Goal: Task Accomplishment & Management: Use online tool/utility

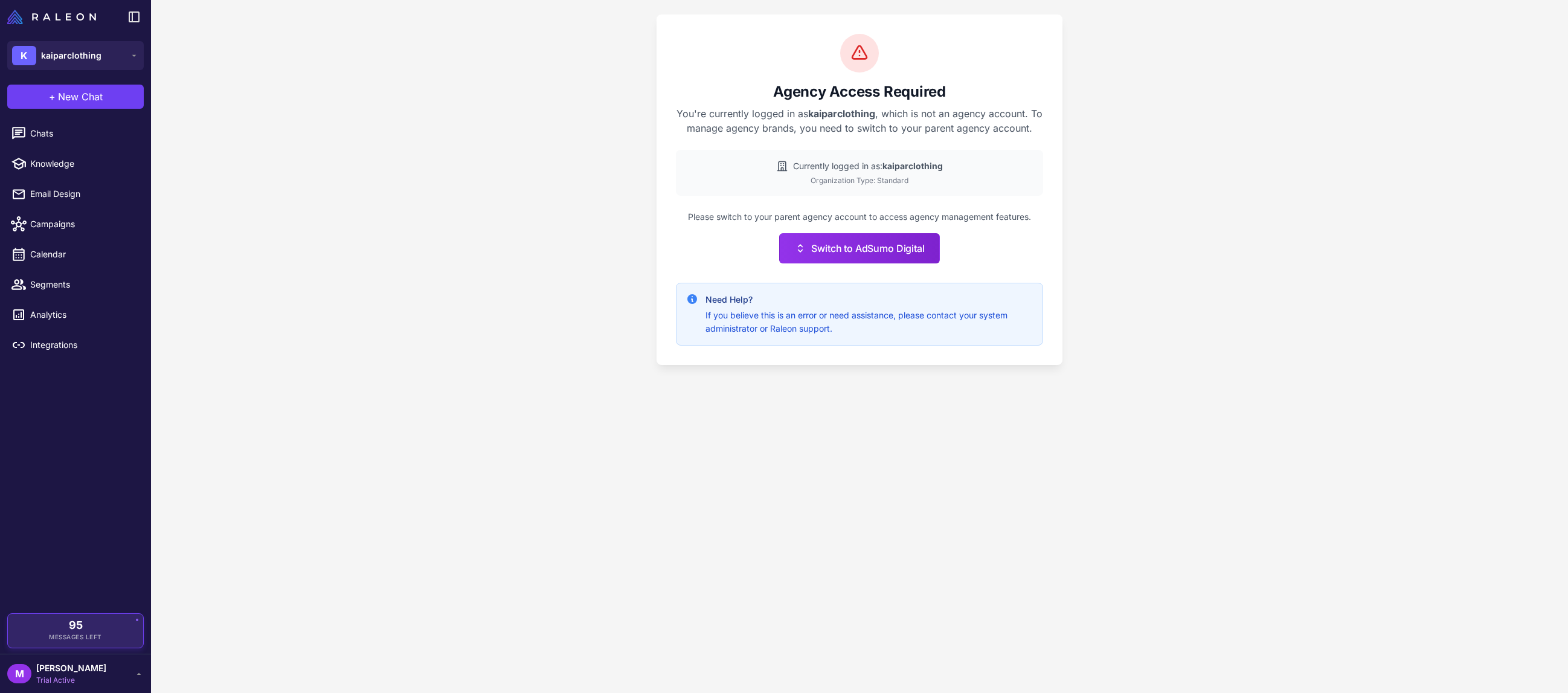
click at [100, 632] on div "95 Messages Left" at bounding box center [75, 631] width 118 height 22
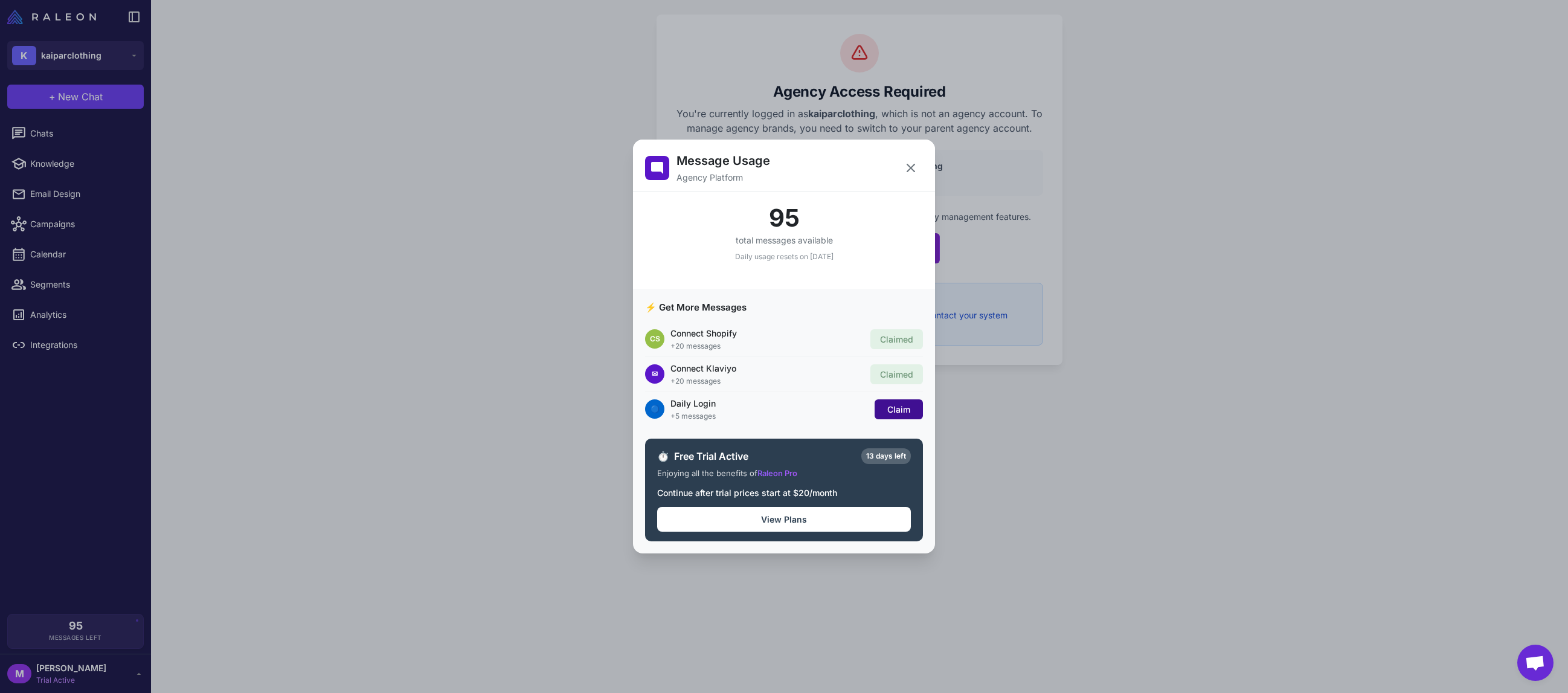
click at [903, 409] on span "Claim" at bounding box center [899, 410] width 23 height 11
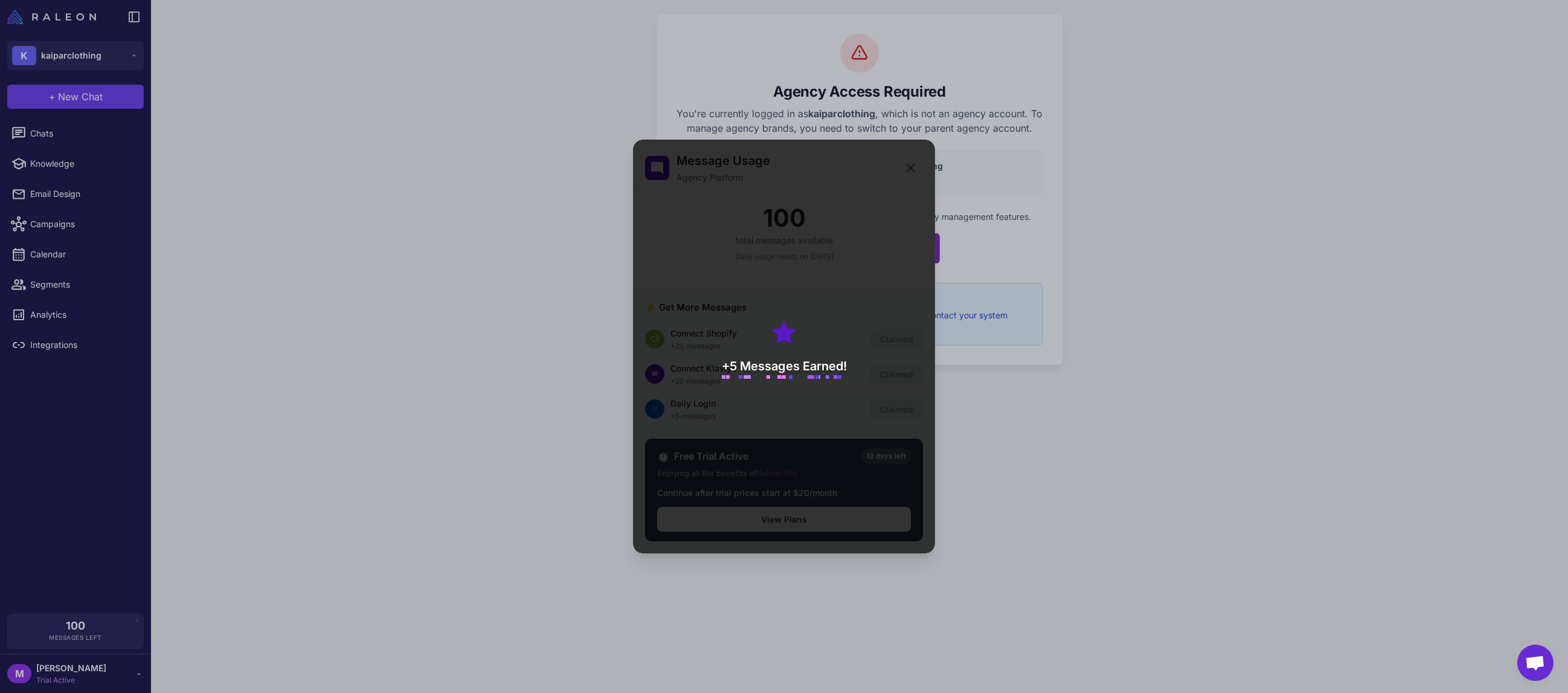
click at [82, 78] on div "Message Usage Agency Platform 100 total messages available Daily usage resets o…" at bounding box center [784, 346] width 1568 height 674
click at [119, 63] on div "Message Usage Agency Platform 100 total messages available Daily usage resets o…" at bounding box center [784, 346] width 1568 height 674
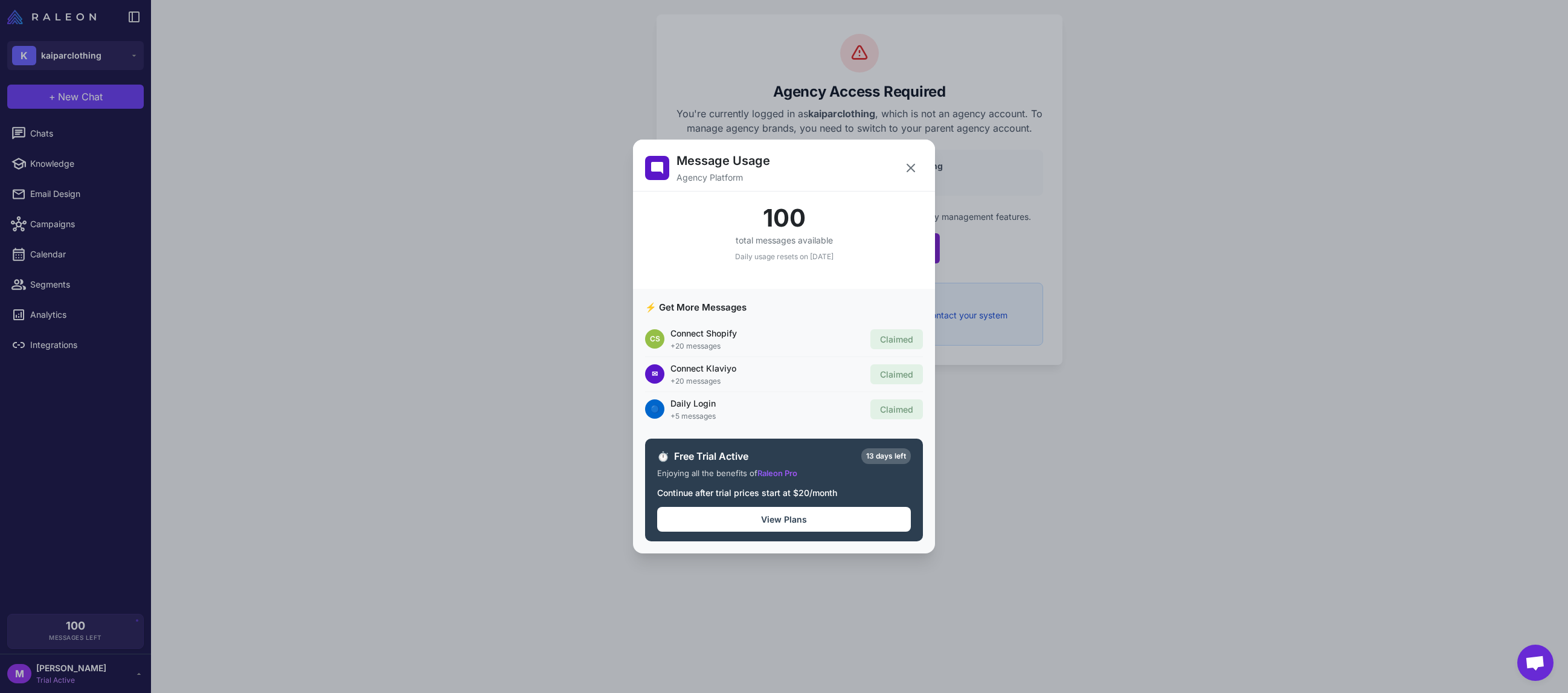
click at [707, 394] on div "🔵 Daily Login +5 messages Claimed" at bounding box center [784, 409] width 278 height 34
click at [89, 44] on div "Message Usage Agency Platform 100 total messages available Daily usage resets o…" at bounding box center [784, 346] width 1568 height 674
click at [119, 51] on div "Message Usage Agency Platform 100 total messages available Daily usage resets o…" at bounding box center [784, 346] width 1568 height 674
click at [132, 59] on div "Message Usage Agency Platform 100 total messages available Daily usage resets o…" at bounding box center [784, 346] width 1568 height 674
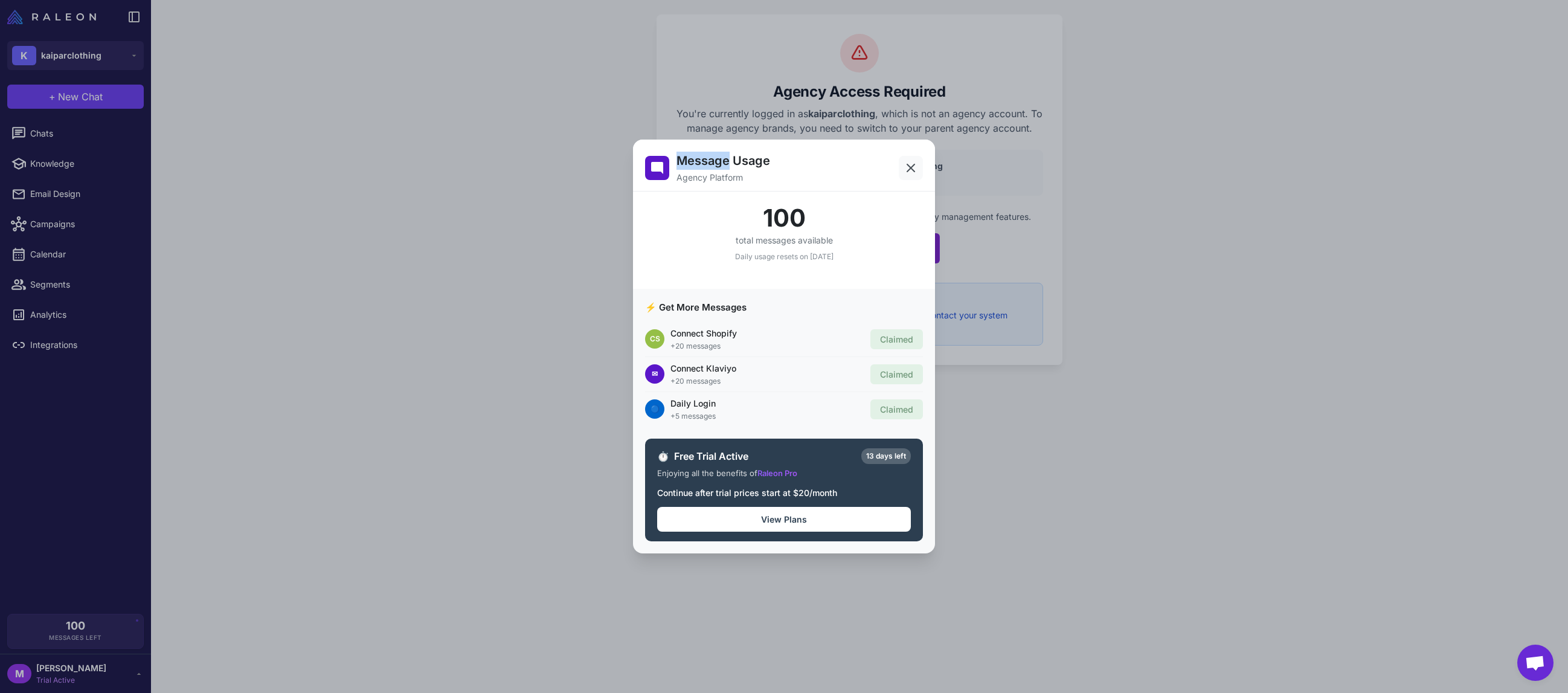
click at [908, 171] on icon at bounding box center [910, 168] width 7 height 7
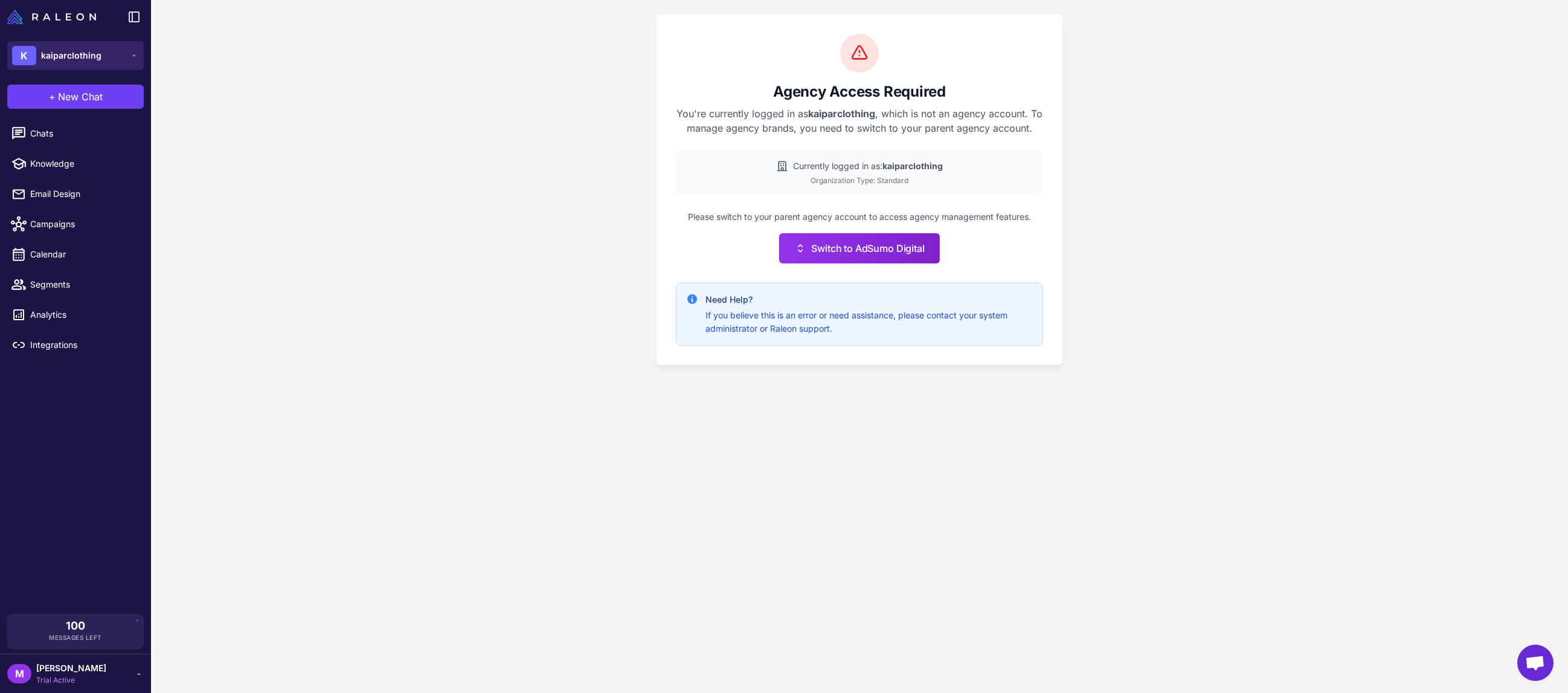
click at [128, 49] on button "K kaiparclothing" at bounding box center [75, 55] width 137 height 29
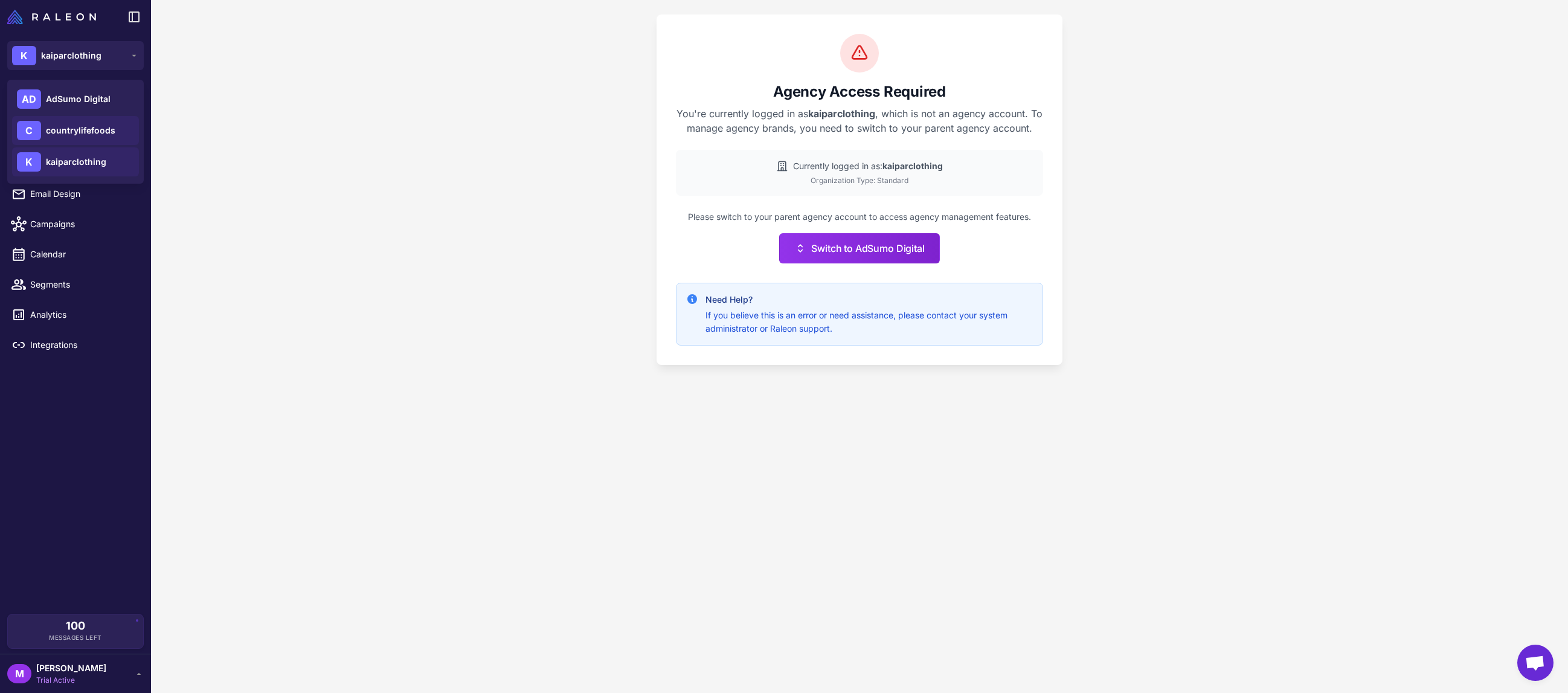
click at [103, 134] on span "countrylifefoods" at bounding box center [80, 130] width 69 height 13
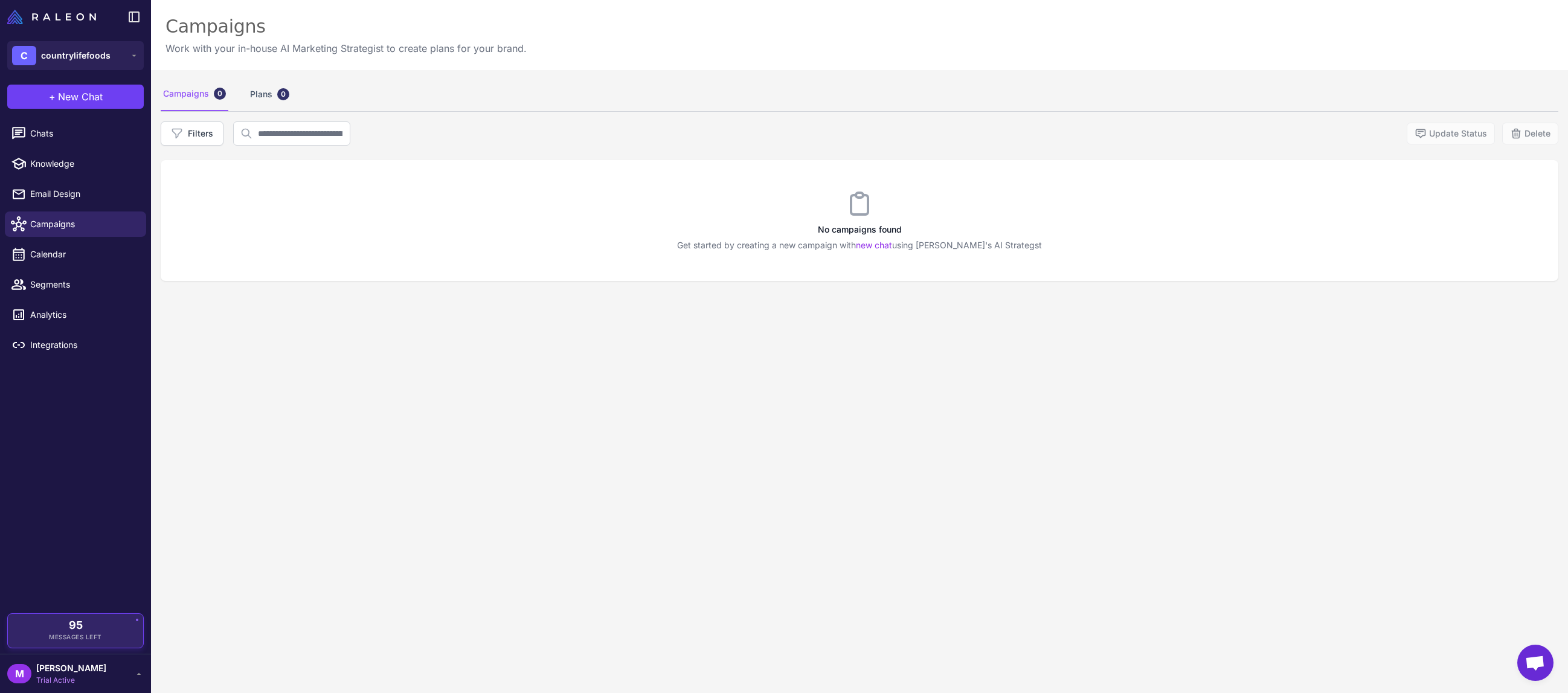
click at [118, 639] on div "95 Messages Left" at bounding box center [75, 631] width 118 height 22
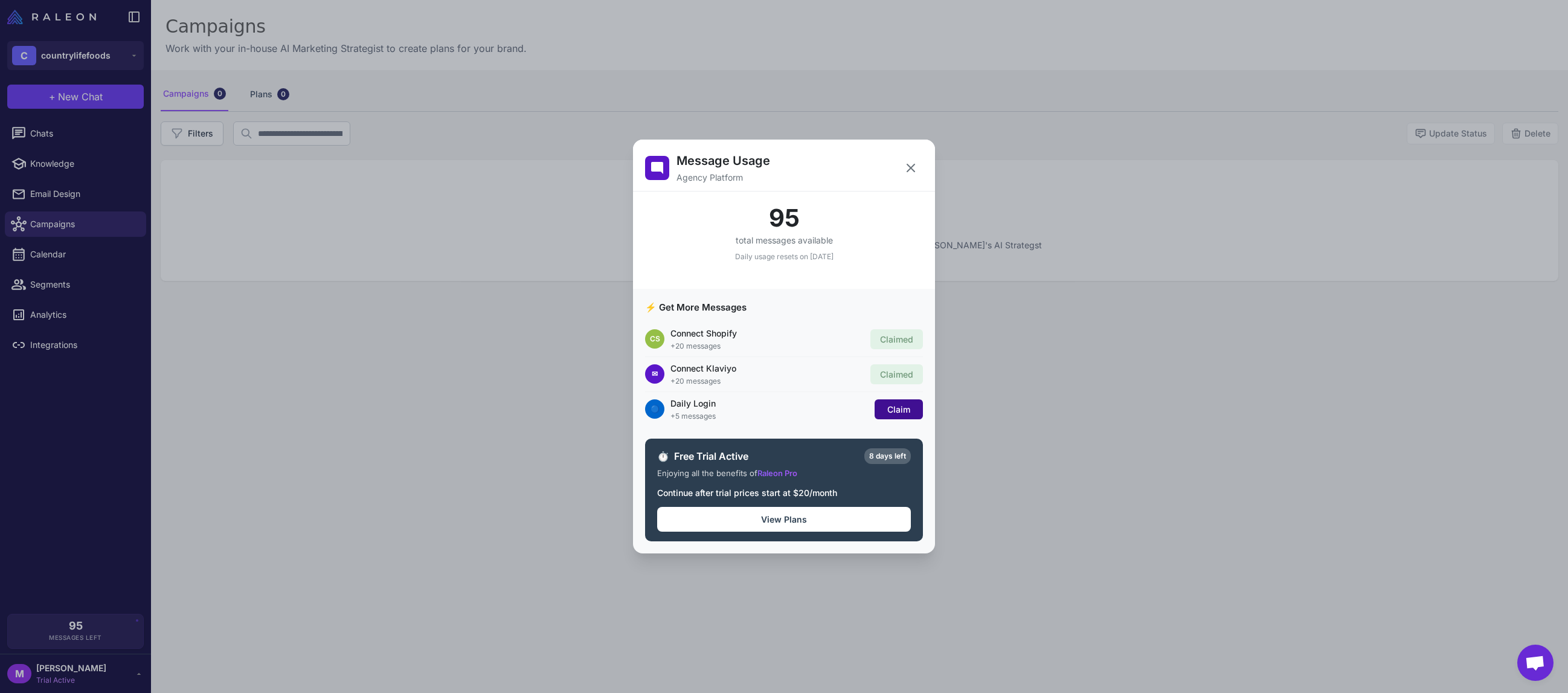
click at [890, 404] on span "Claim" at bounding box center [899, 410] width 23 height 11
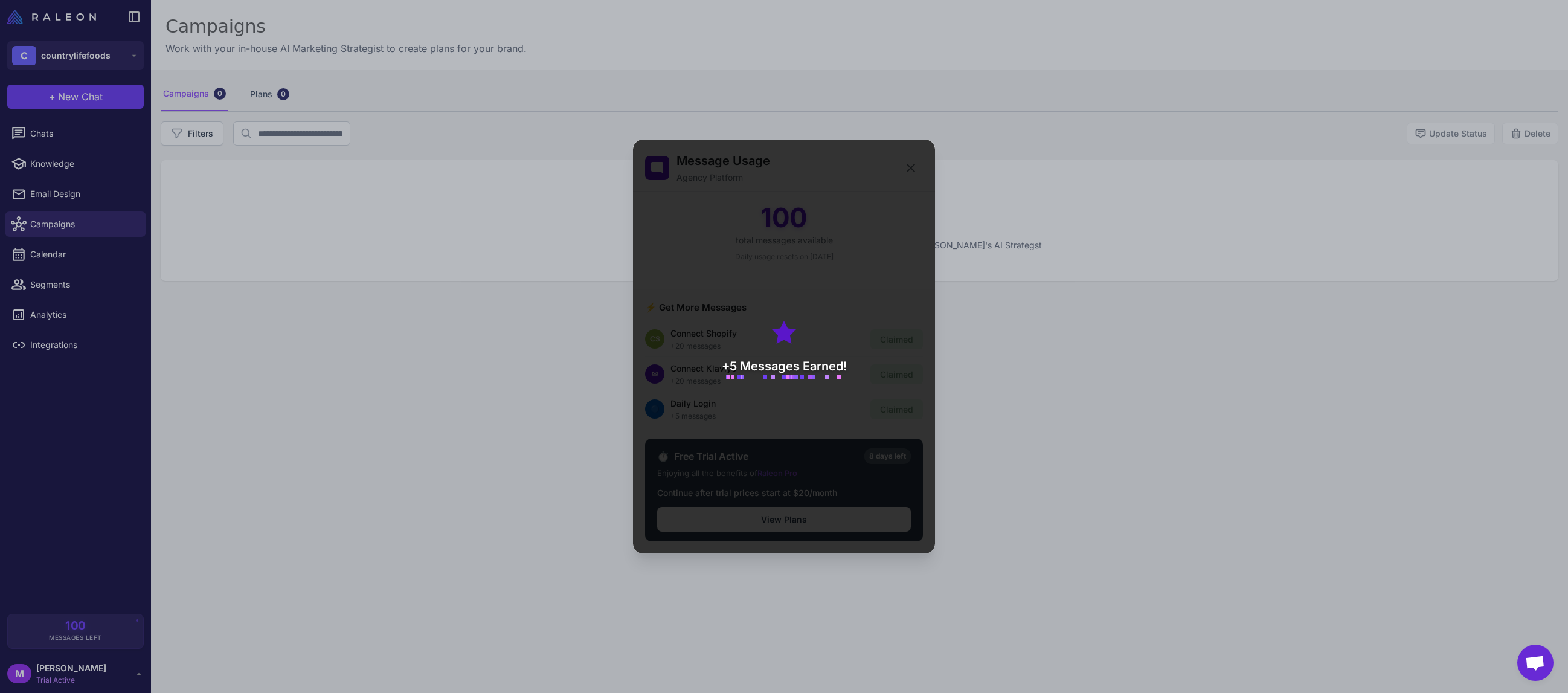
click at [910, 173] on div "+5 Messages Earned!" at bounding box center [784, 346] width 302 height 414
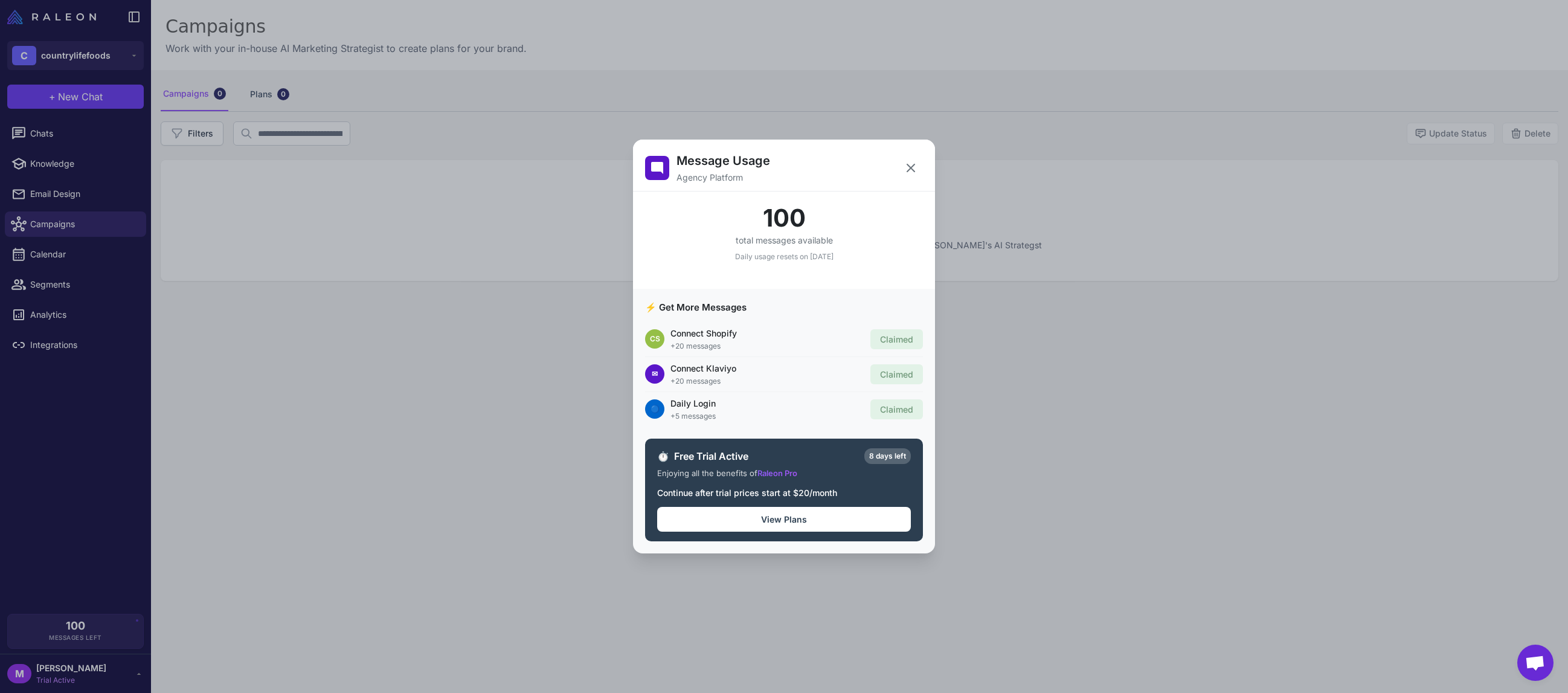
click at [910, 172] on icon at bounding box center [910, 168] width 15 height 15
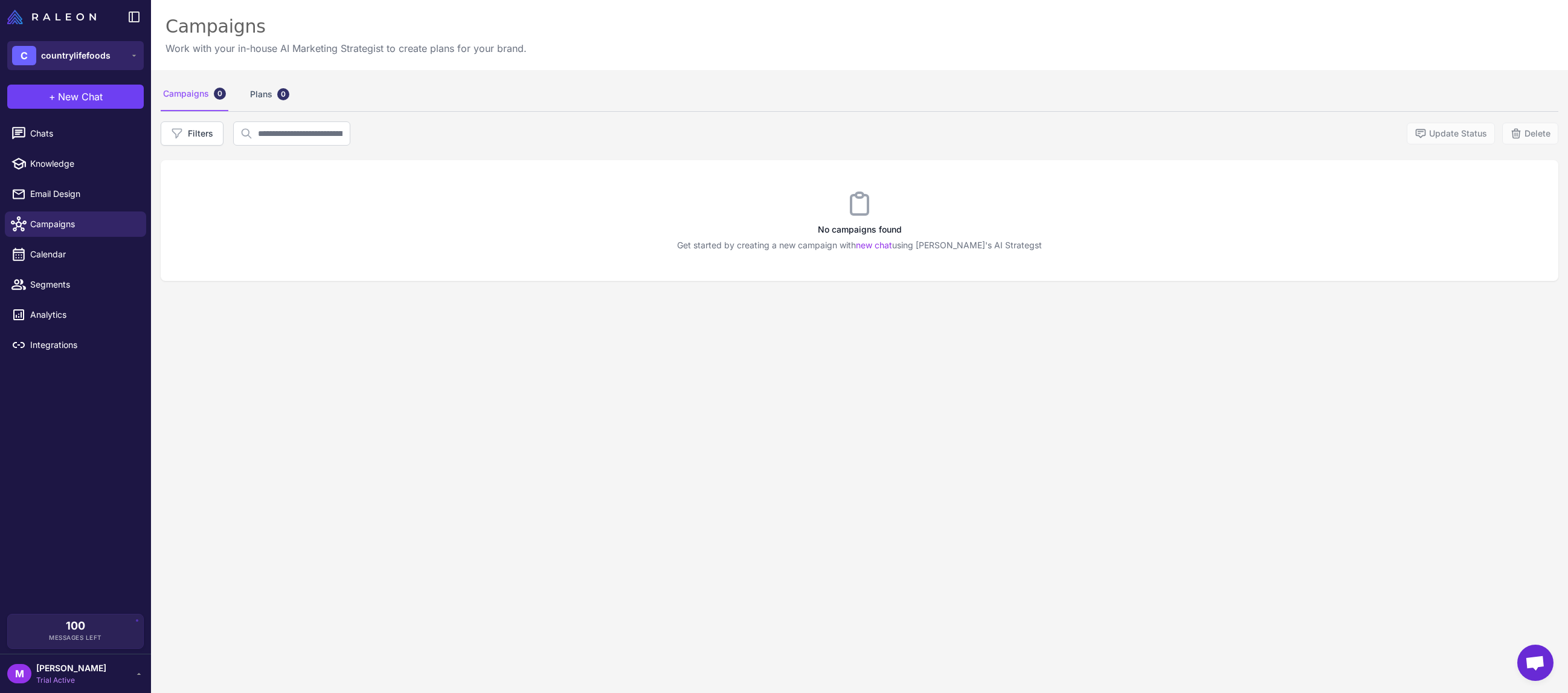
click at [128, 54] on button "C countrylifefoods" at bounding box center [75, 55] width 137 height 29
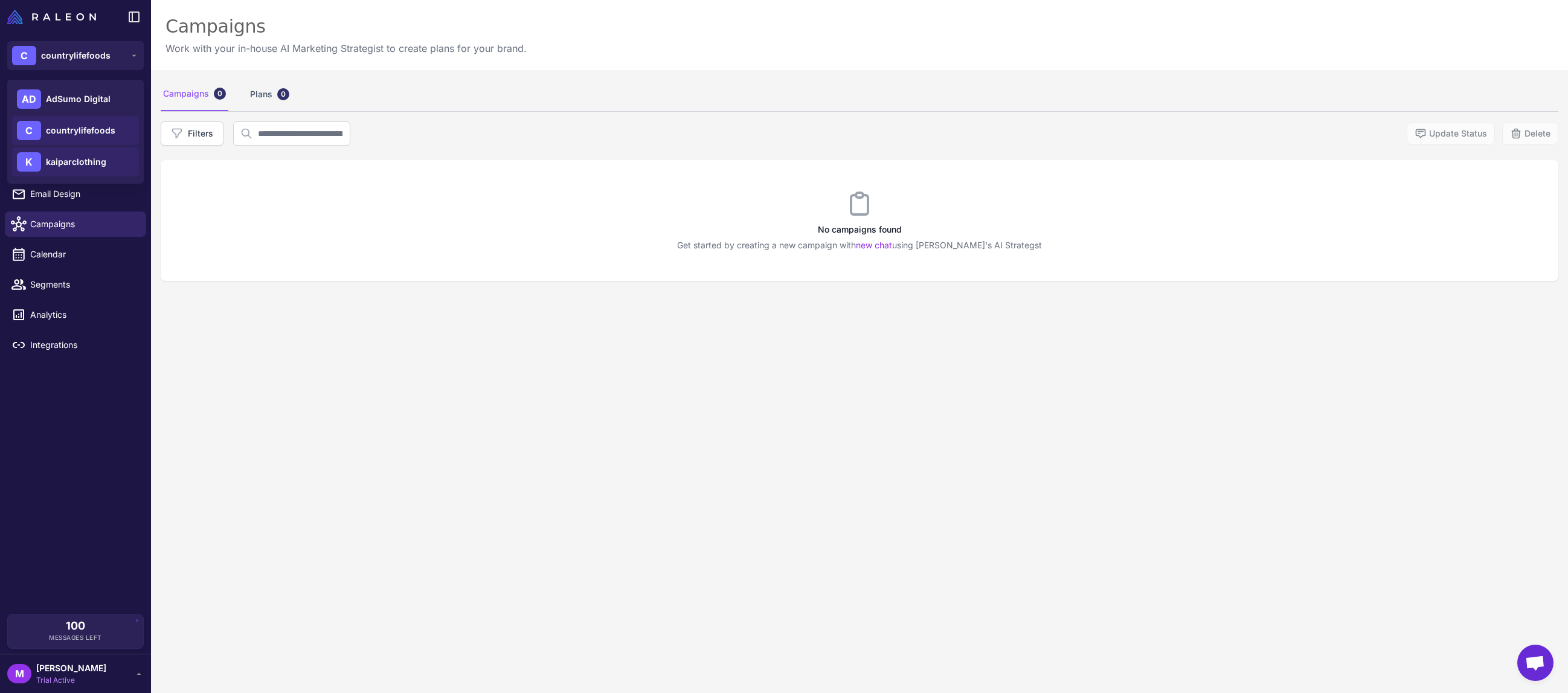
click at [97, 159] on span "kaiparclothing" at bounding box center [75, 161] width 61 height 13
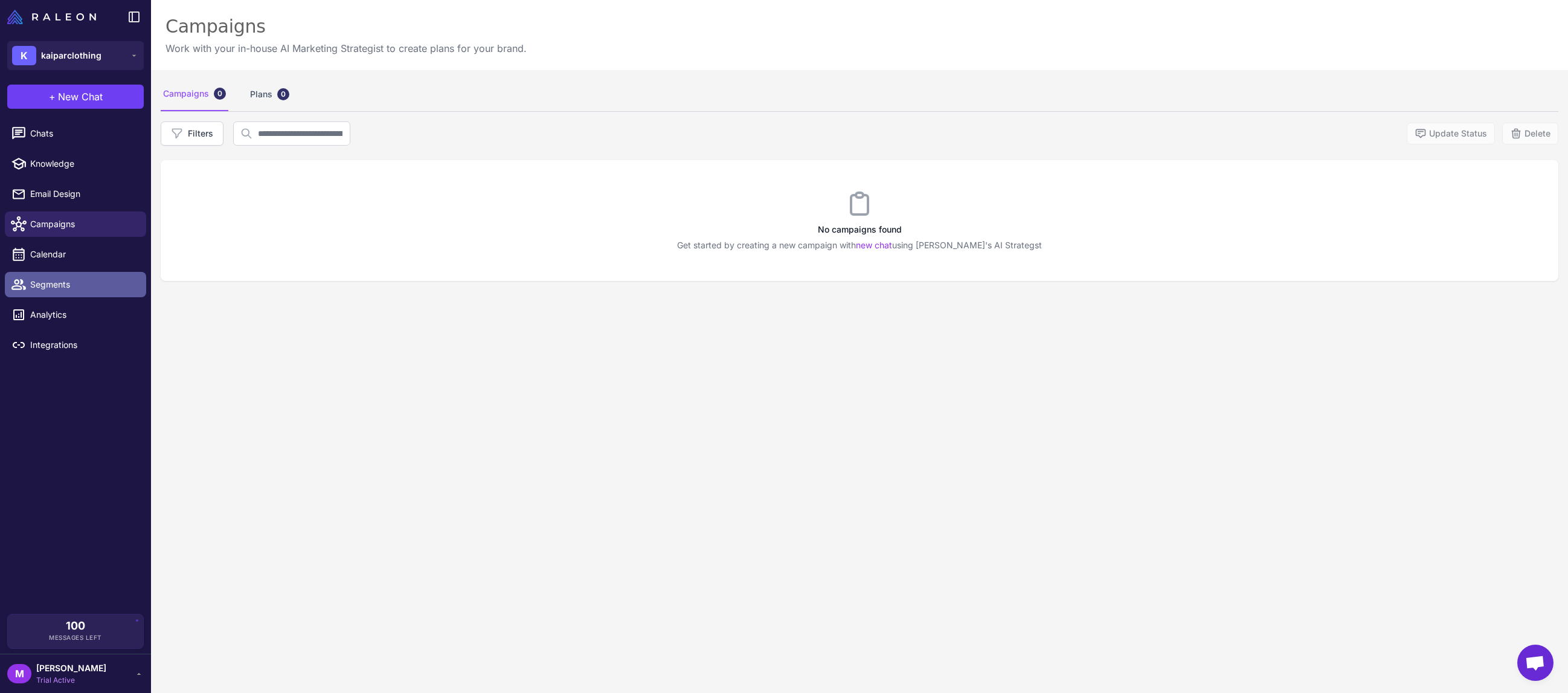
click at [68, 294] on link "Segments" at bounding box center [75, 284] width 141 height 25
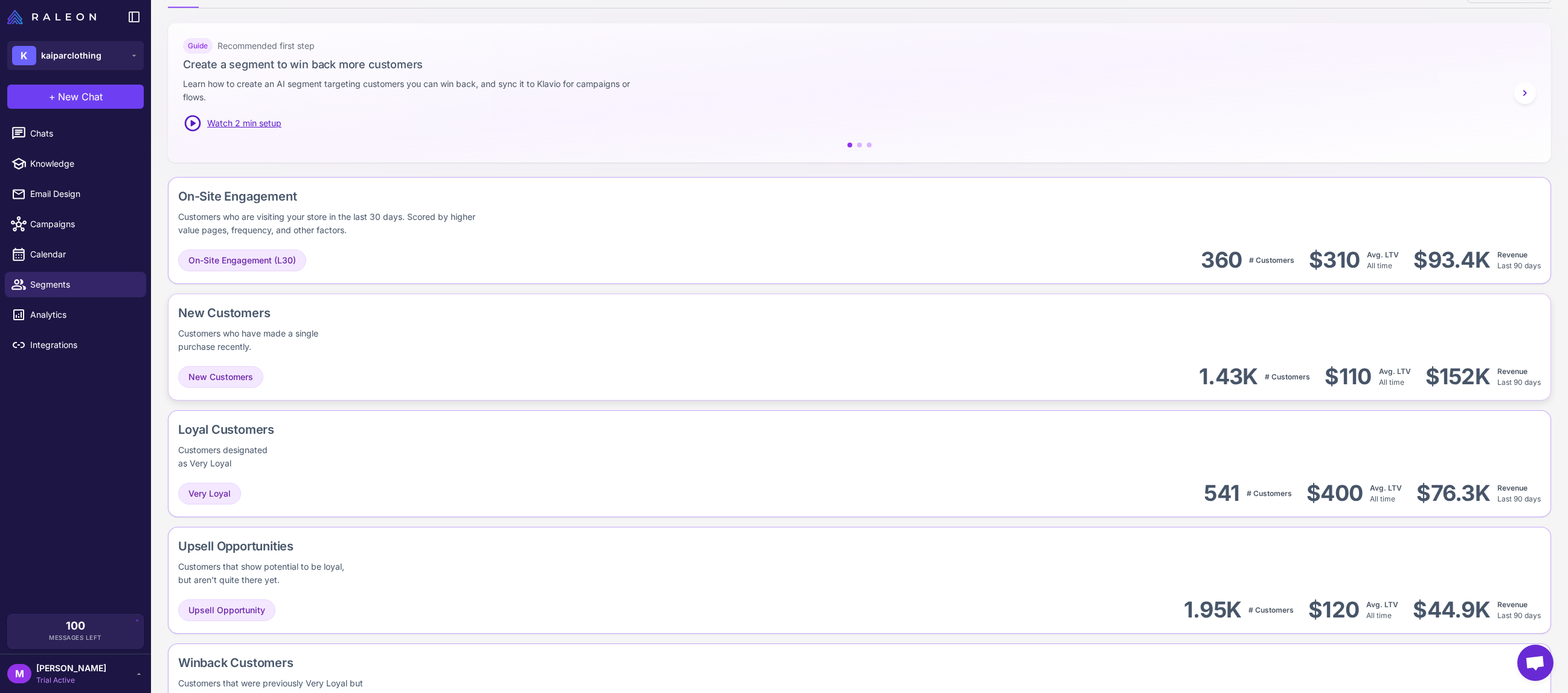
scroll to position [166, 0]
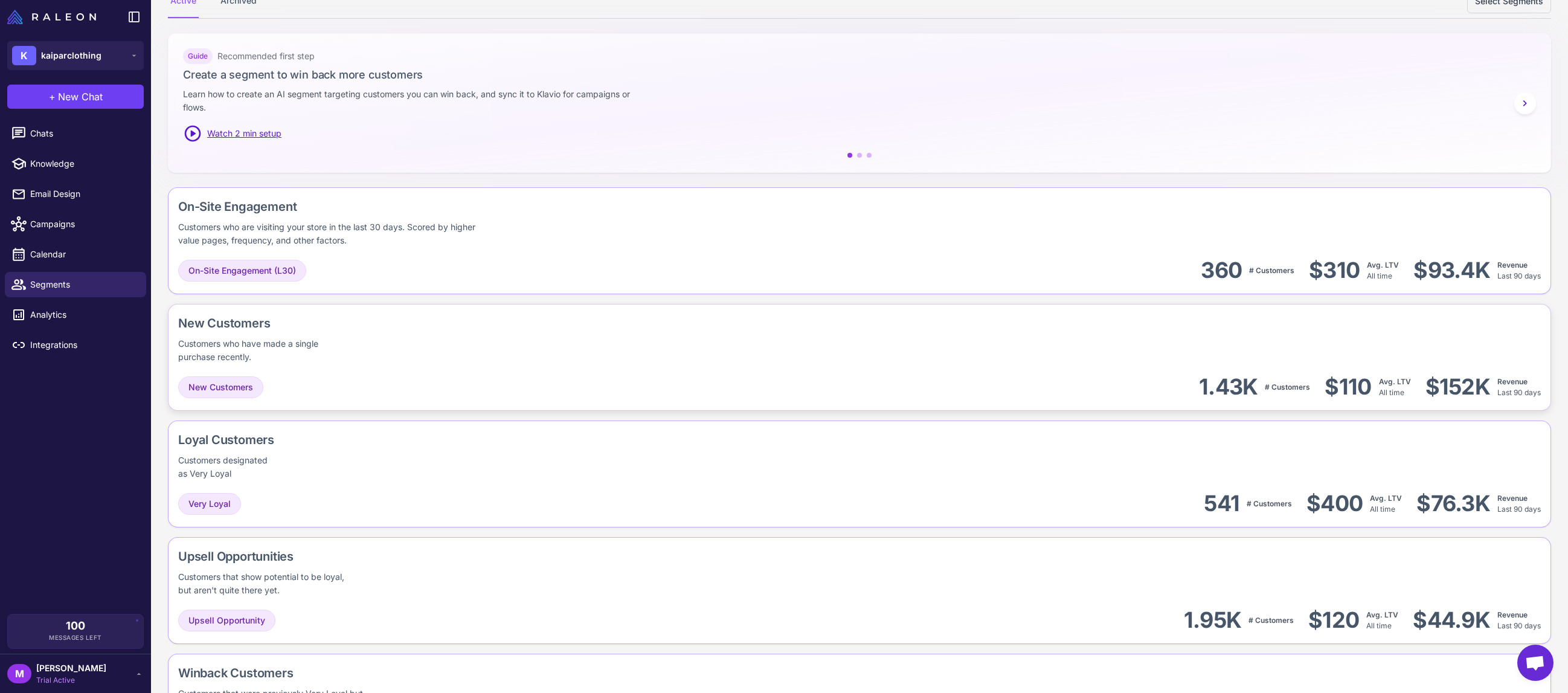
click at [405, 356] on div "New Customers Customers who have made a single purchase recently." at bounding box center [859, 339] width 1363 height 49
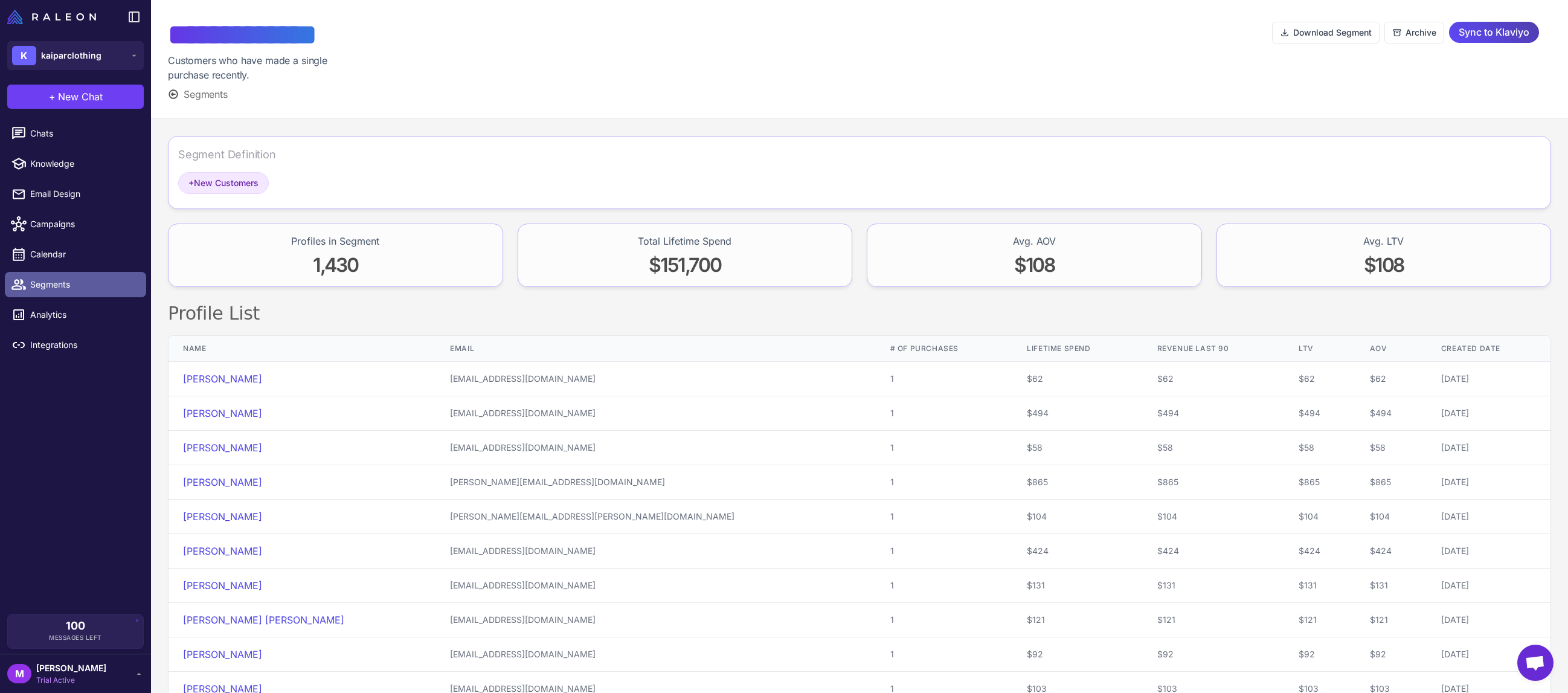
click at [49, 282] on span "Segments" at bounding box center [82, 284] width 106 height 13
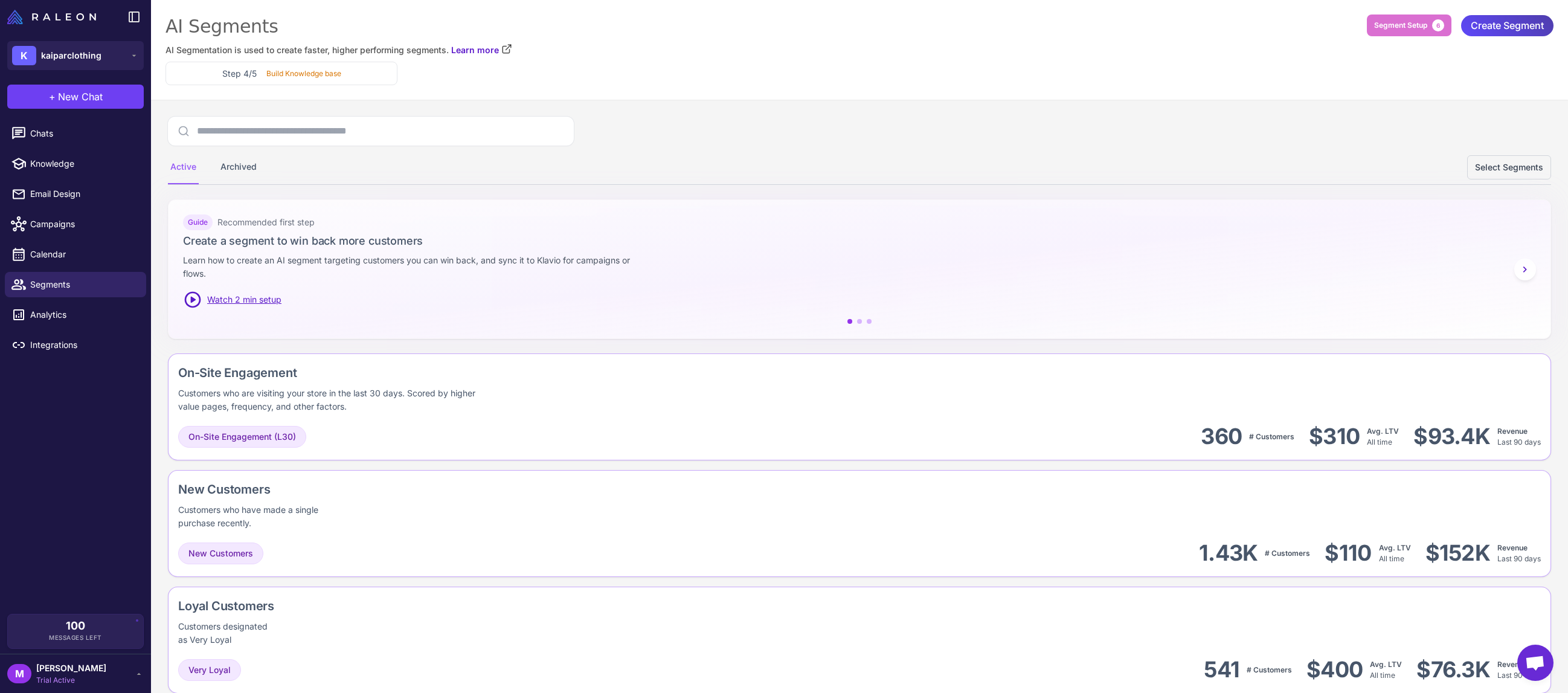
click at [85, 146] on li "Chats" at bounding box center [75, 133] width 151 height 30
click at [87, 140] on link "Chats" at bounding box center [75, 133] width 141 height 25
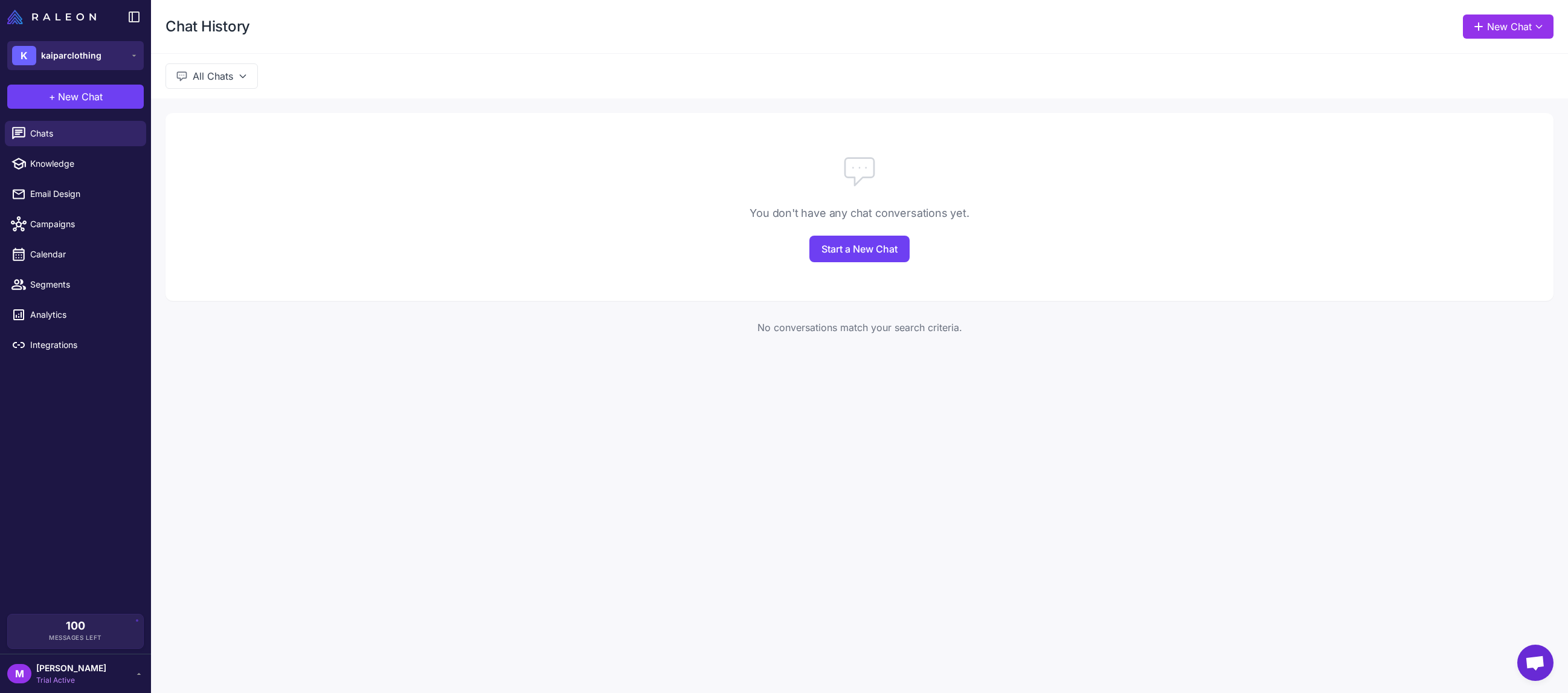
click at [119, 61] on button "K kaiparclothing" at bounding box center [75, 55] width 137 height 29
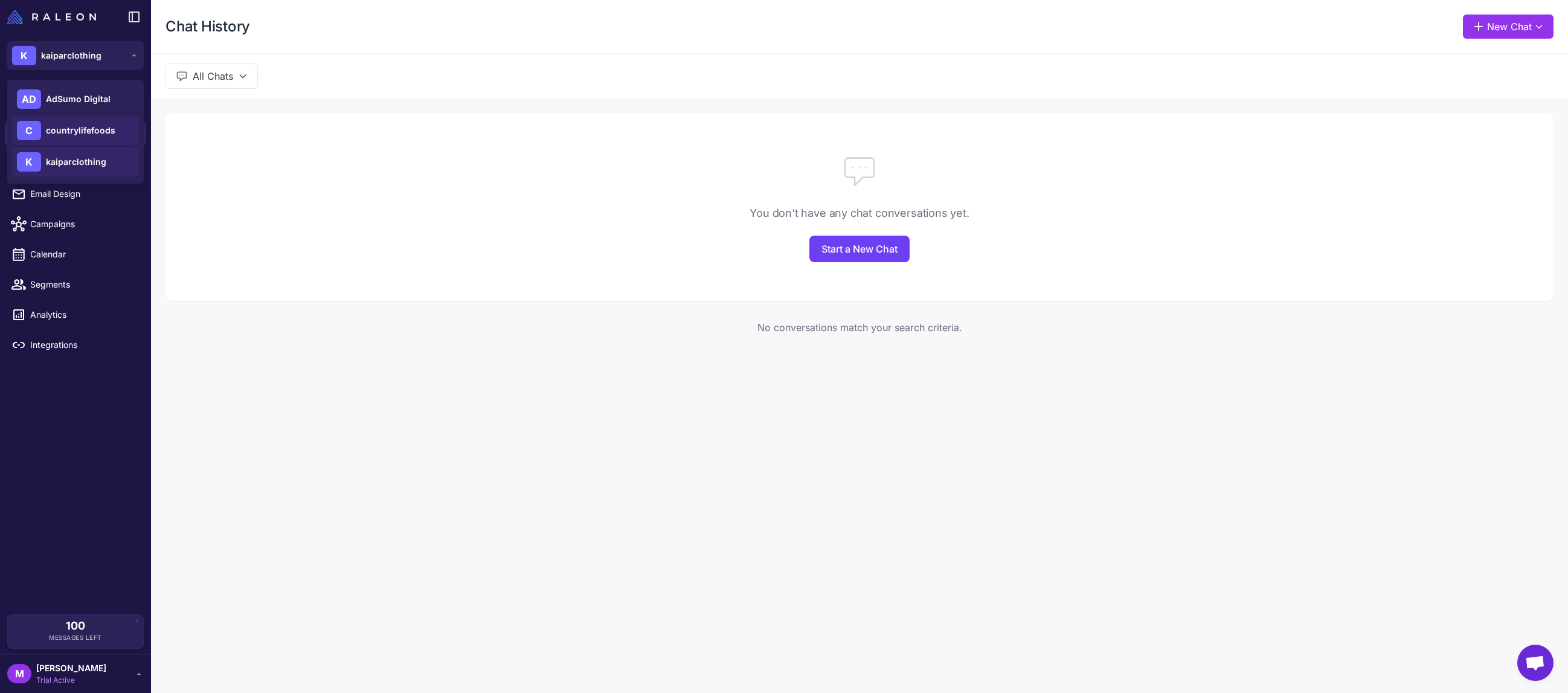
click at [106, 127] on span "countrylifefoods" at bounding box center [80, 130] width 69 height 13
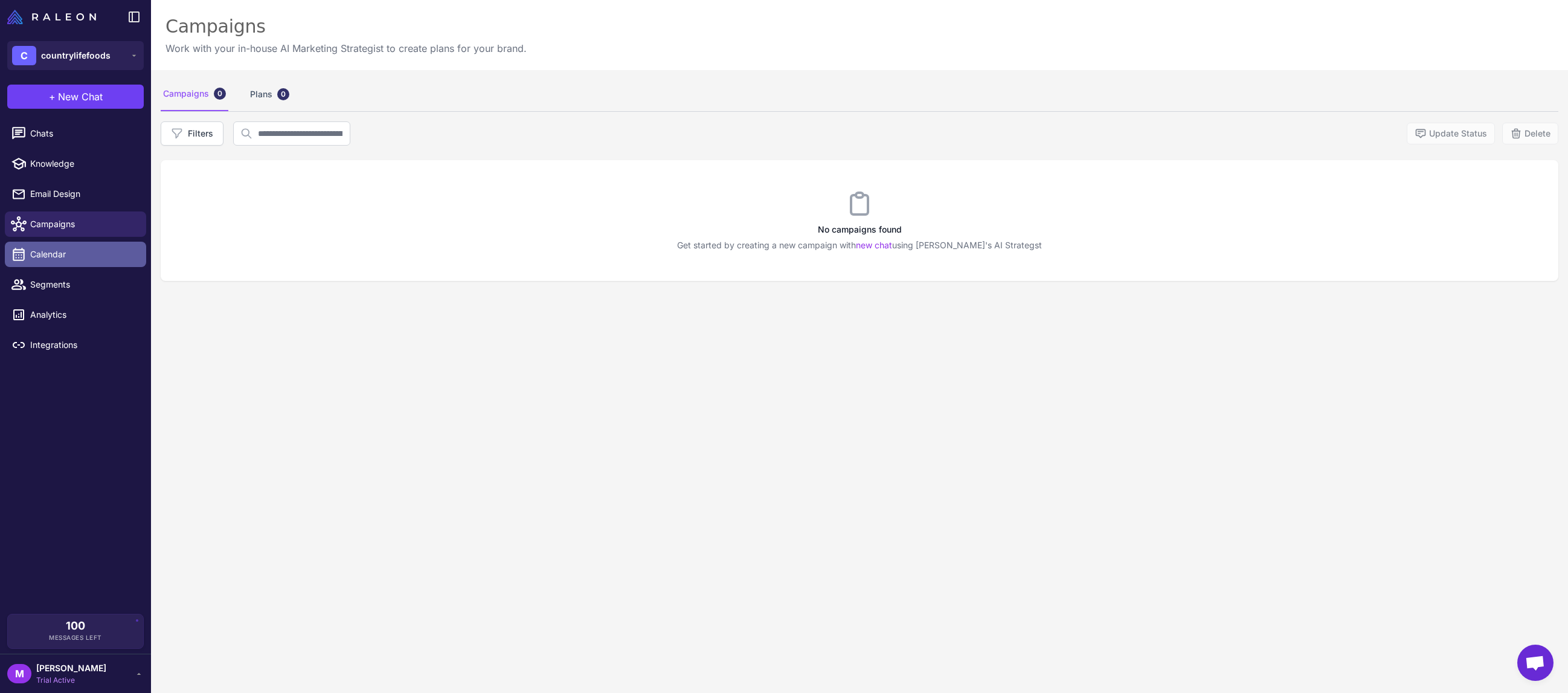
click at [70, 265] on link "Calendar" at bounding box center [75, 254] width 141 height 25
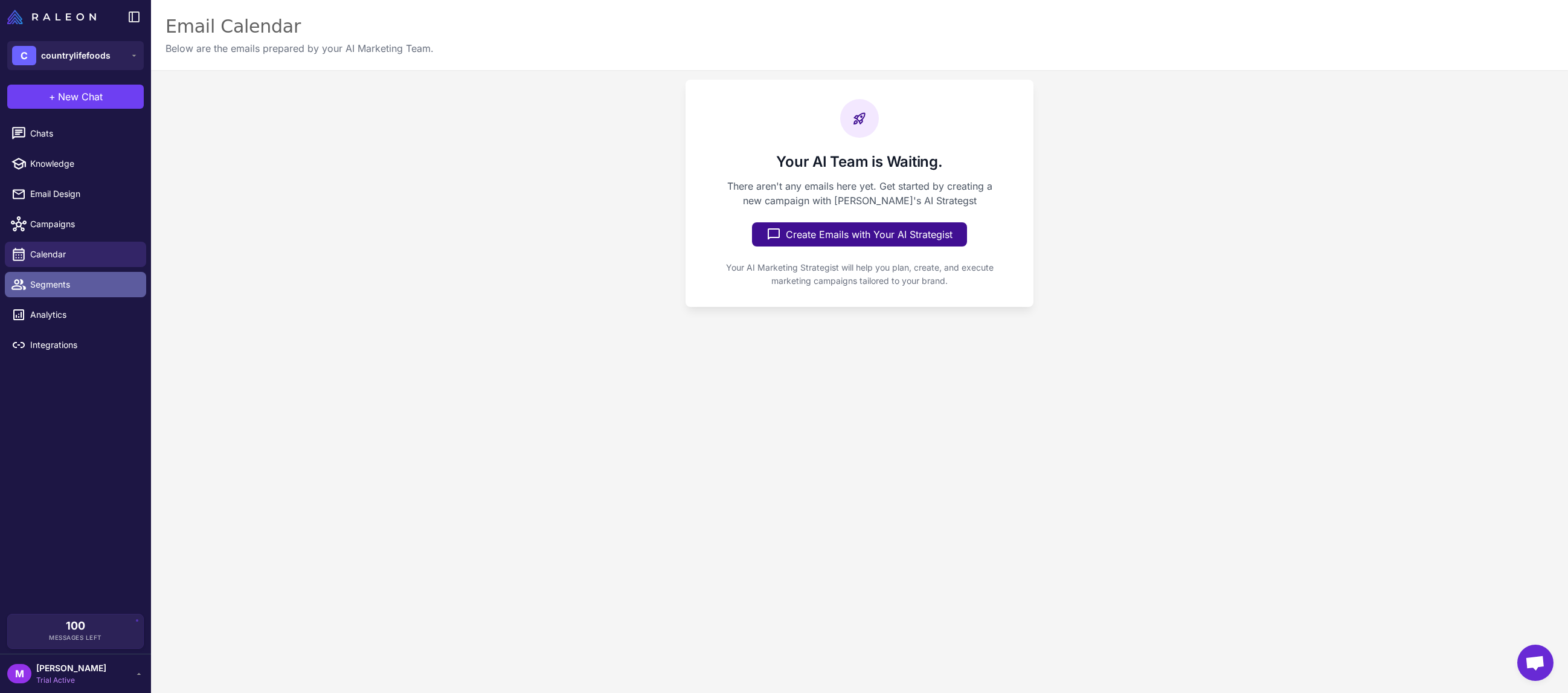
click at [70, 285] on span "Segments" at bounding box center [82, 284] width 106 height 13
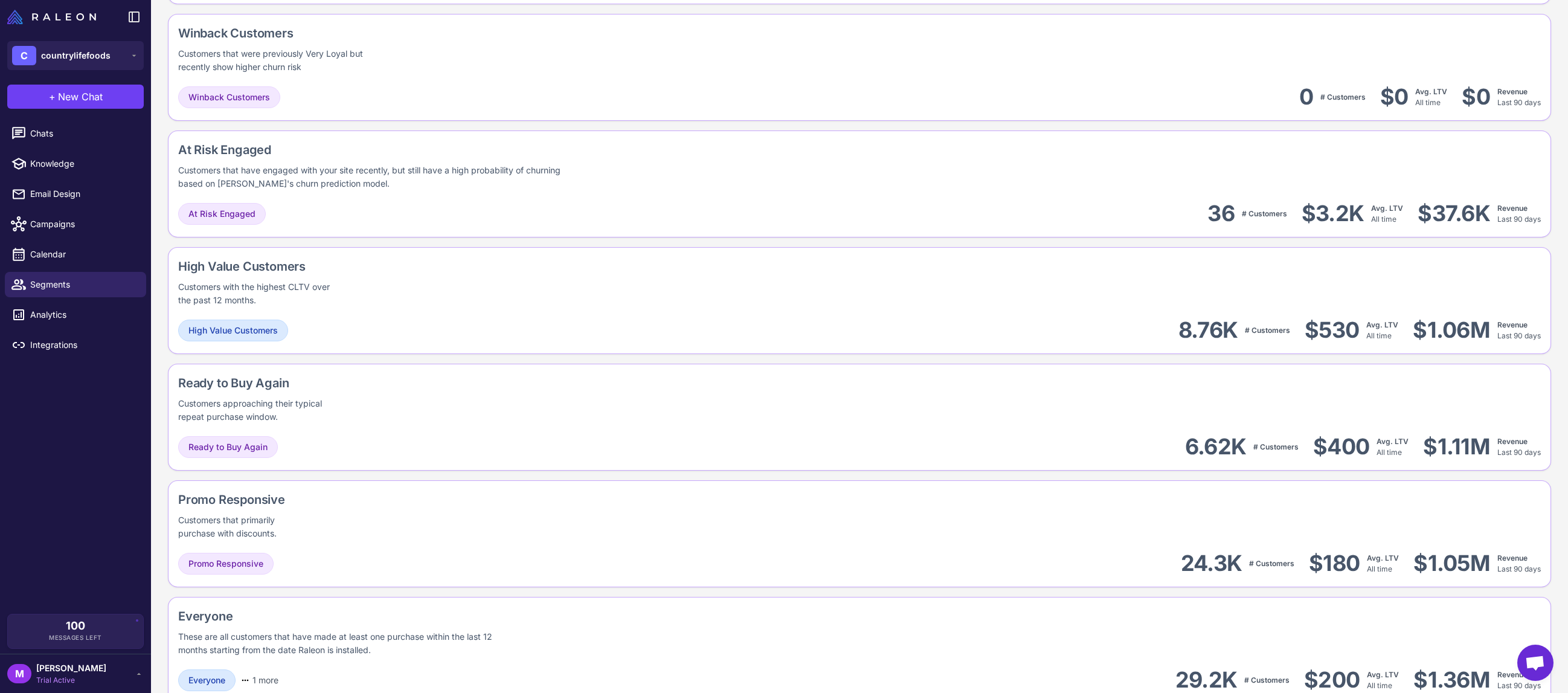
scroll to position [833, 0]
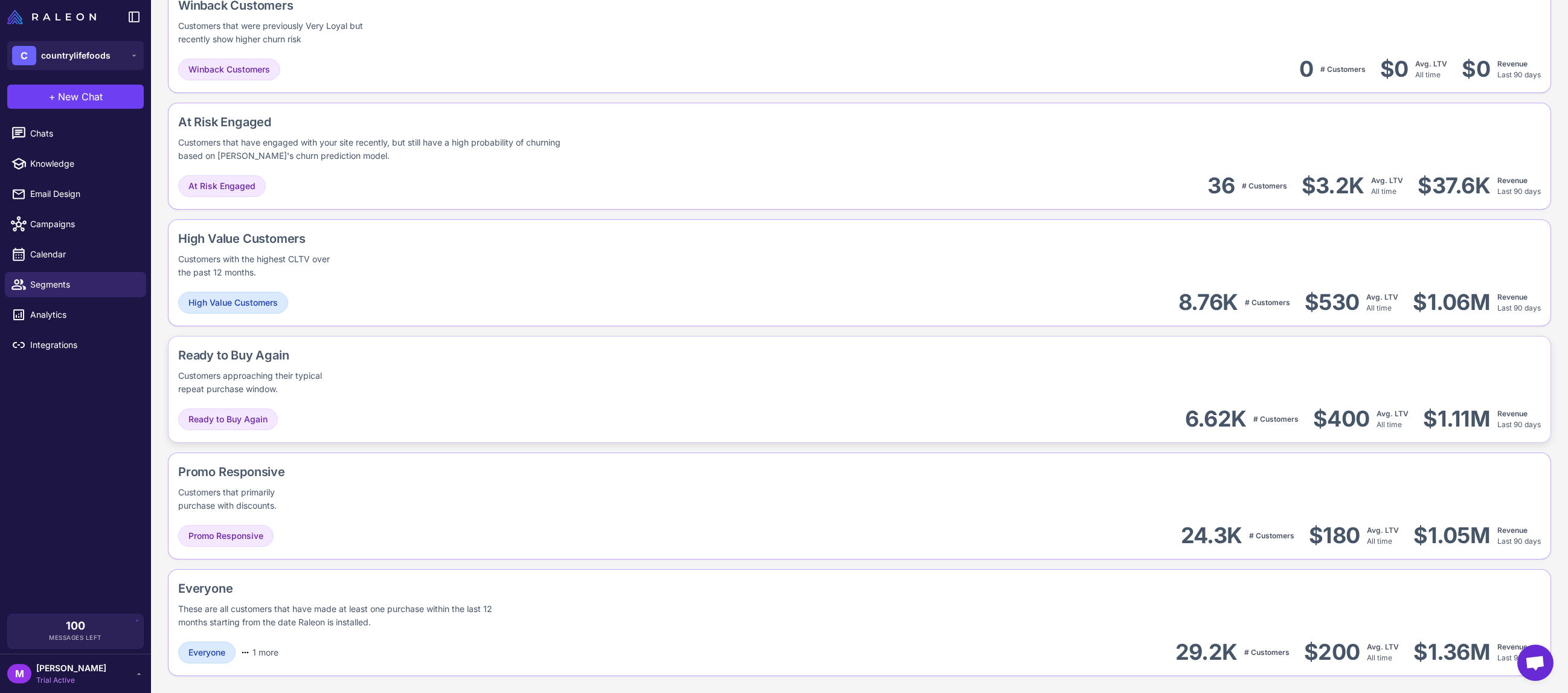
click at [477, 411] on div "Ready to Buy Again 6.62K # Customers $400 Avg. LTV All time $1.11M Revenue Last…" at bounding box center [859, 418] width 1363 height 27
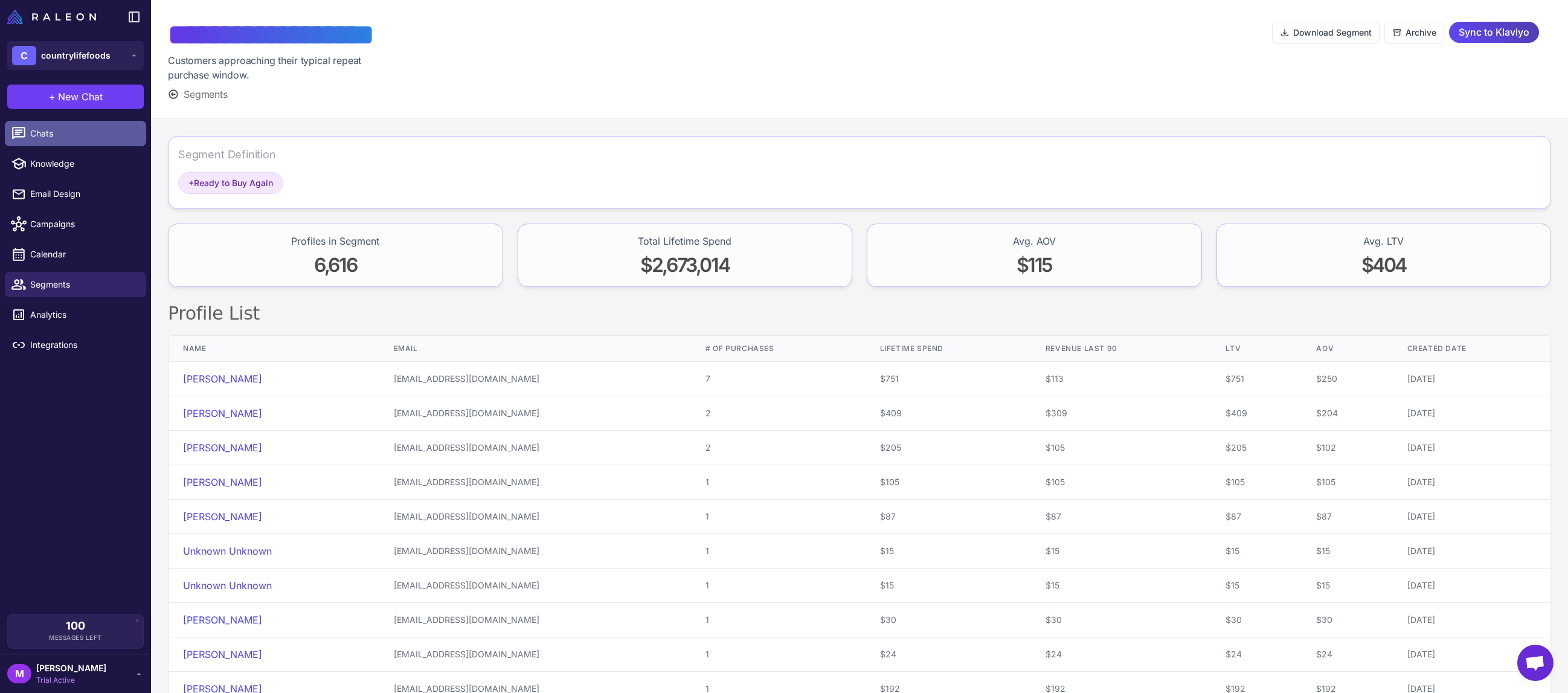
click at [70, 145] on link "Chats" at bounding box center [75, 133] width 141 height 25
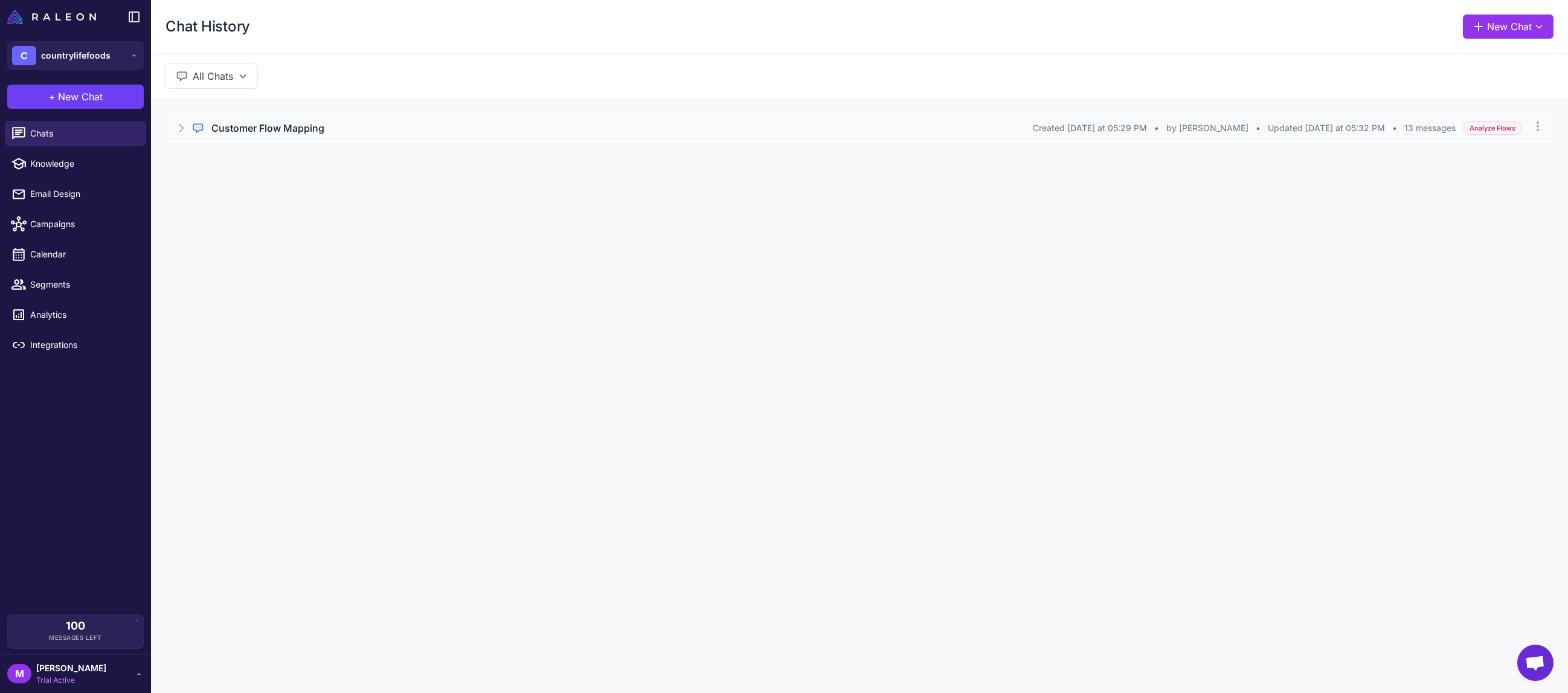
click at [249, 132] on h3 "Customer Flow Mapping" at bounding box center [267, 128] width 113 height 15
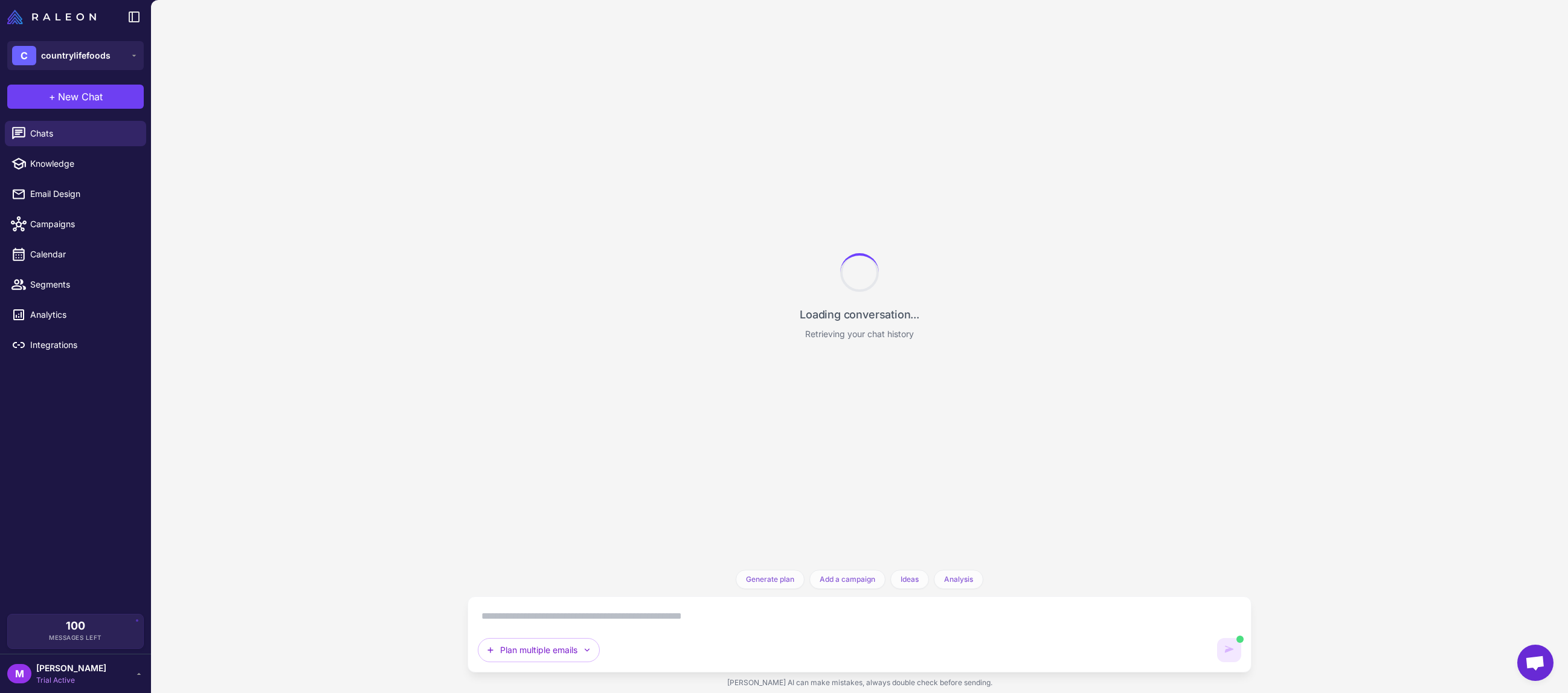
scroll to position [2315, 0]
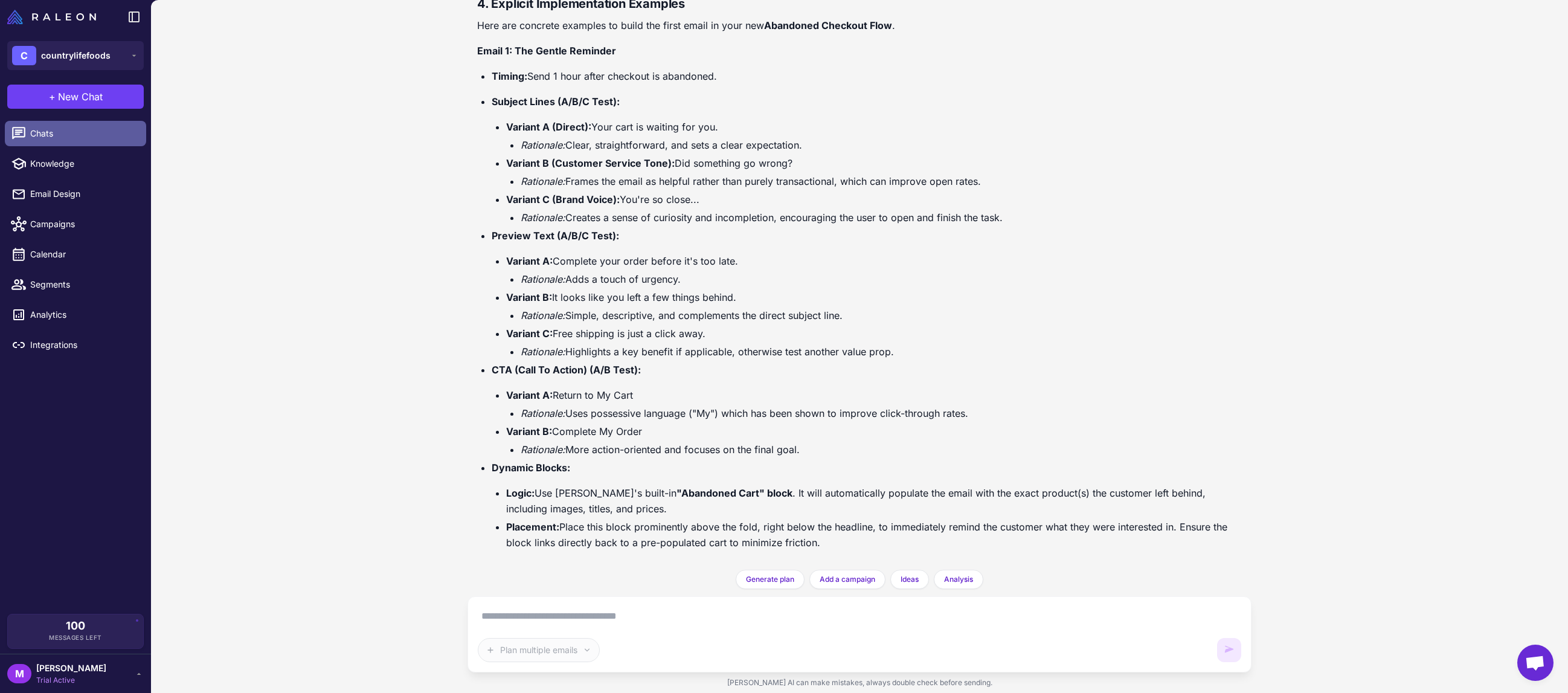
click at [36, 140] on link "Chats" at bounding box center [75, 133] width 141 height 25
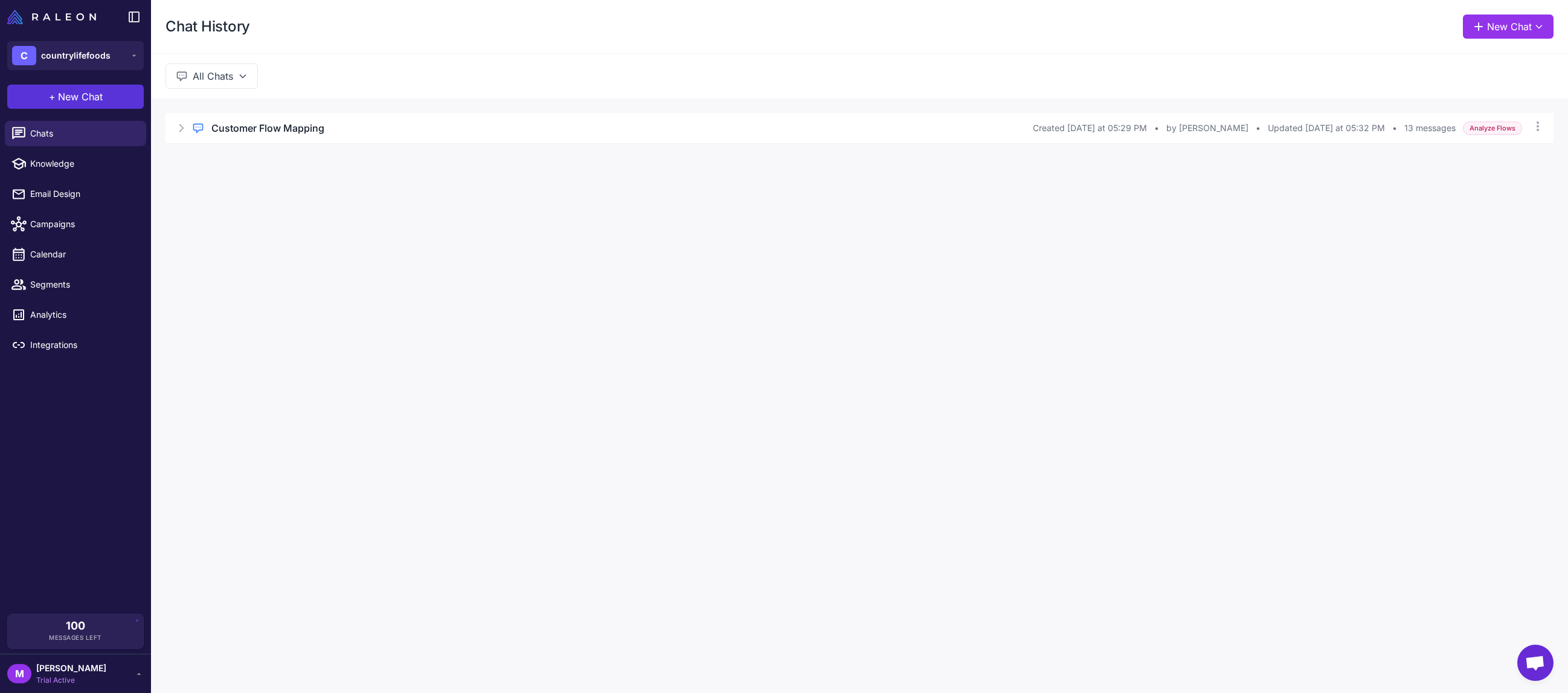
click at [117, 104] on button "+ New Chat" at bounding box center [75, 96] width 137 height 25
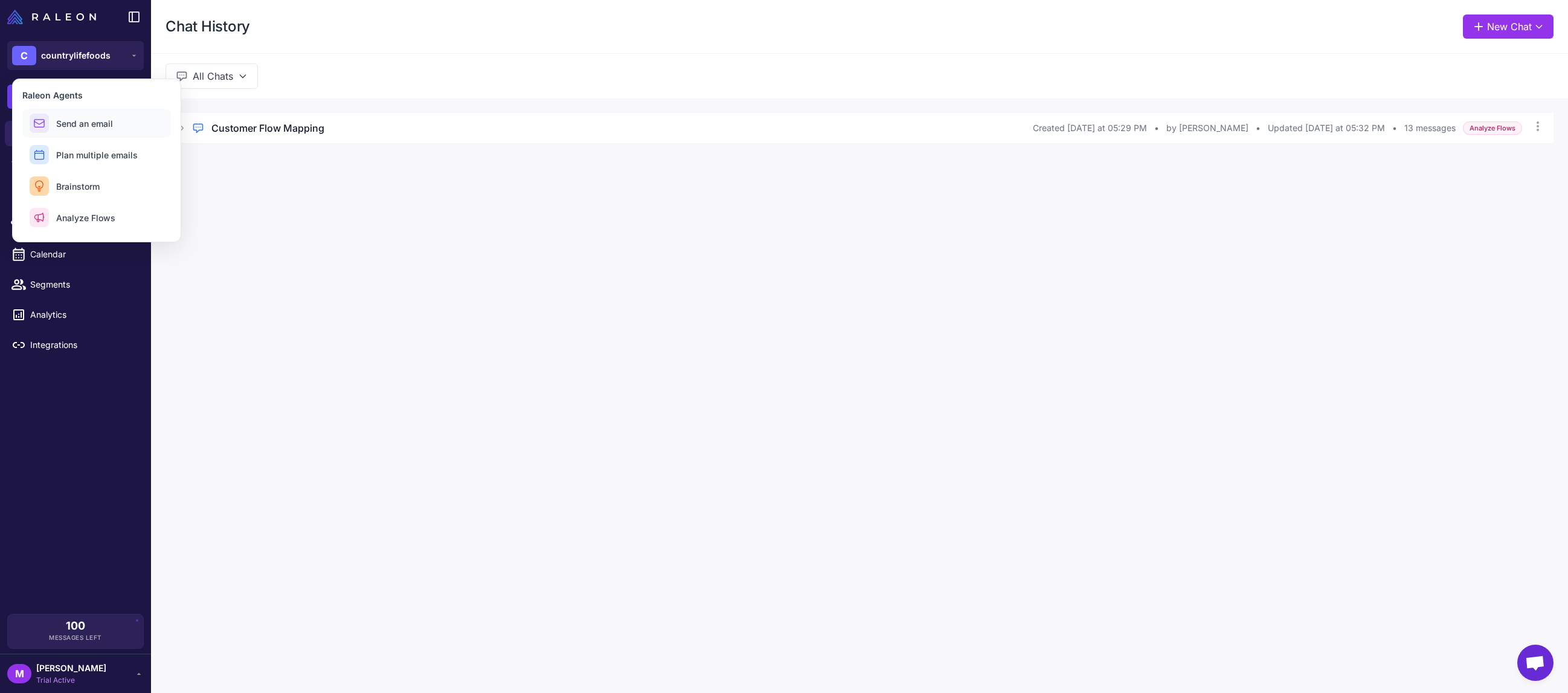
click at [109, 133] on button "Send an email" at bounding box center [96, 123] width 148 height 29
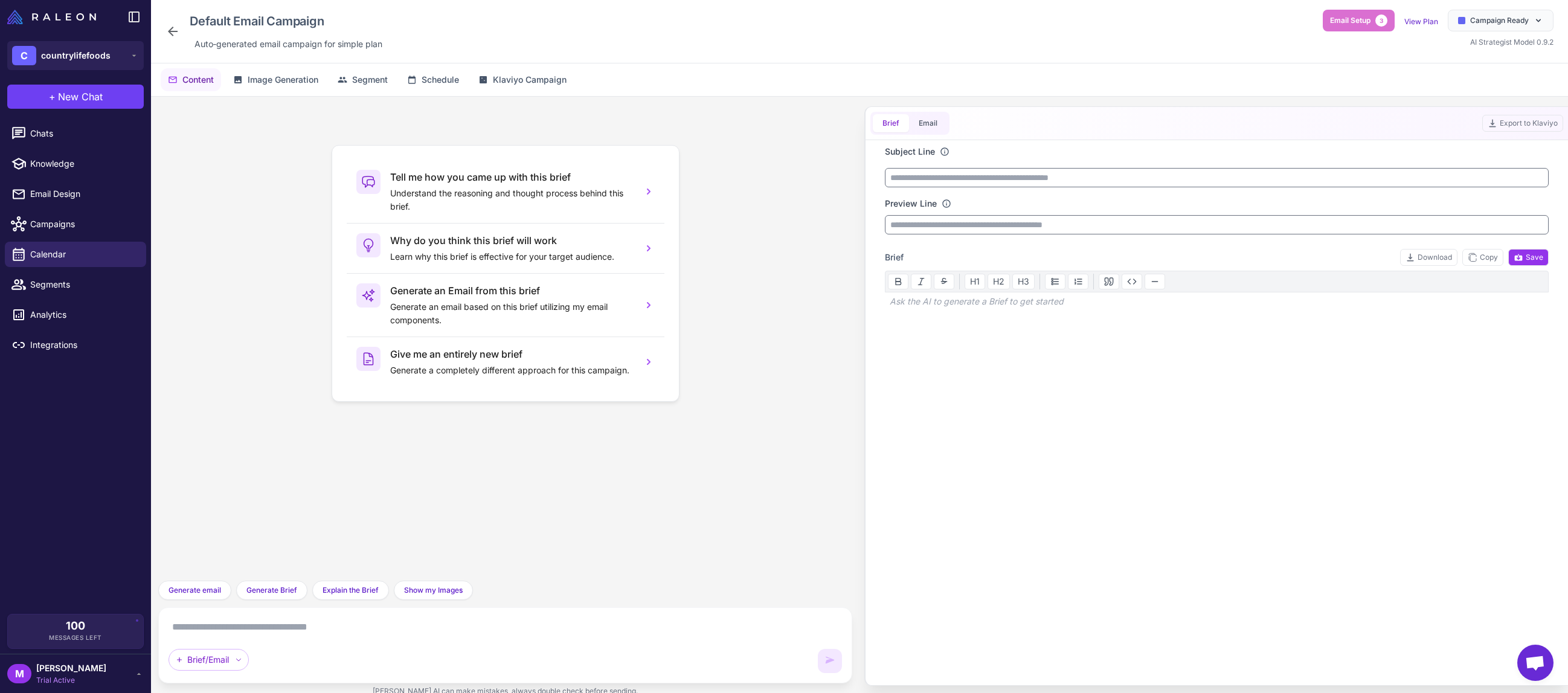
click at [490, 630] on textarea at bounding box center [505, 627] width 674 height 19
click at [230, 625] on textarea at bounding box center [505, 627] width 674 height 19
click at [62, 262] on link "Calendar" at bounding box center [75, 254] width 141 height 25
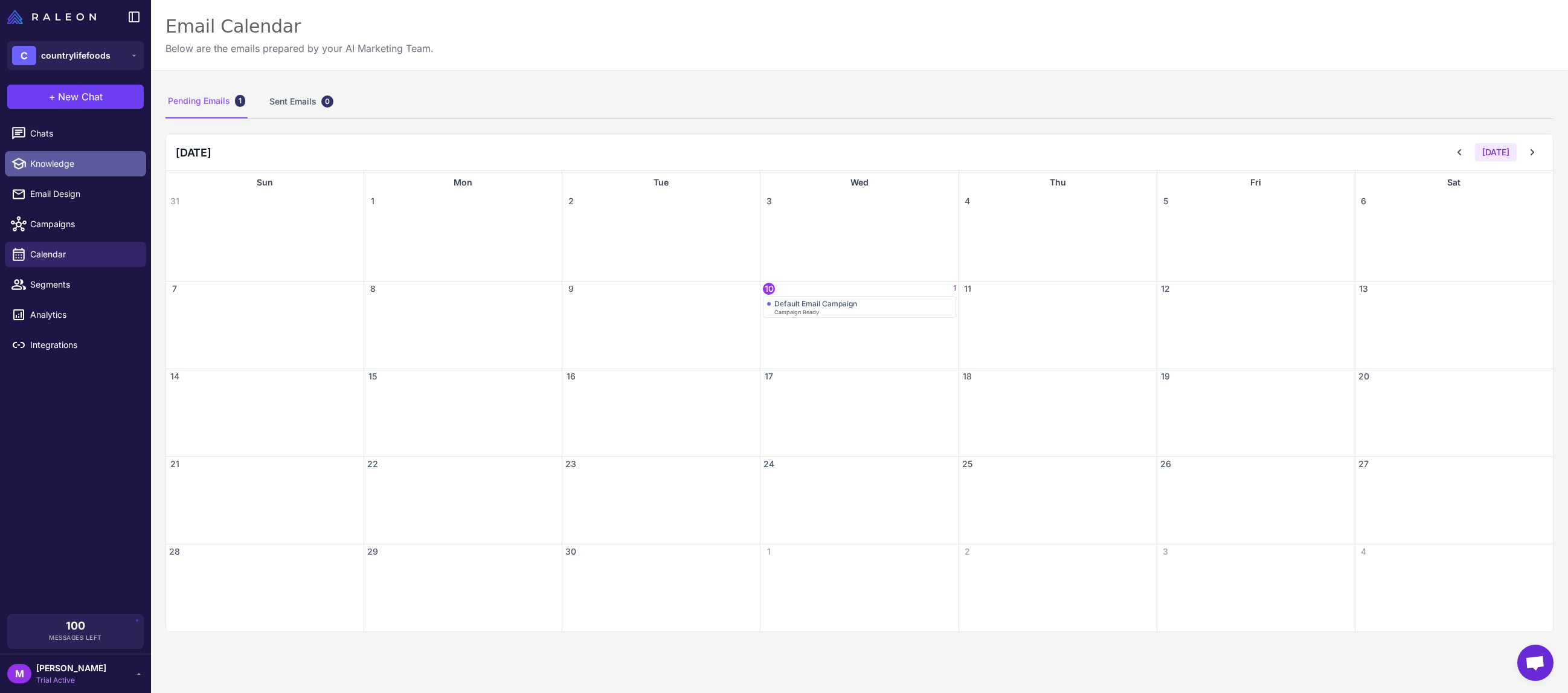
click at [90, 170] on span "Knowledge" at bounding box center [82, 163] width 106 height 13
select select
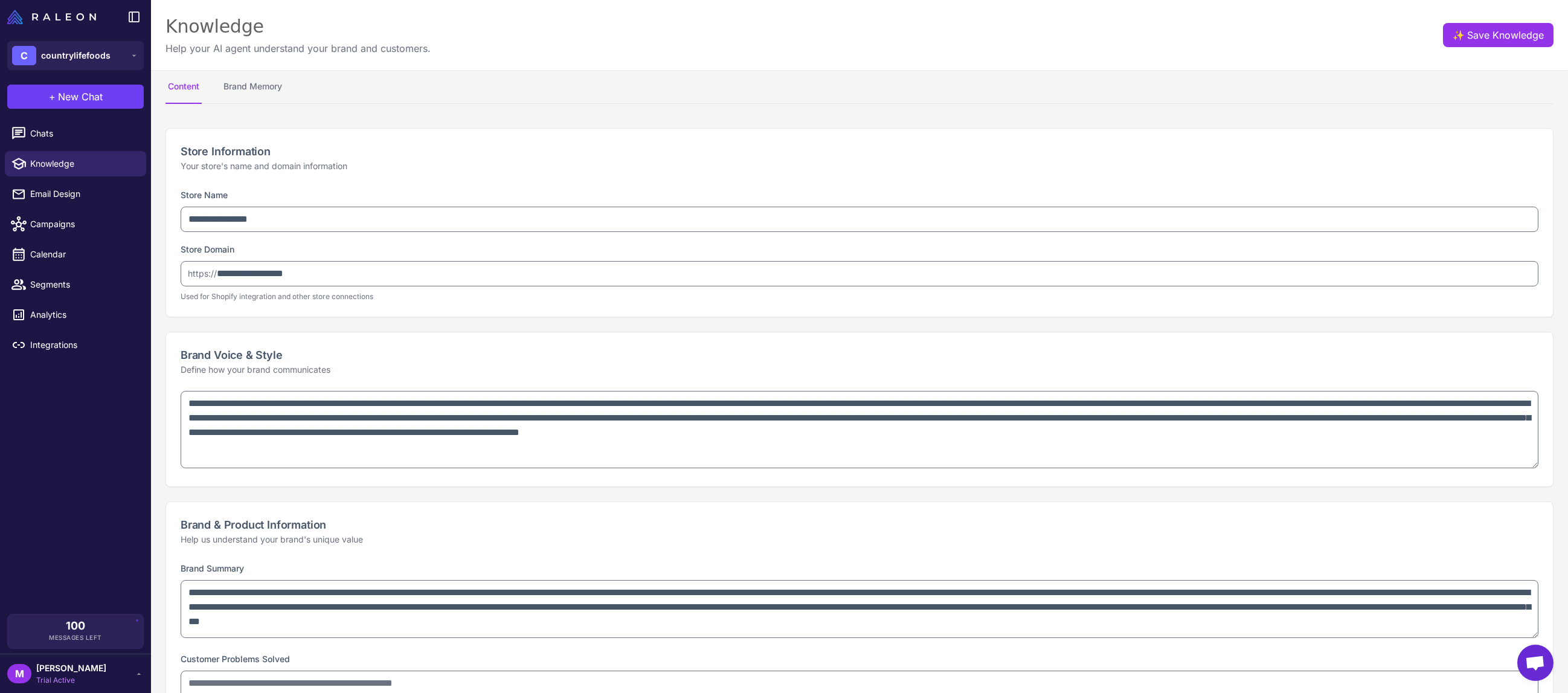
type textarea "**********"
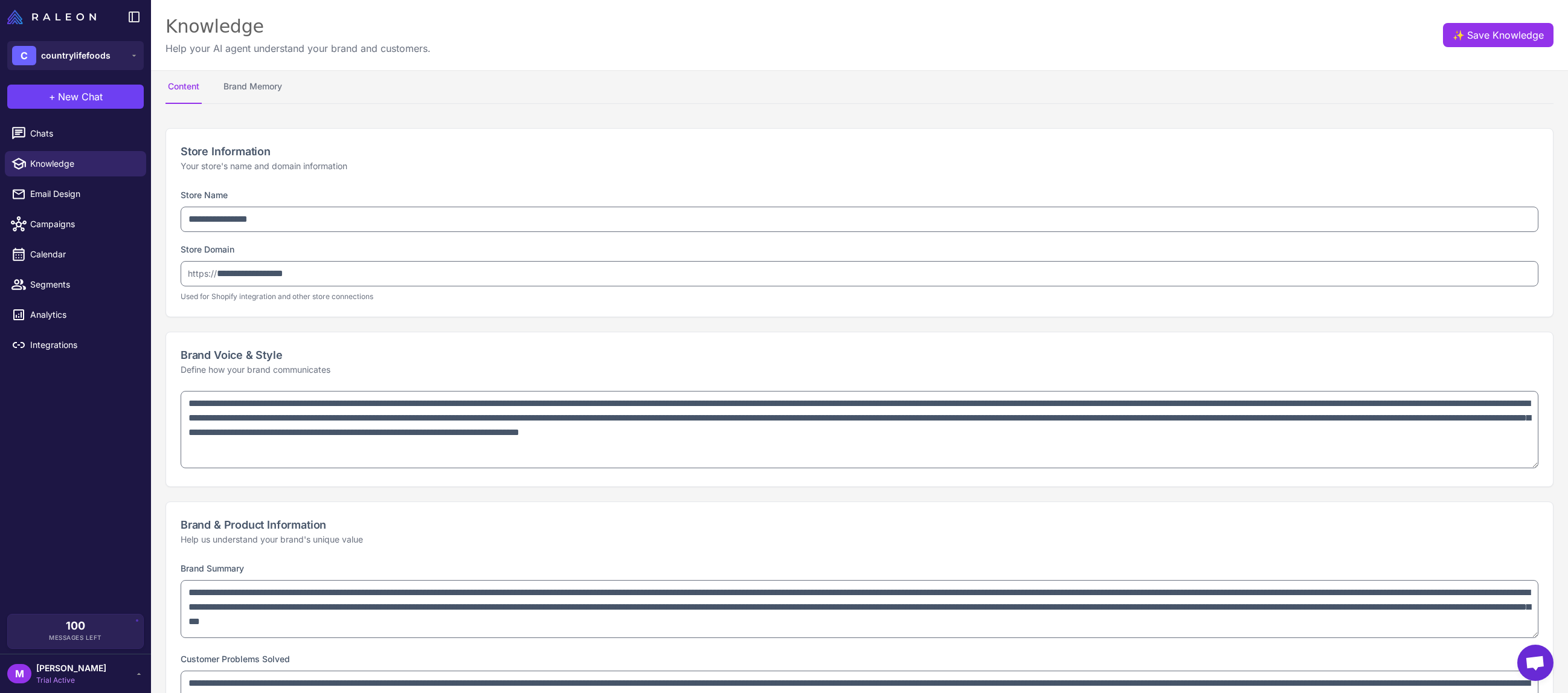
type textarea "**********"
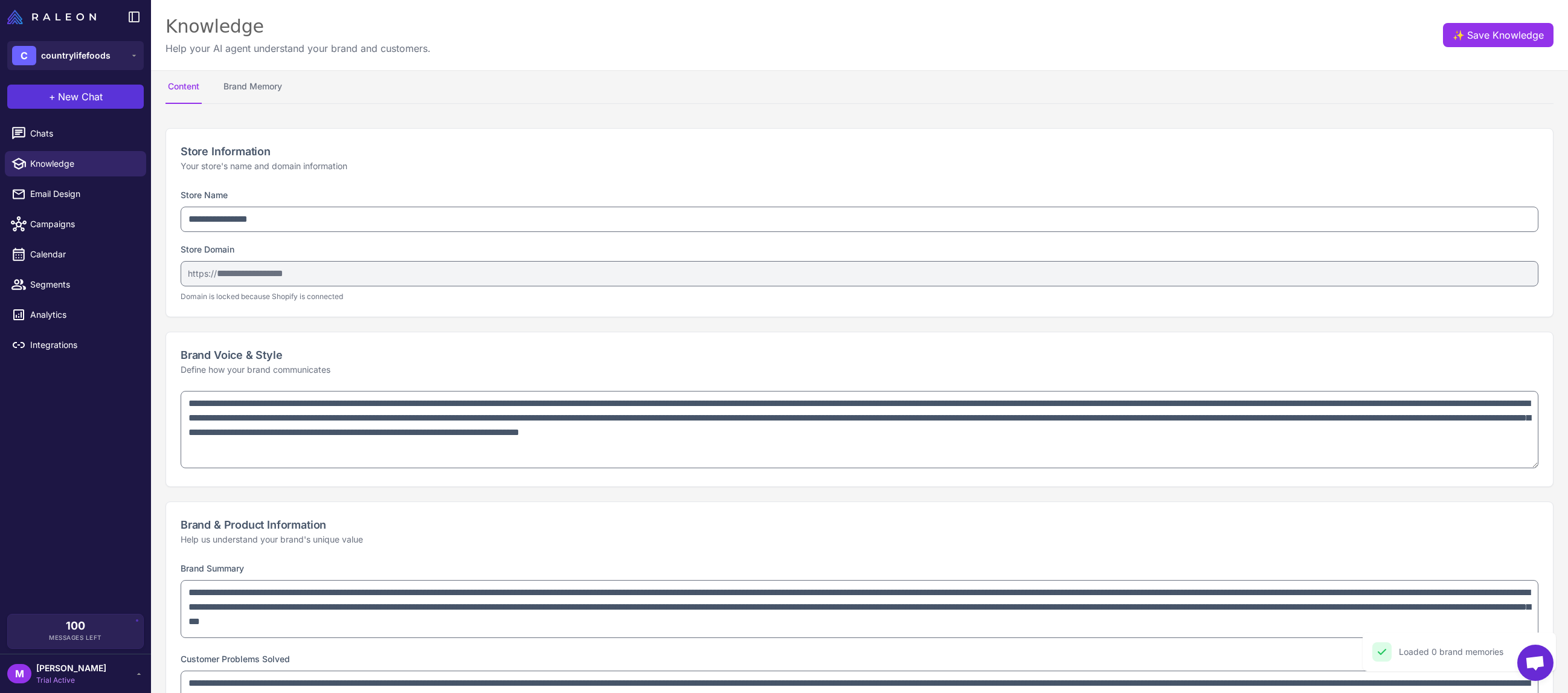
click at [92, 96] on span "New Chat" at bounding box center [80, 96] width 45 height 15
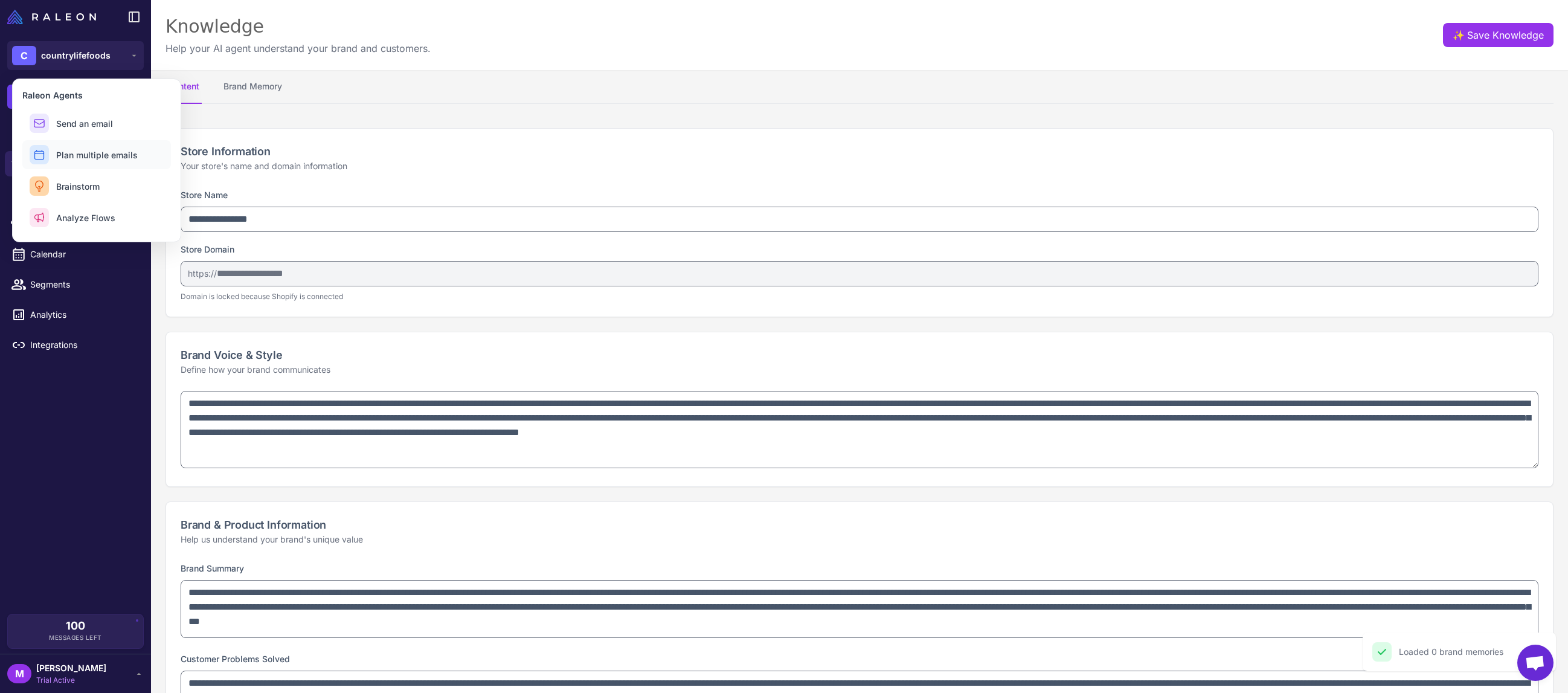
click at [108, 161] on span "Plan multiple emails" at bounding box center [96, 154] width 82 height 12
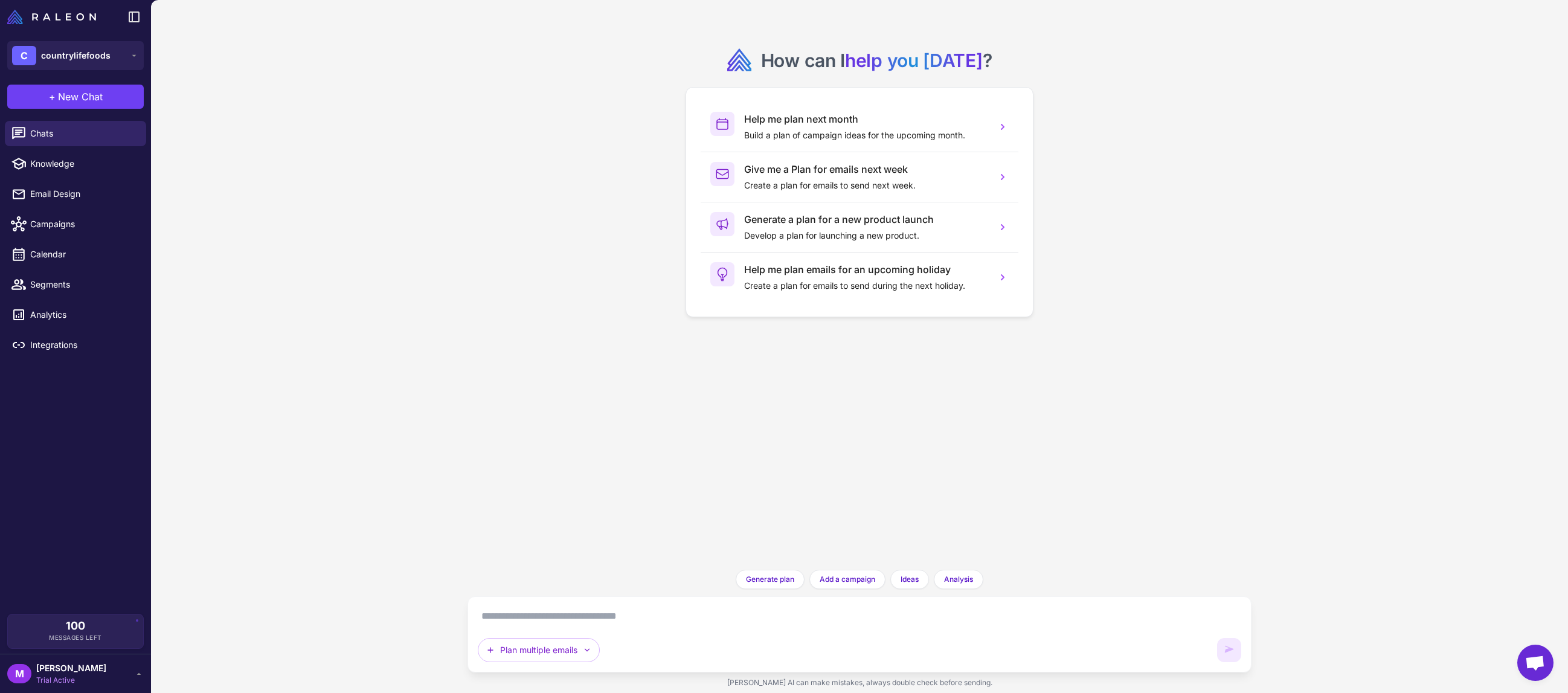
click at [757, 628] on div "Plan multiple emails" at bounding box center [859, 633] width 764 height 55
click at [893, 136] on p "Build a plan of campaign ideas for the upcoming month." at bounding box center [866, 135] width 243 height 13
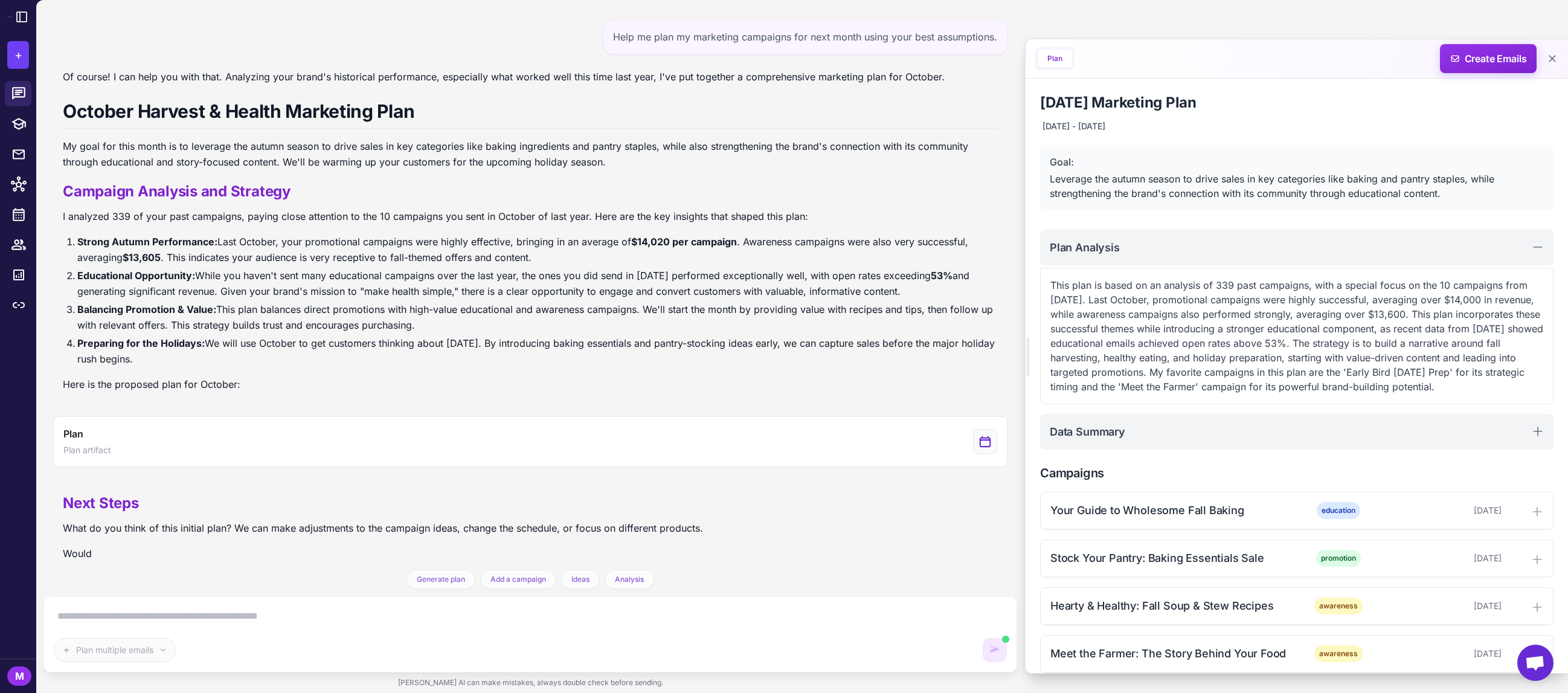
scroll to position [16, 0]
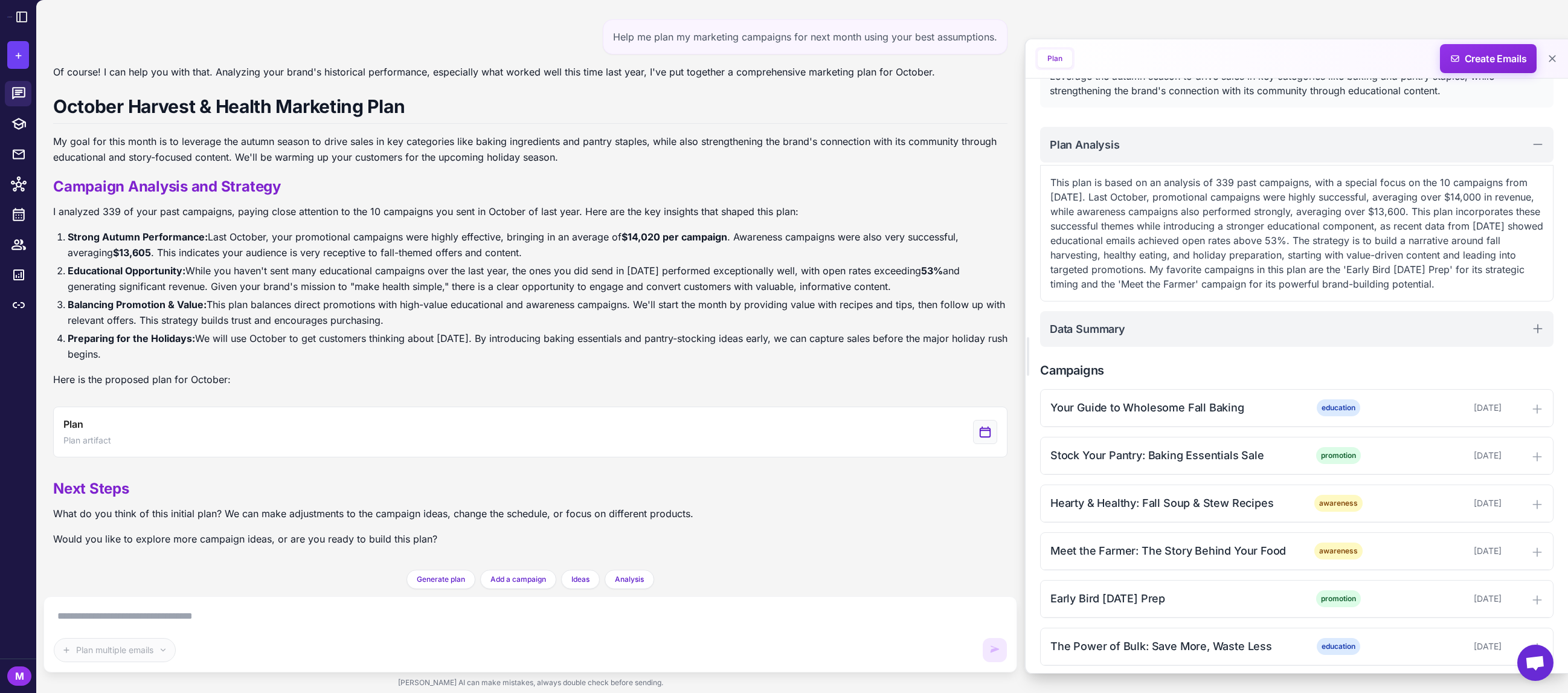
scroll to position [95, 0]
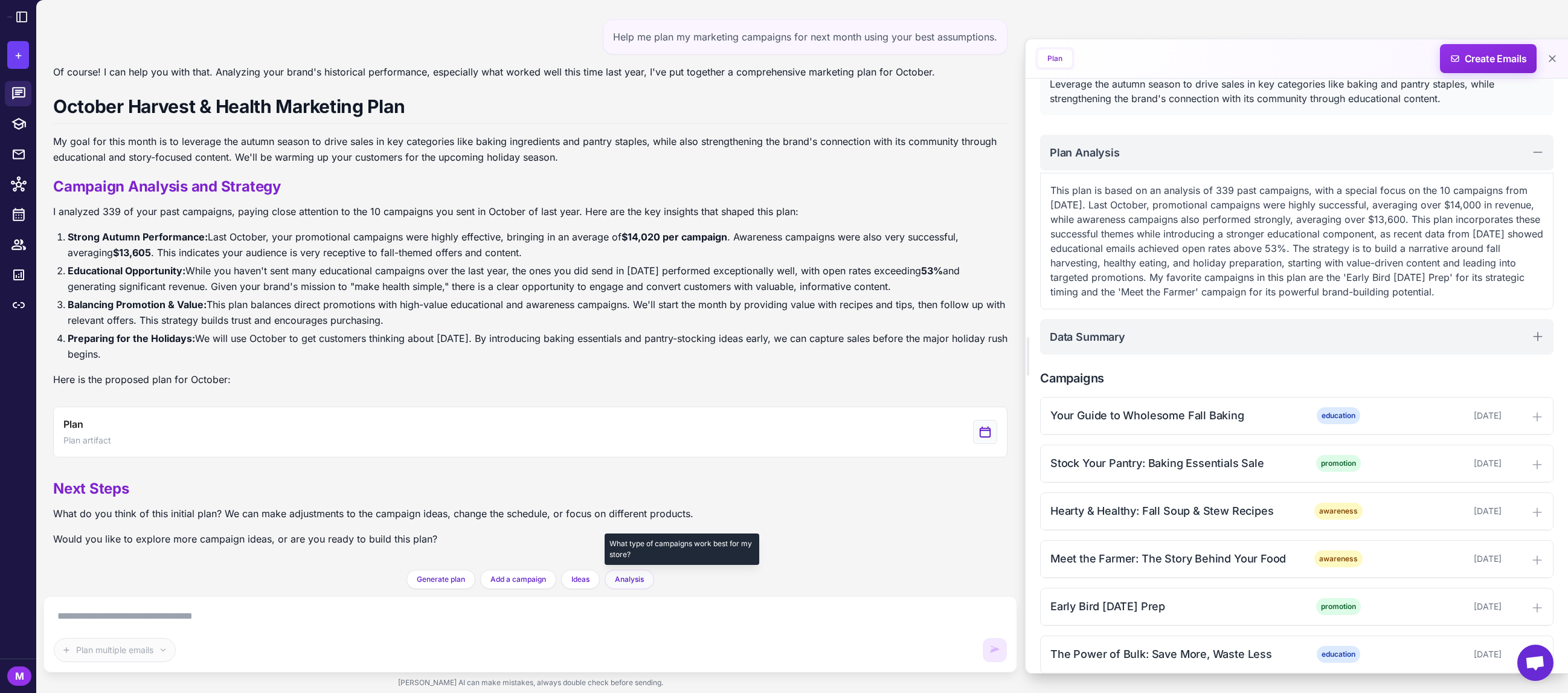
click at [635, 583] on span "Analysis" at bounding box center [629, 579] width 29 height 11
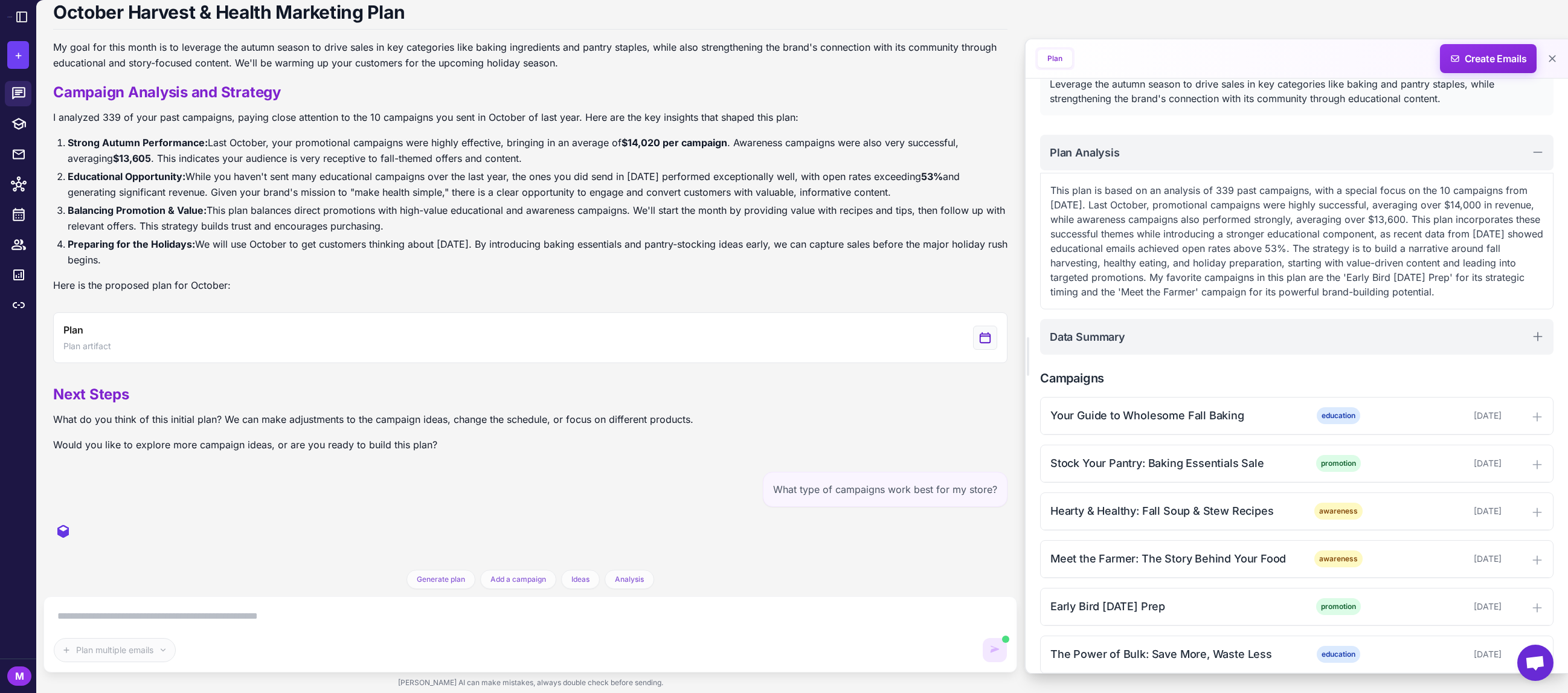
scroll to position [220, 0]
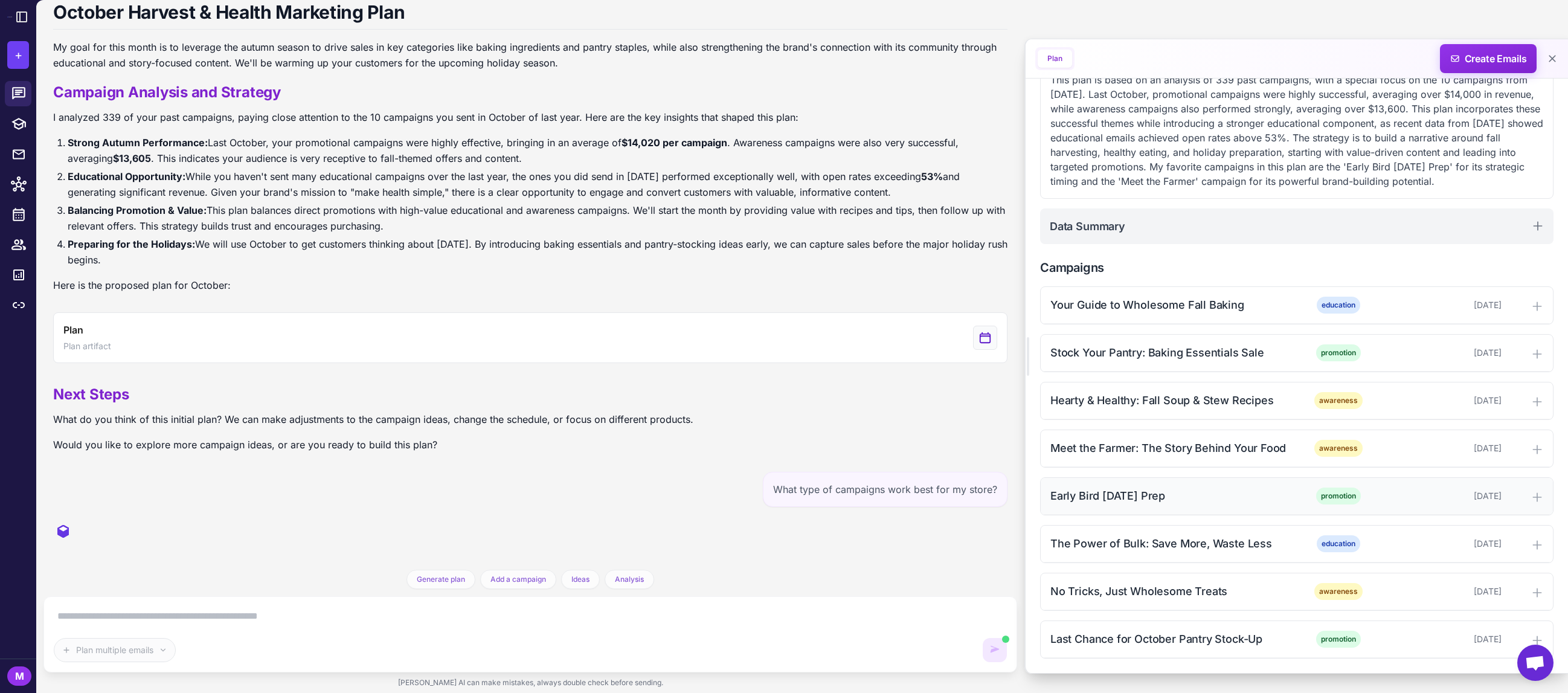
click at [1268, 494] on div "Early Bird [DATE] Prep" at bounding box center [1172, 496] width 244 height 17
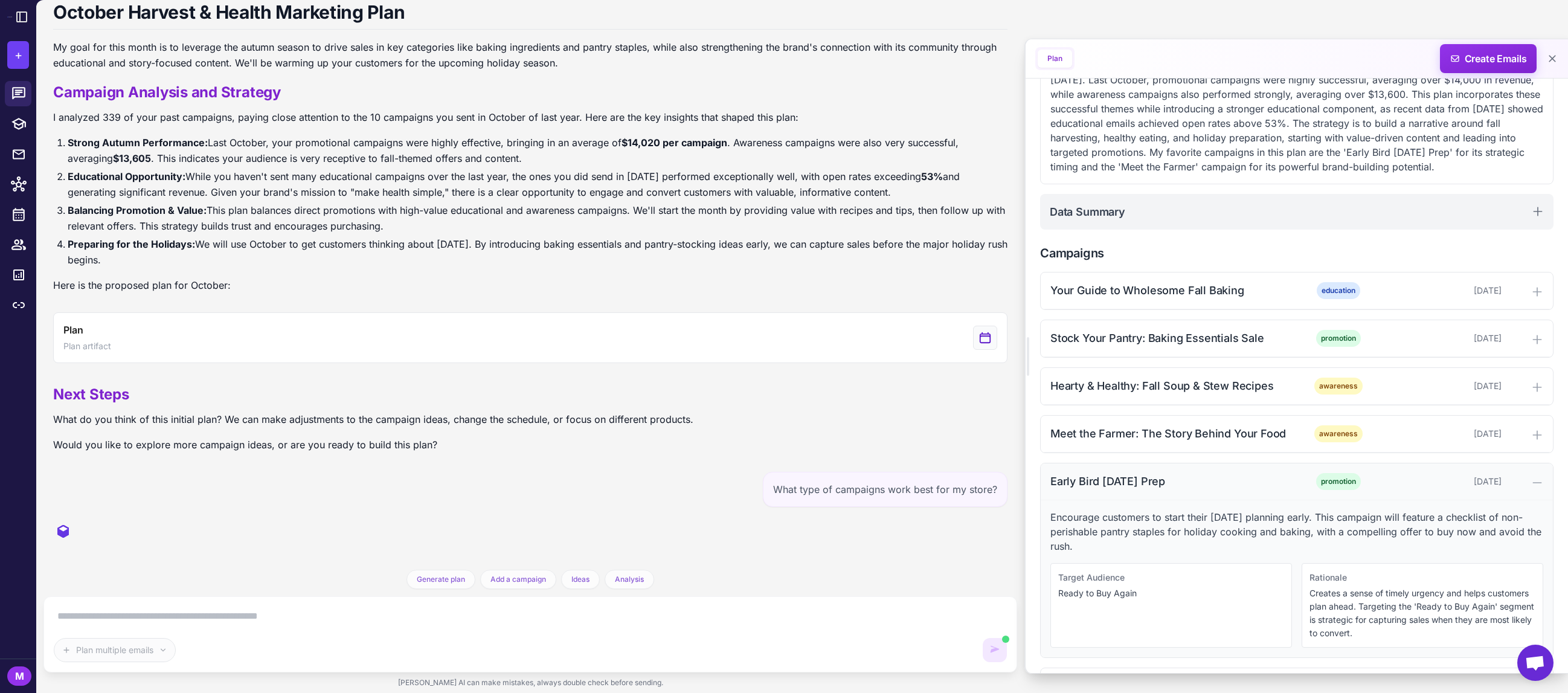
scroll to position [228, 0]
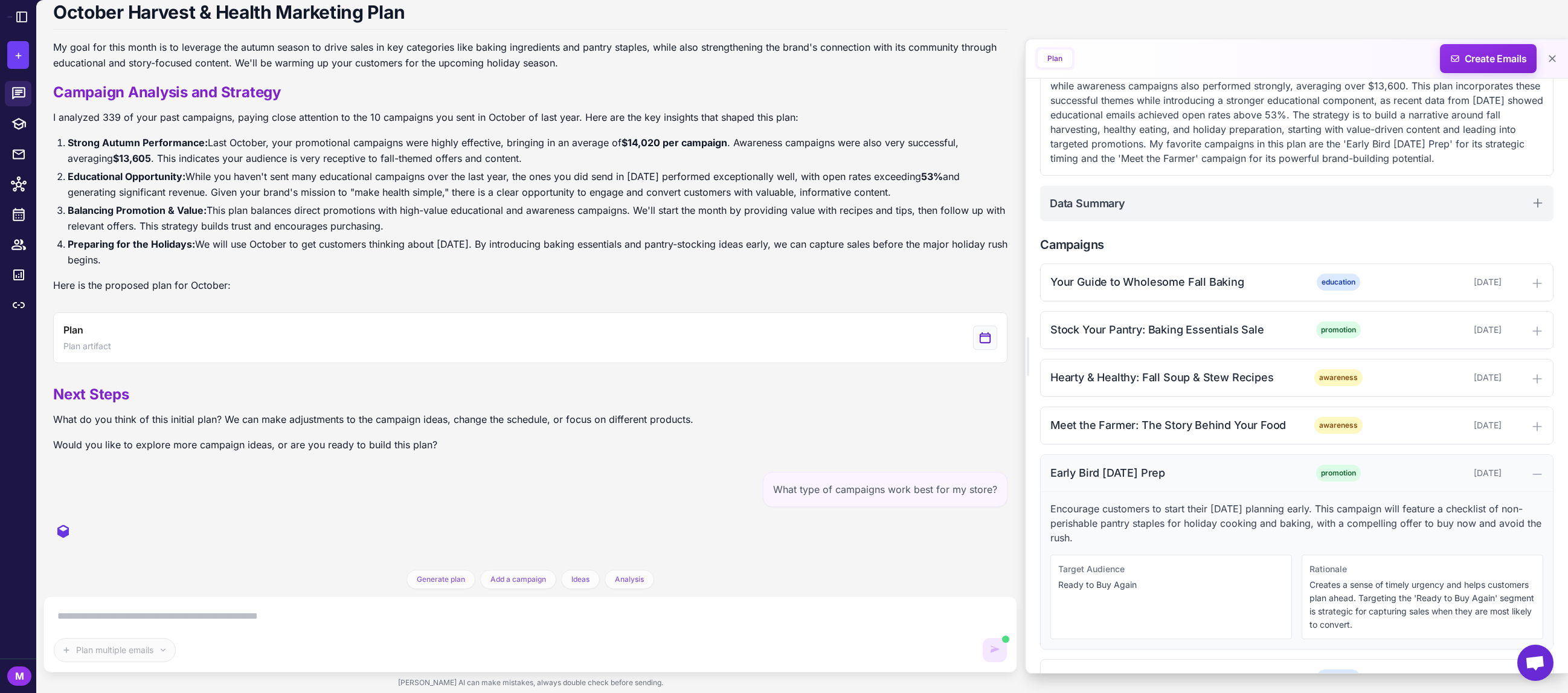
click at [1266, 481] on div "Early Bird [DATE] Prep" at bounding box center [1172, 473] width 244 height 17
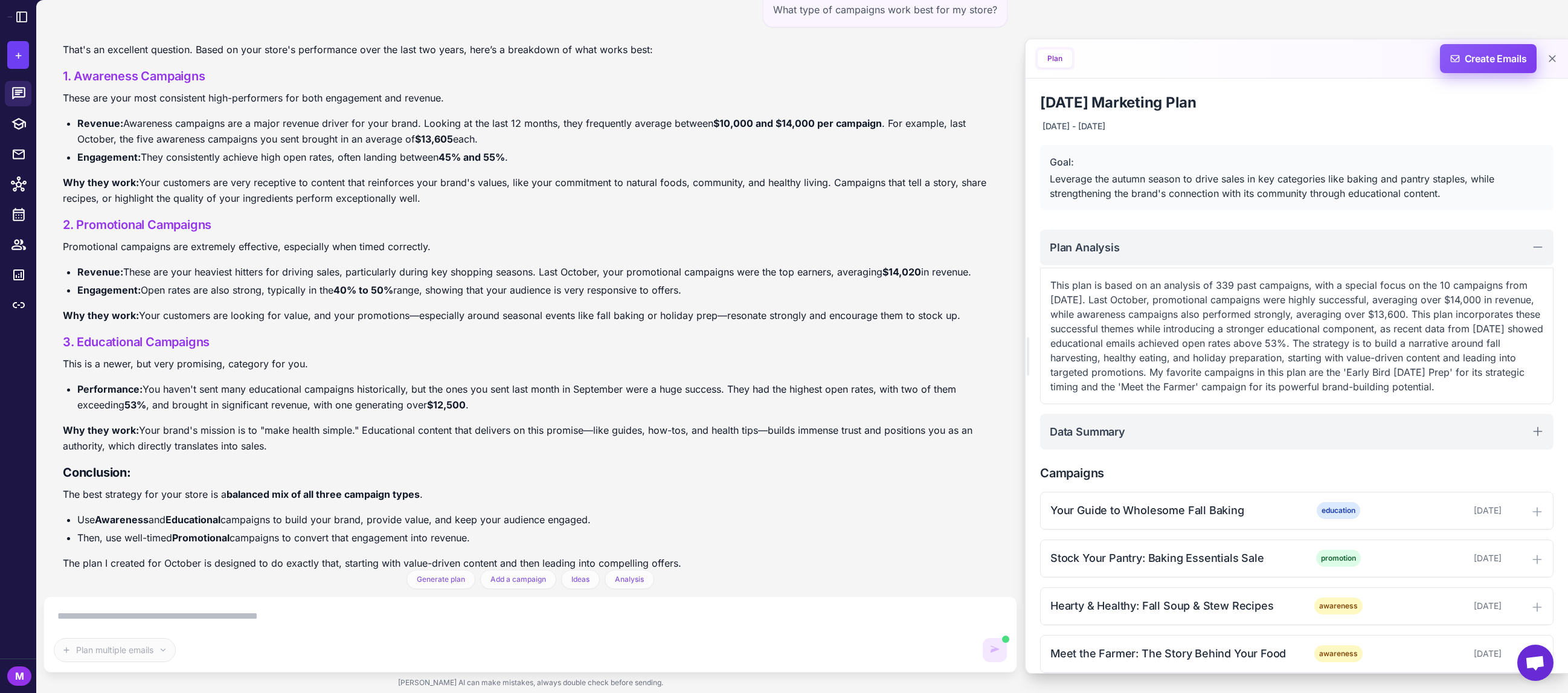
scroll to position [599, 0]
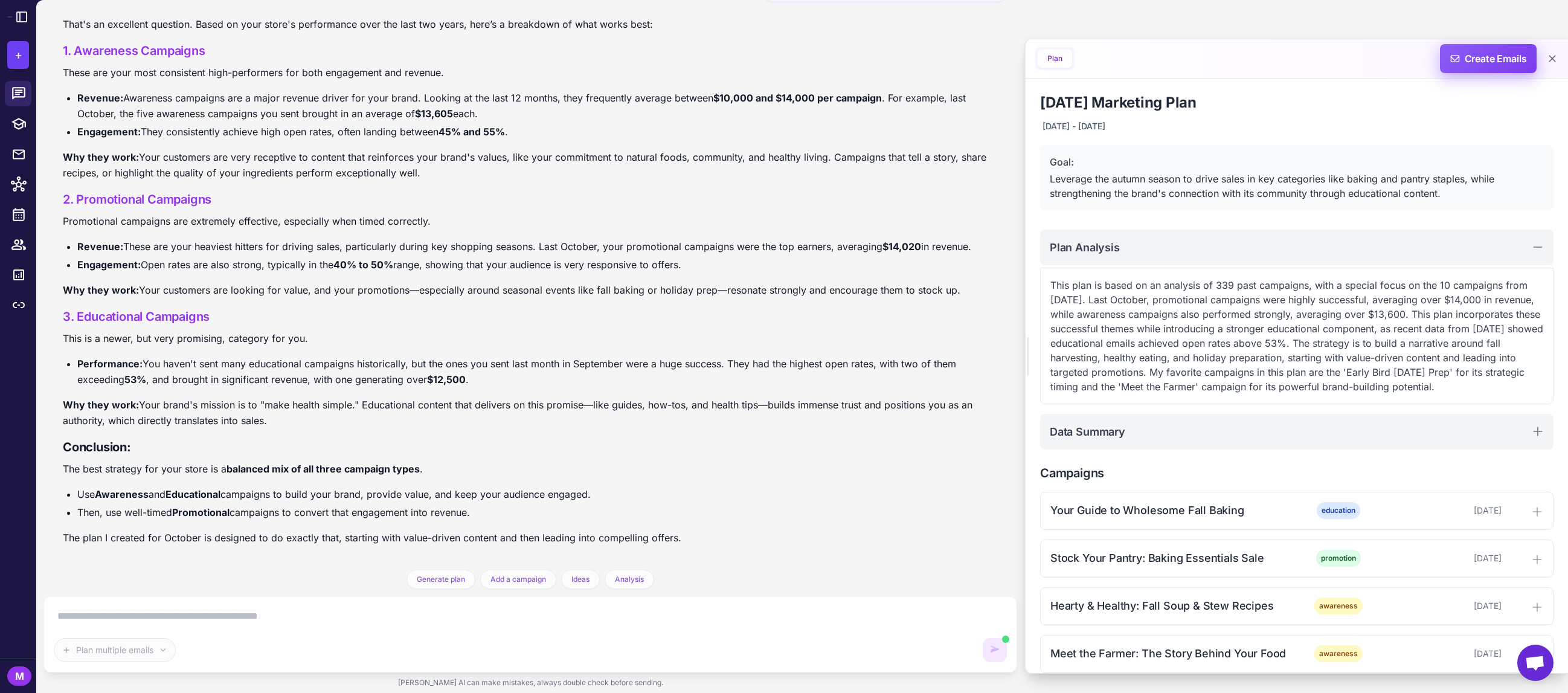
click at [1484, 62] on span "Create Emails" at bounding box center [1488, 58] width 106 height 29
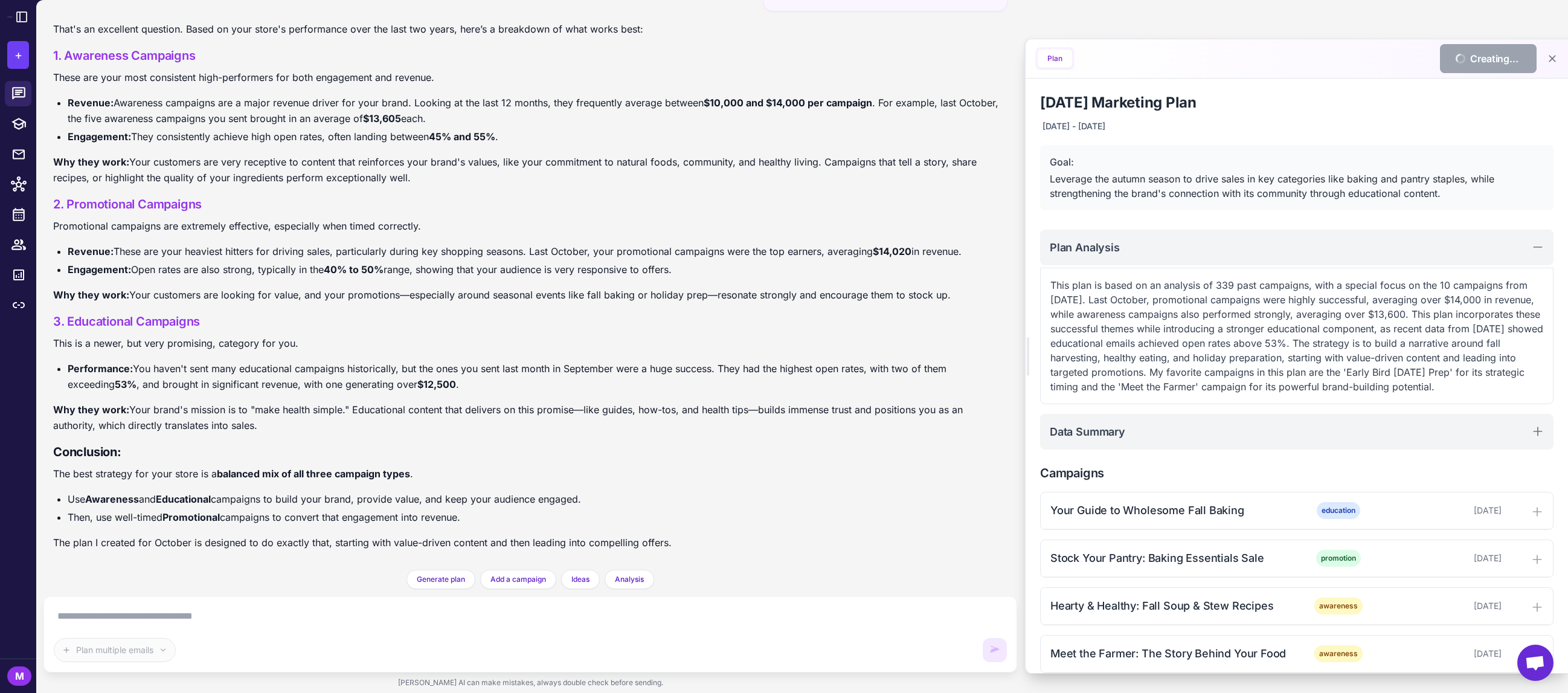
scroll to position [589, 0]
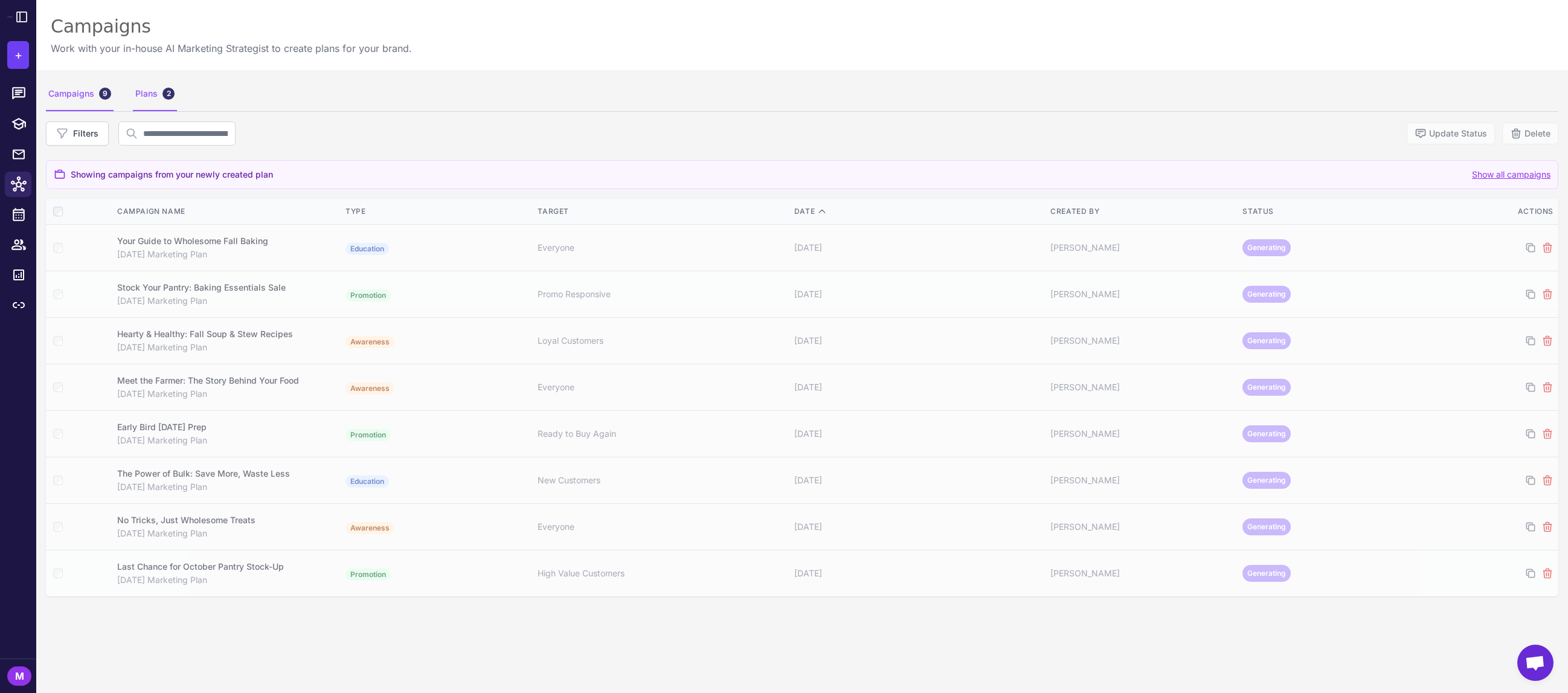
click at [143, 86] on div "Plans 2" at bounding box center [155, 94] width 44 height 34
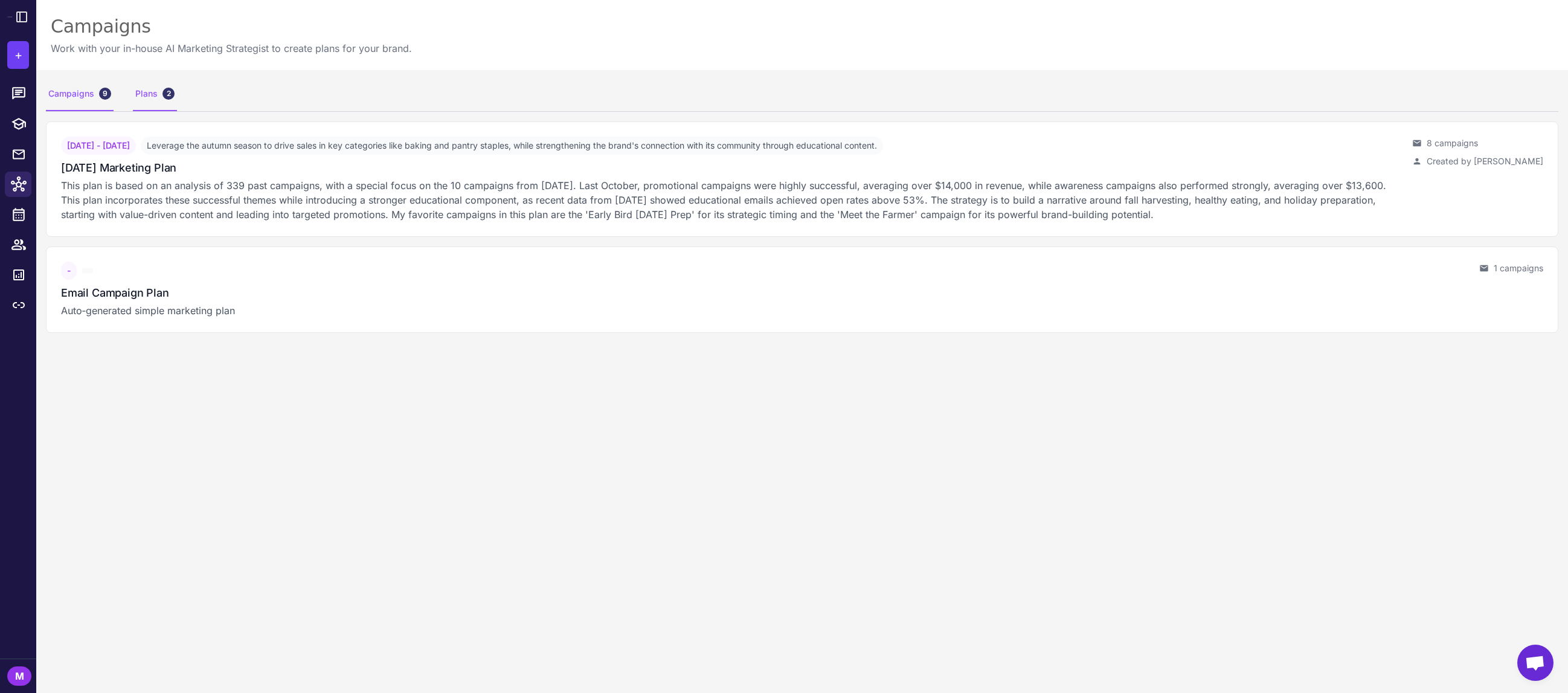
click at [83, 93] on div "Campaigns 9" at bounding box center [79, 94] width 68 height 34
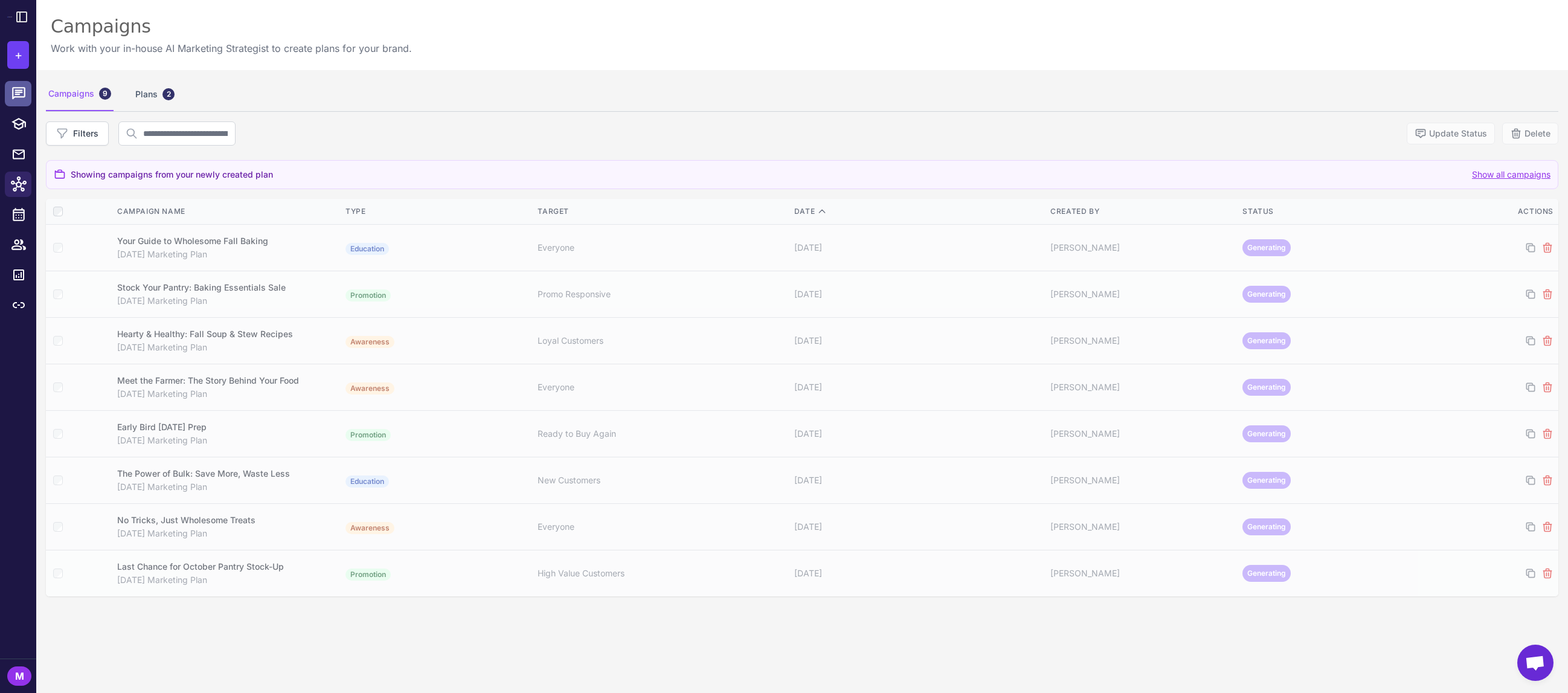
click at [25, 94] on icon at bounding box center [18, 93] width 13 height 12
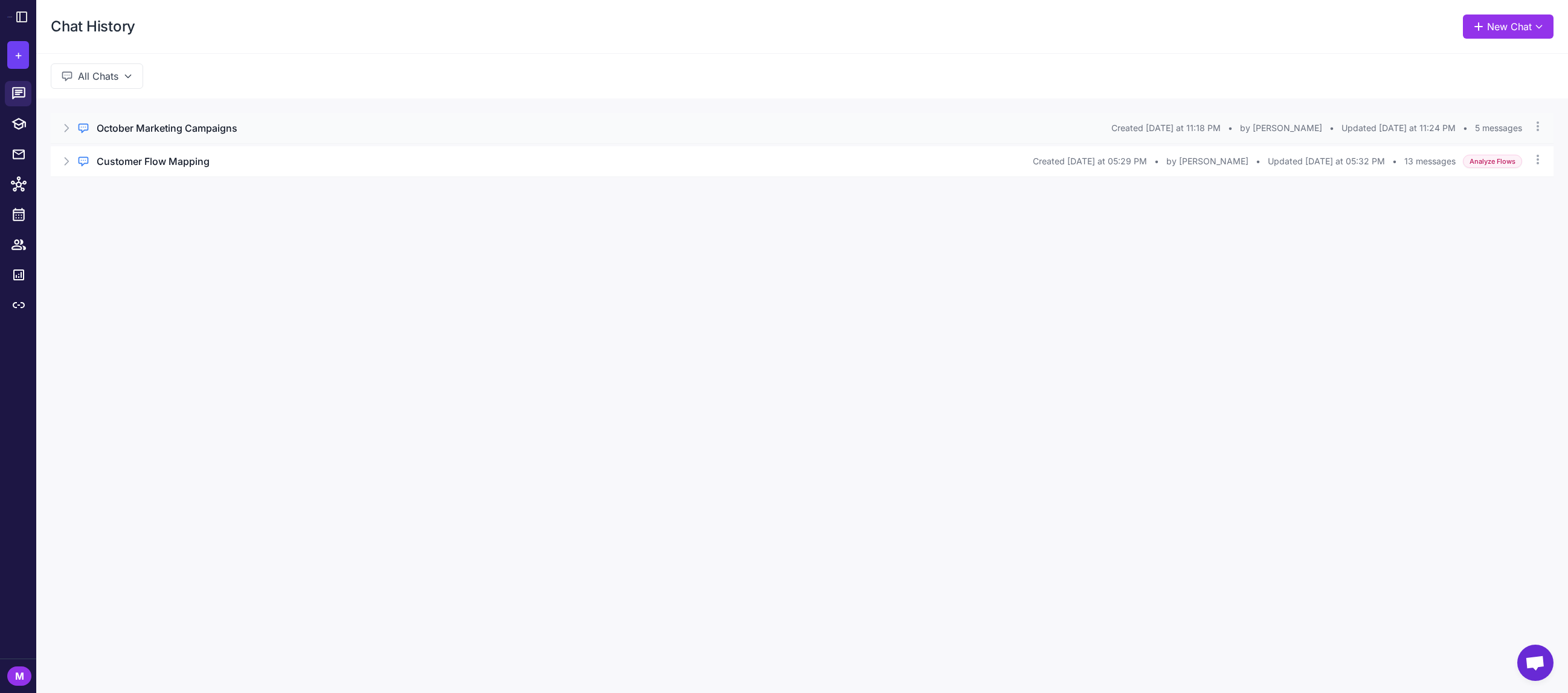
click at [232, 132] on h3 "October Marketing Campaigns" at bounding box center [167, 128] width 140 height 15
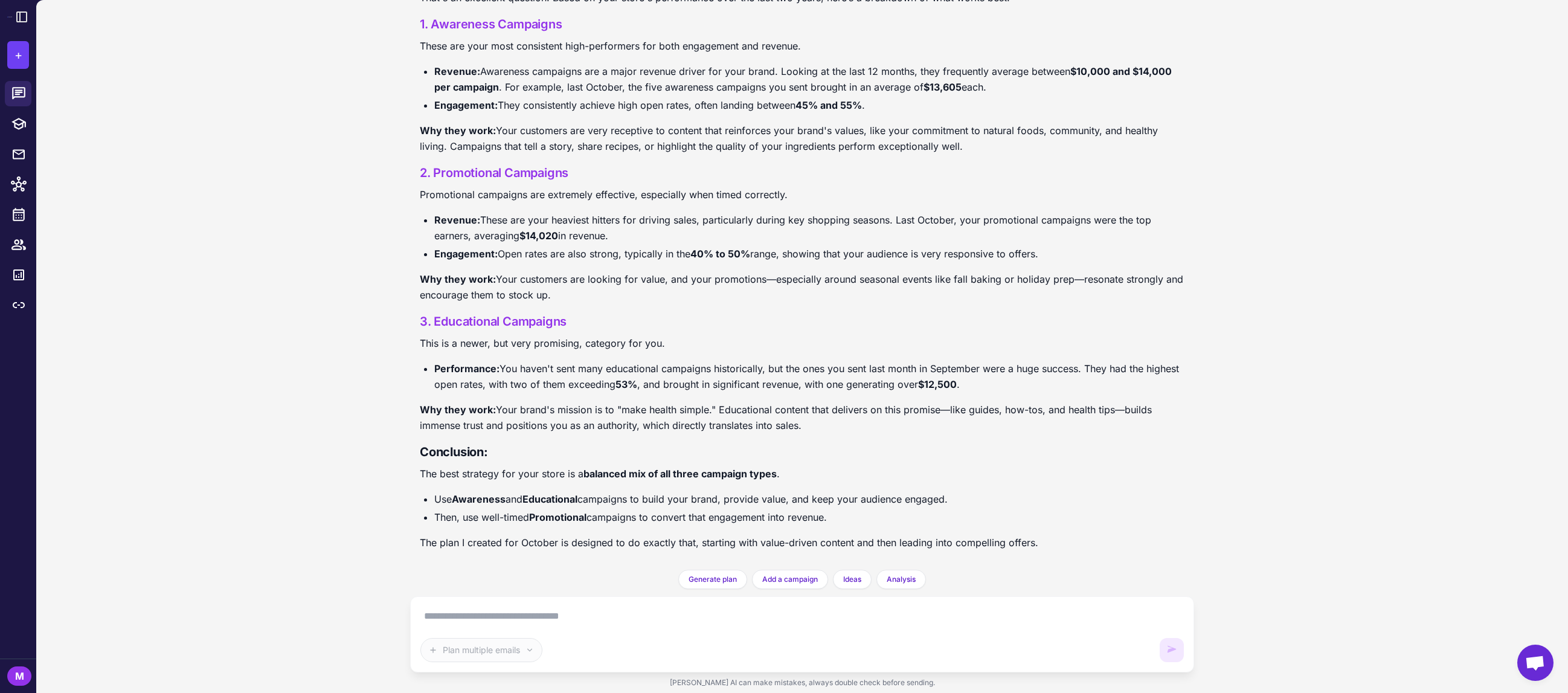
scroll to position [353, 0]
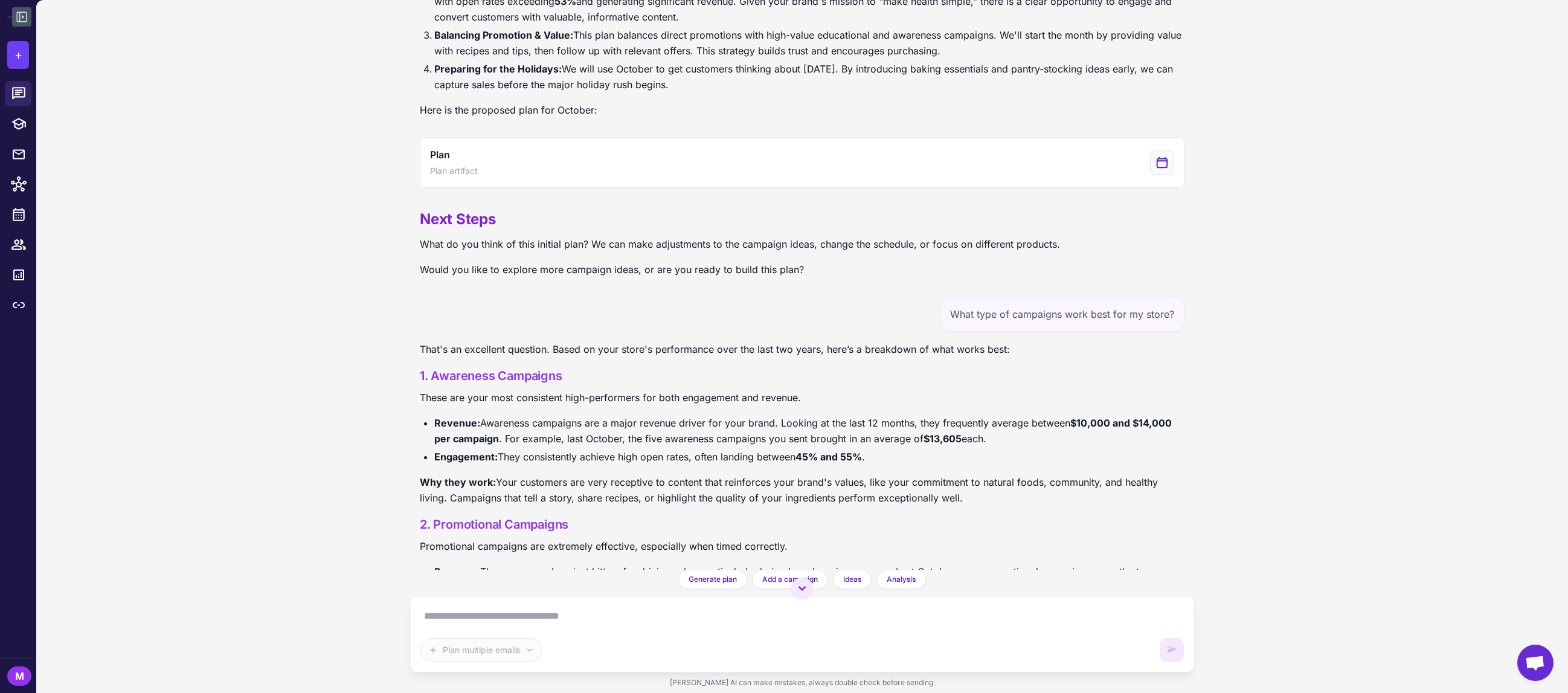
click at [21, 25] on button at bounding box center [22, 17] width 19 height 19
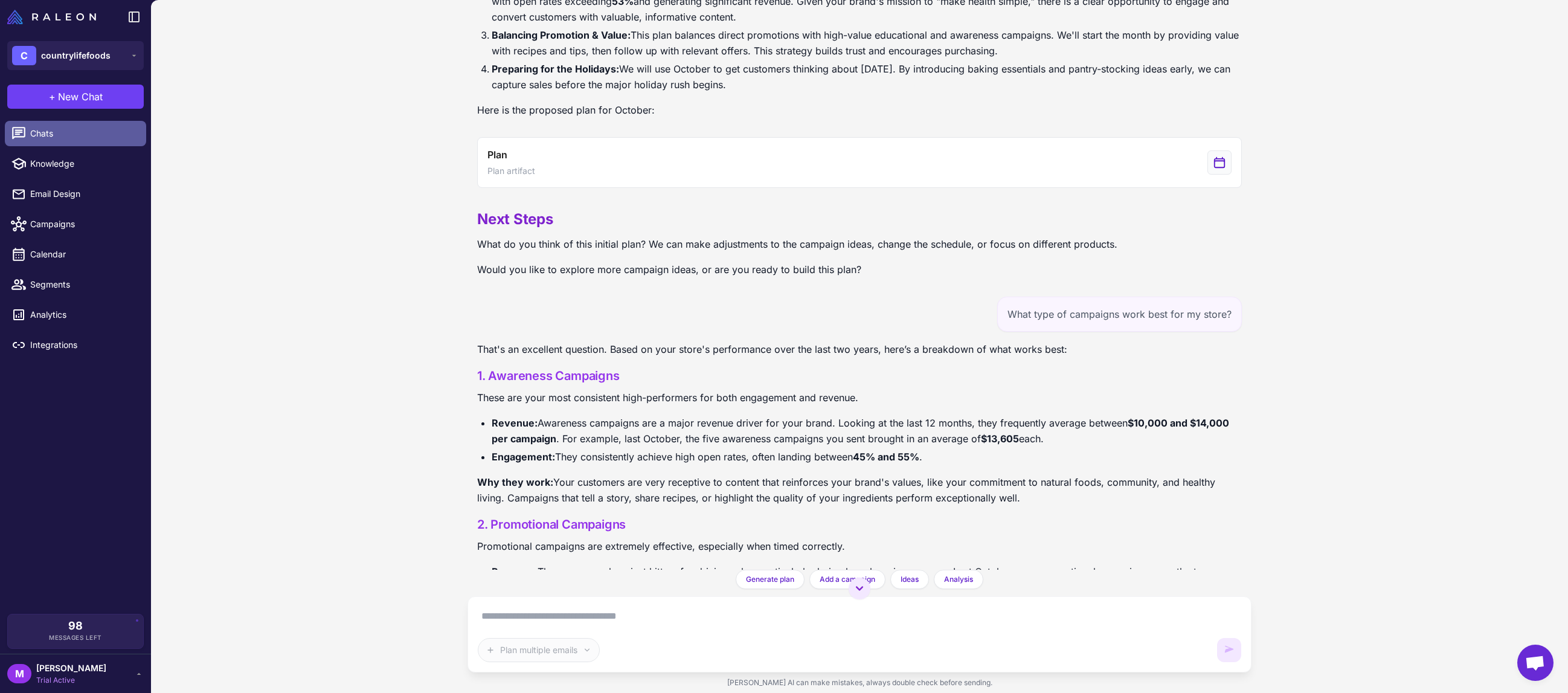
click at [76, 132] on span "Chats" at bounding box center [82, 133] width 106 height 13
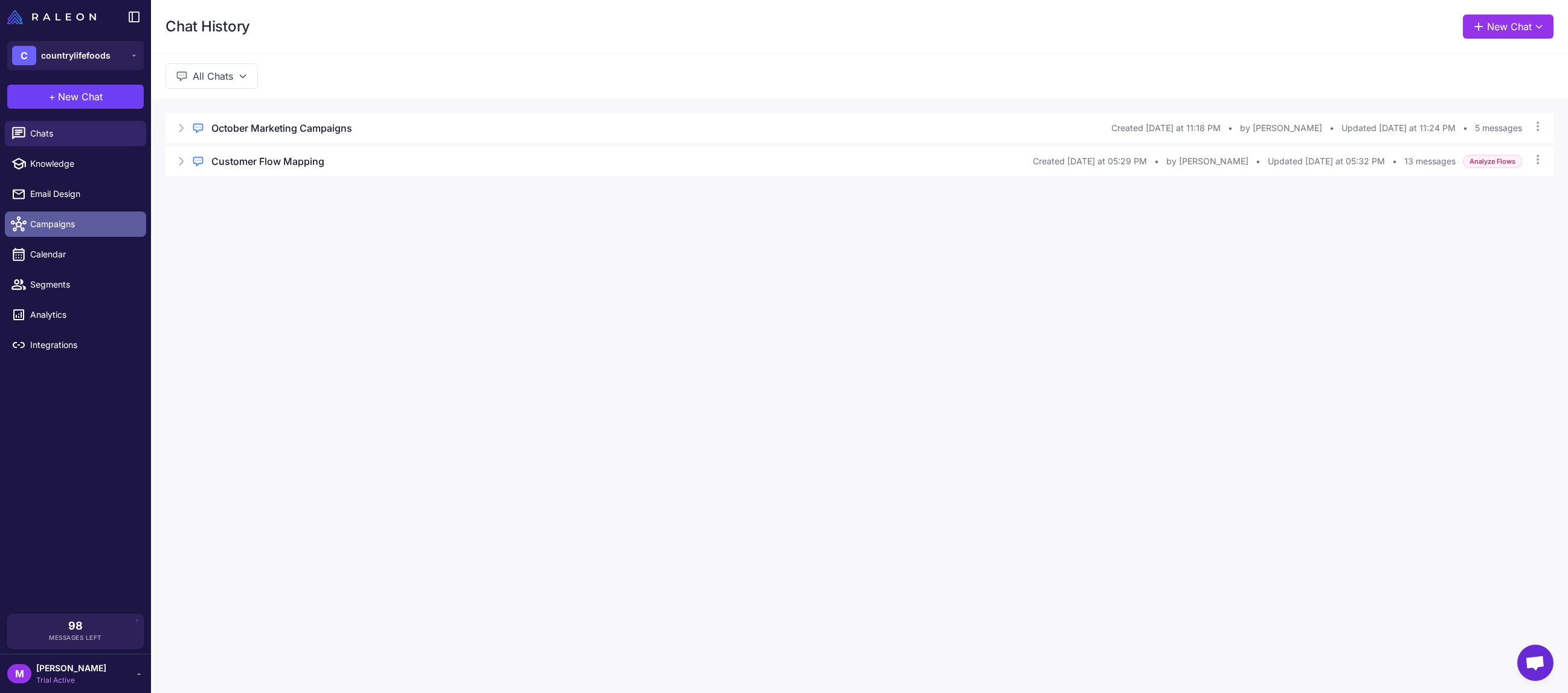
click at [76, 223] on span "Campaigns" at bounding box center [82, 224] width 106 height 13
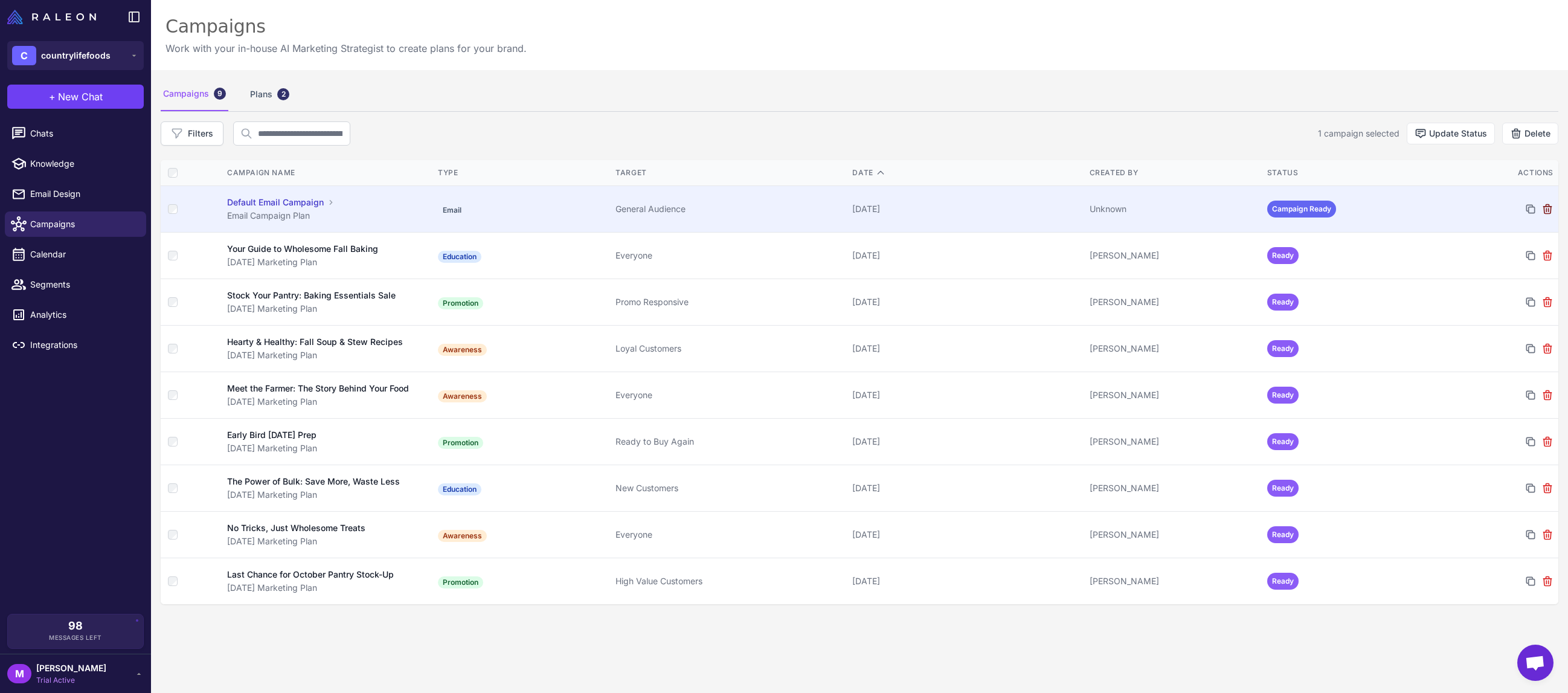
click at [1546, 209] on icon at bounding box center [1547, 209] width 8 height 9
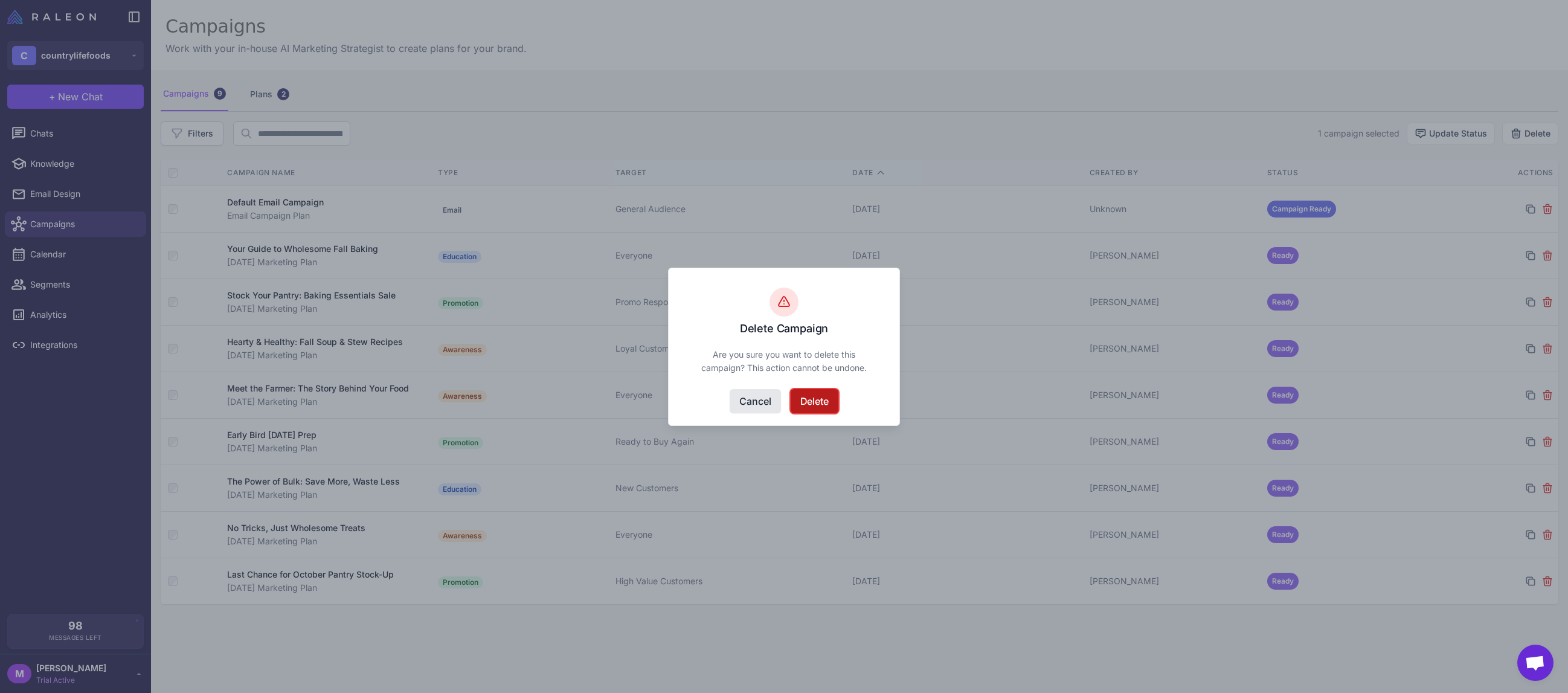
click at [809, 395] on button "Delete" at bounding box center [815, 402] width 47 height 25
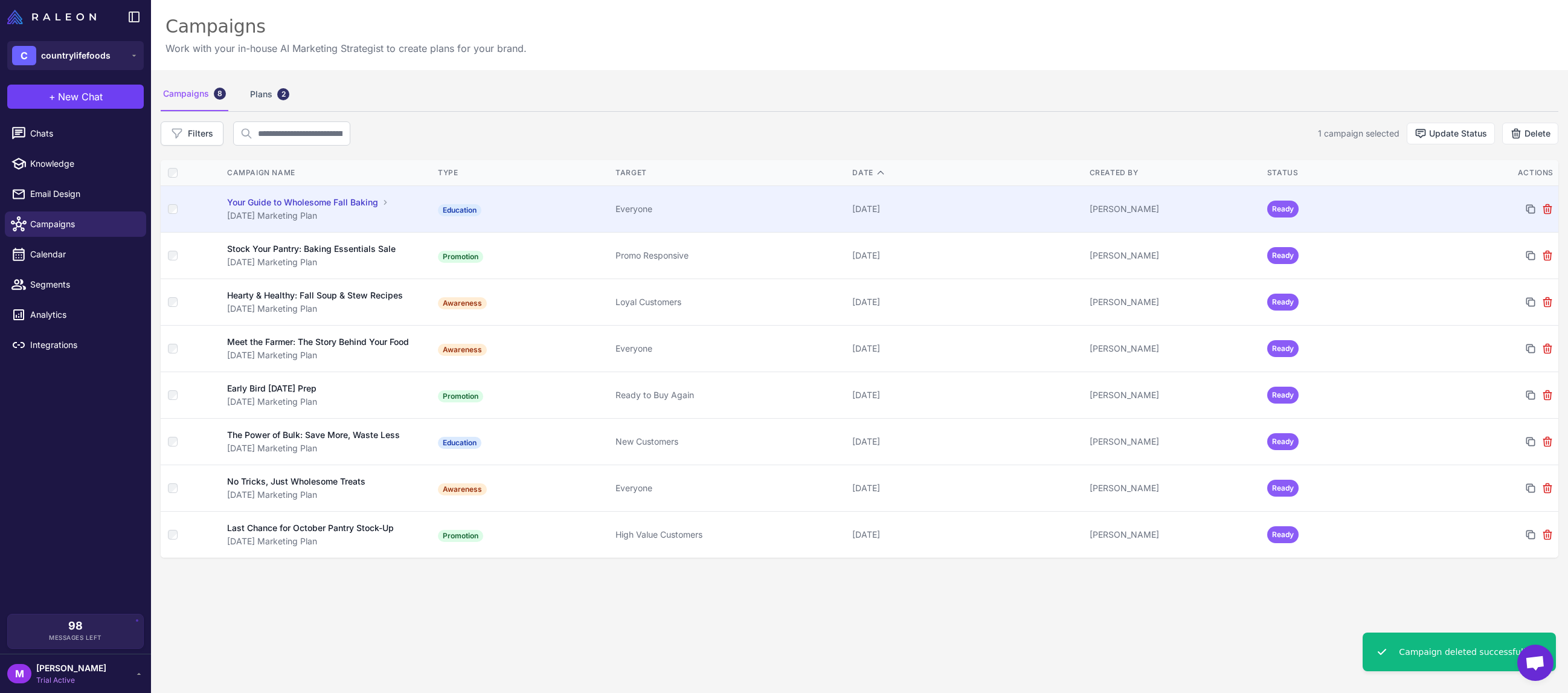
click at [529, 215] on td "Education" at bounding box center [522, 209] width 177 height 46
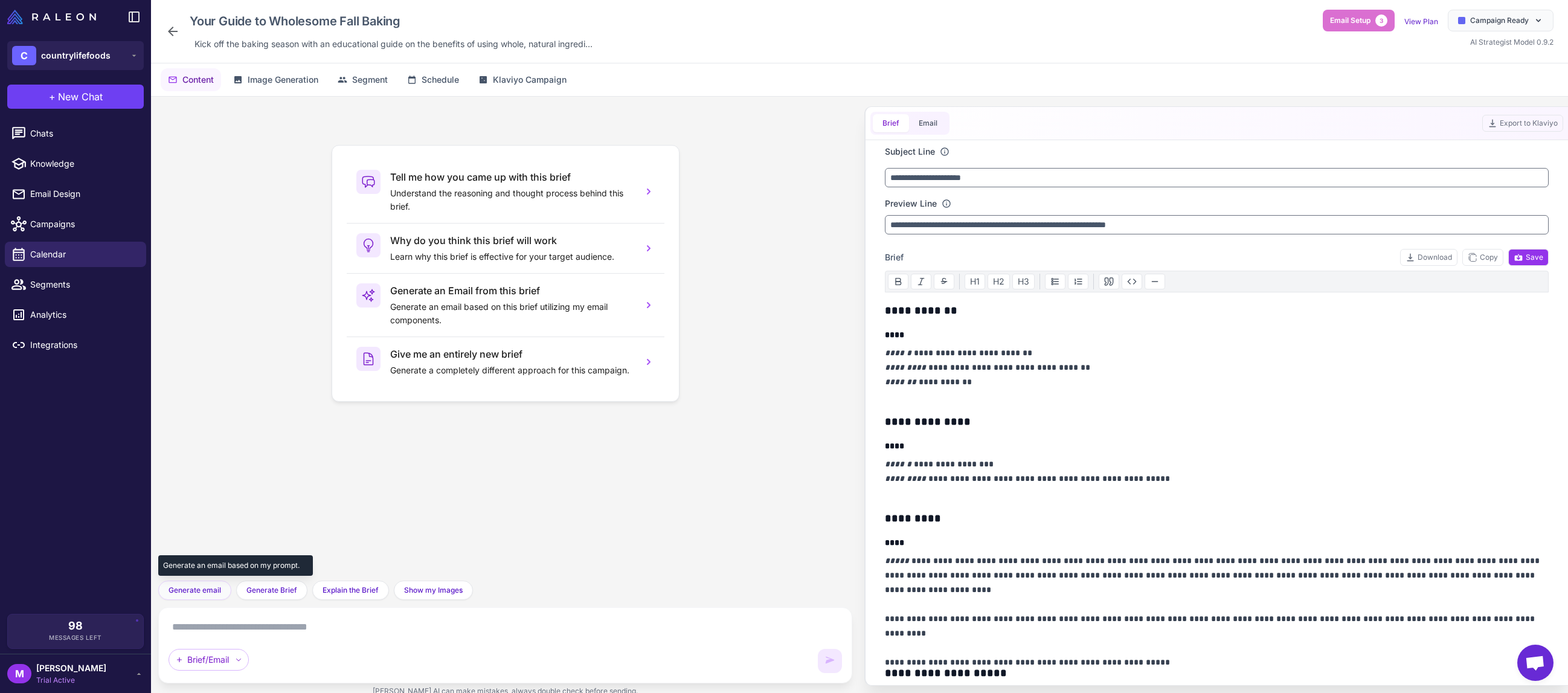
click at [212, 595] on span "Generate email" at bounding box center [195, 590] width 53 height 11
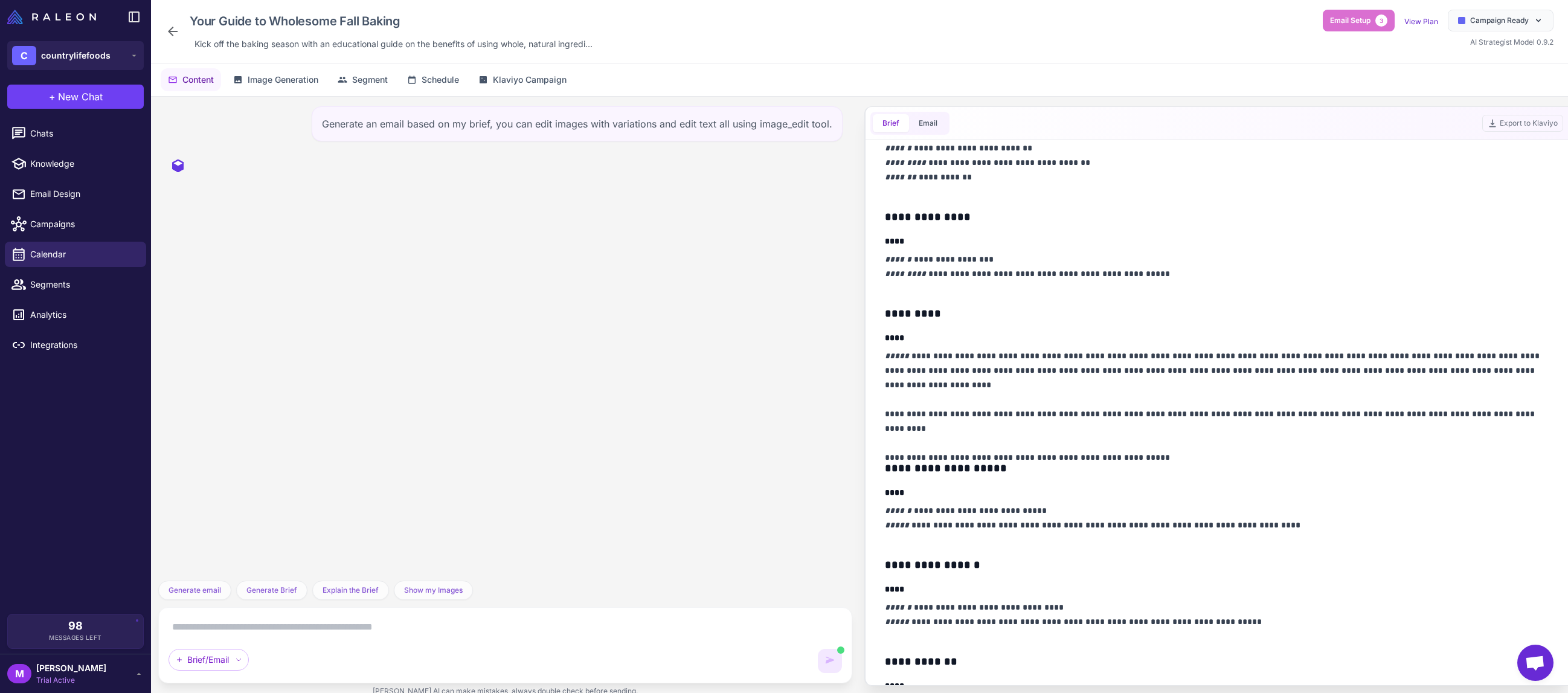
scroll to position [205, 0]
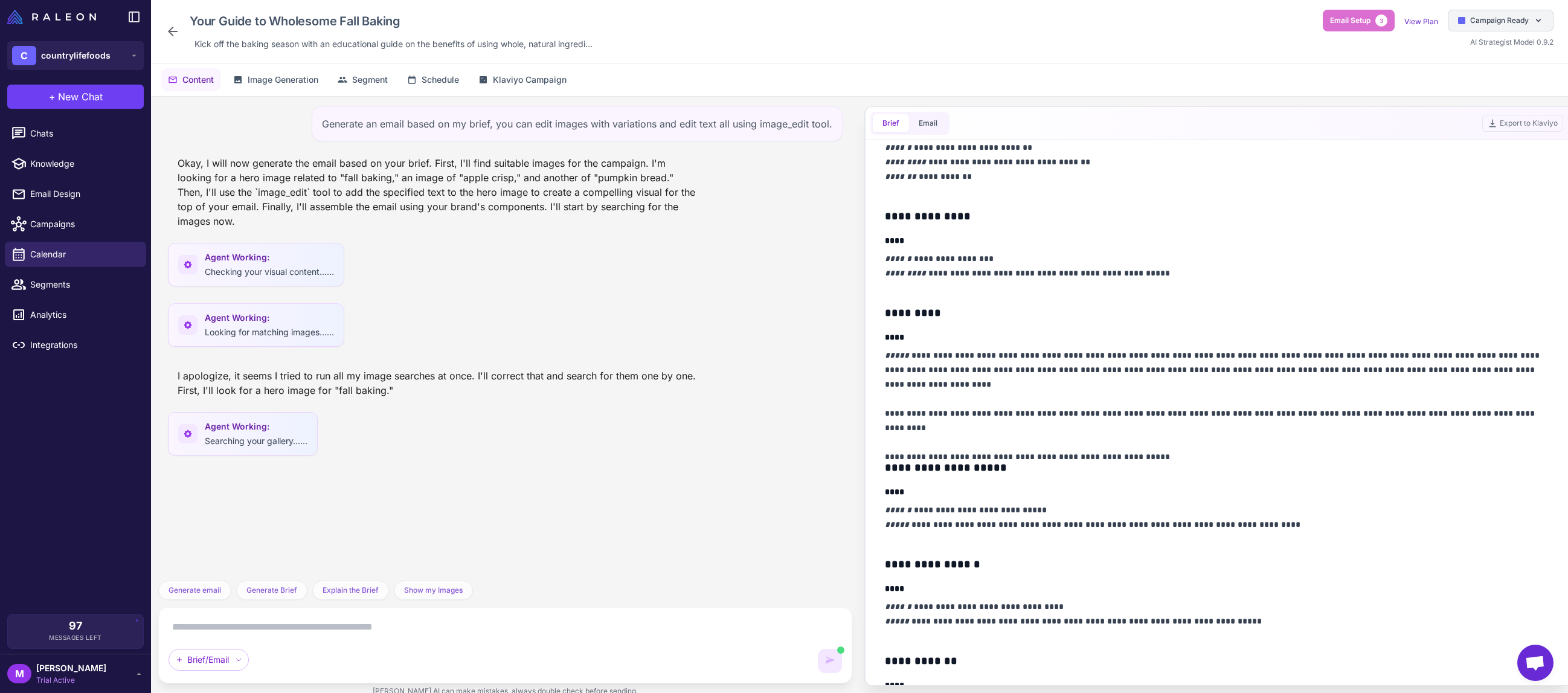
click at [1538, 18] on icon at bounding box center [1538, 20] width 10 height 10
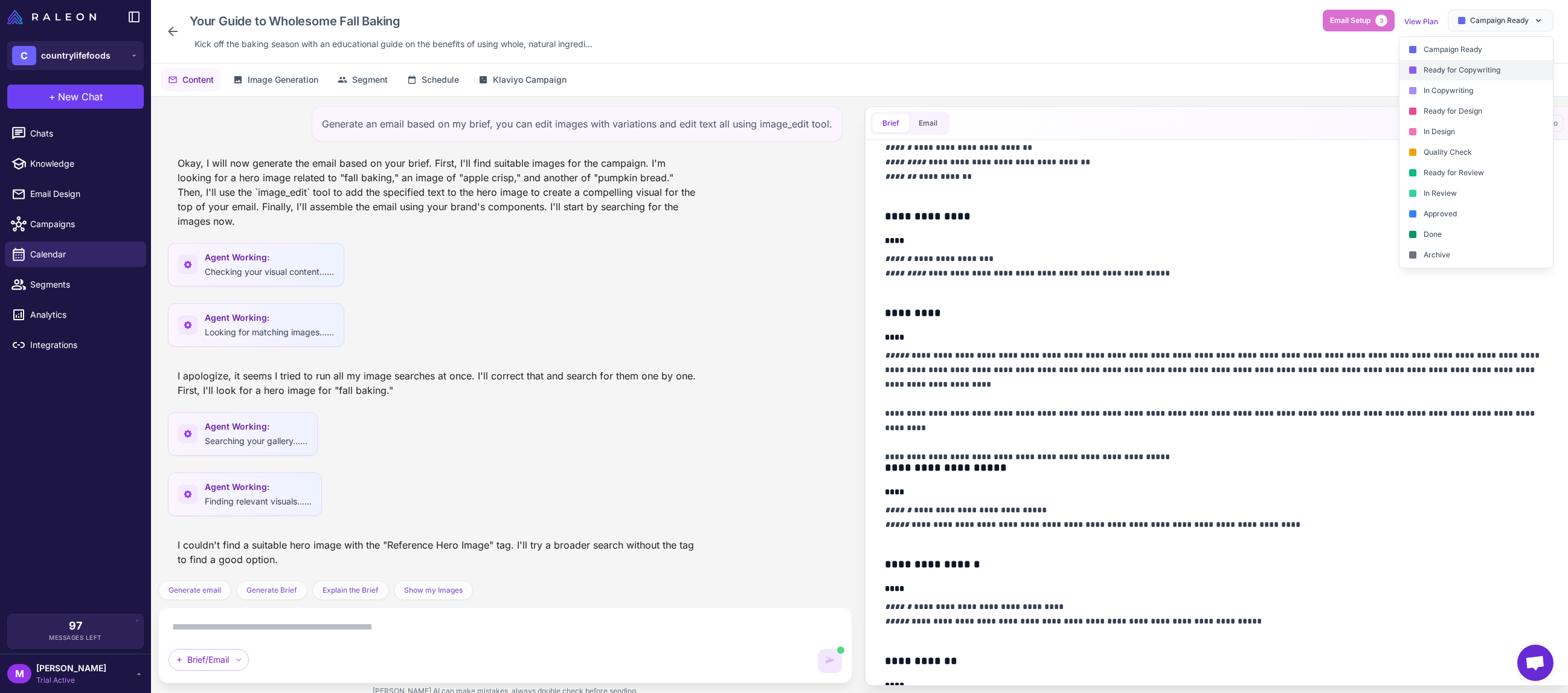
scroll to position [1, 0]
click at [1222, 32] on div "Your Guide to Wholesome Fall Baking Kick off the baking season with an educatio…" at bounding box center [859, 32] width 1388 height 44
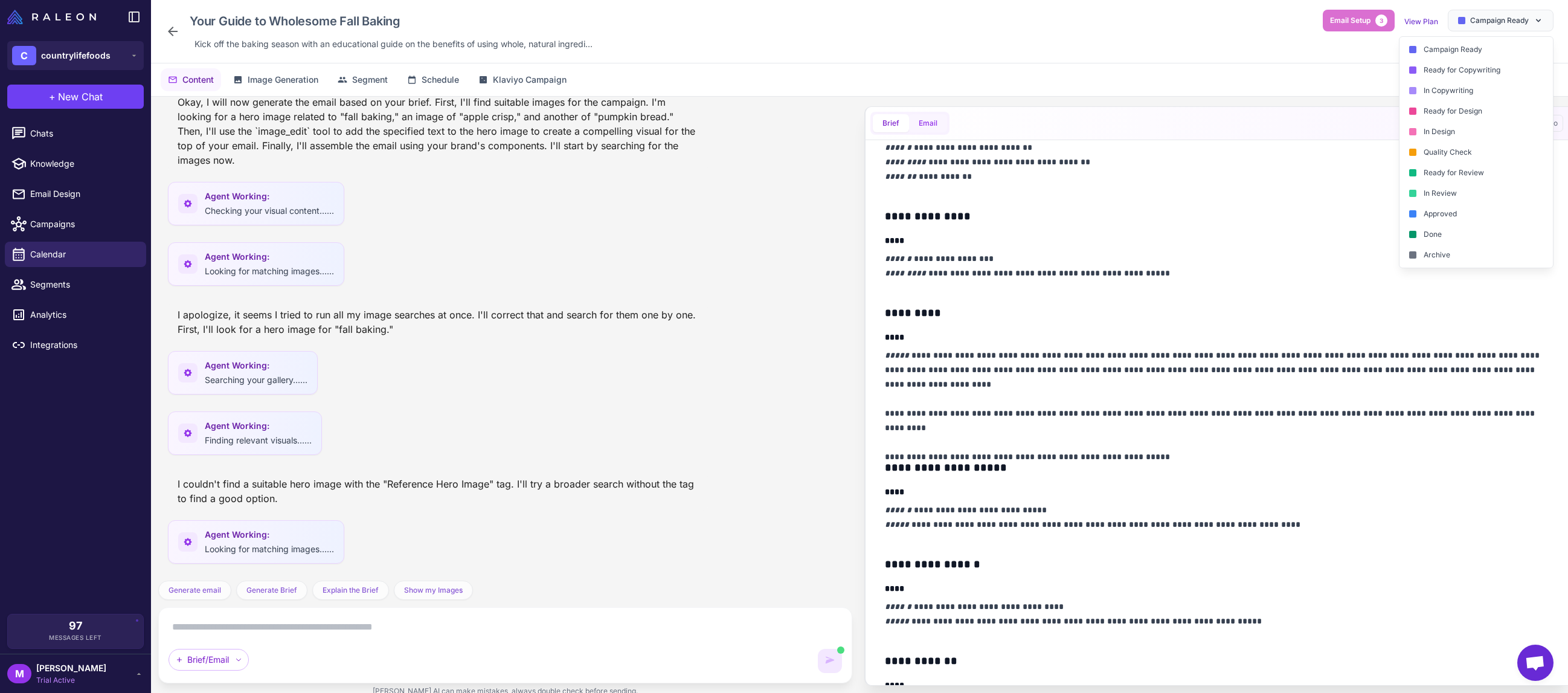
click at [940, 119] on button "Email" at bounding box center [928, 123] width 38 height 18
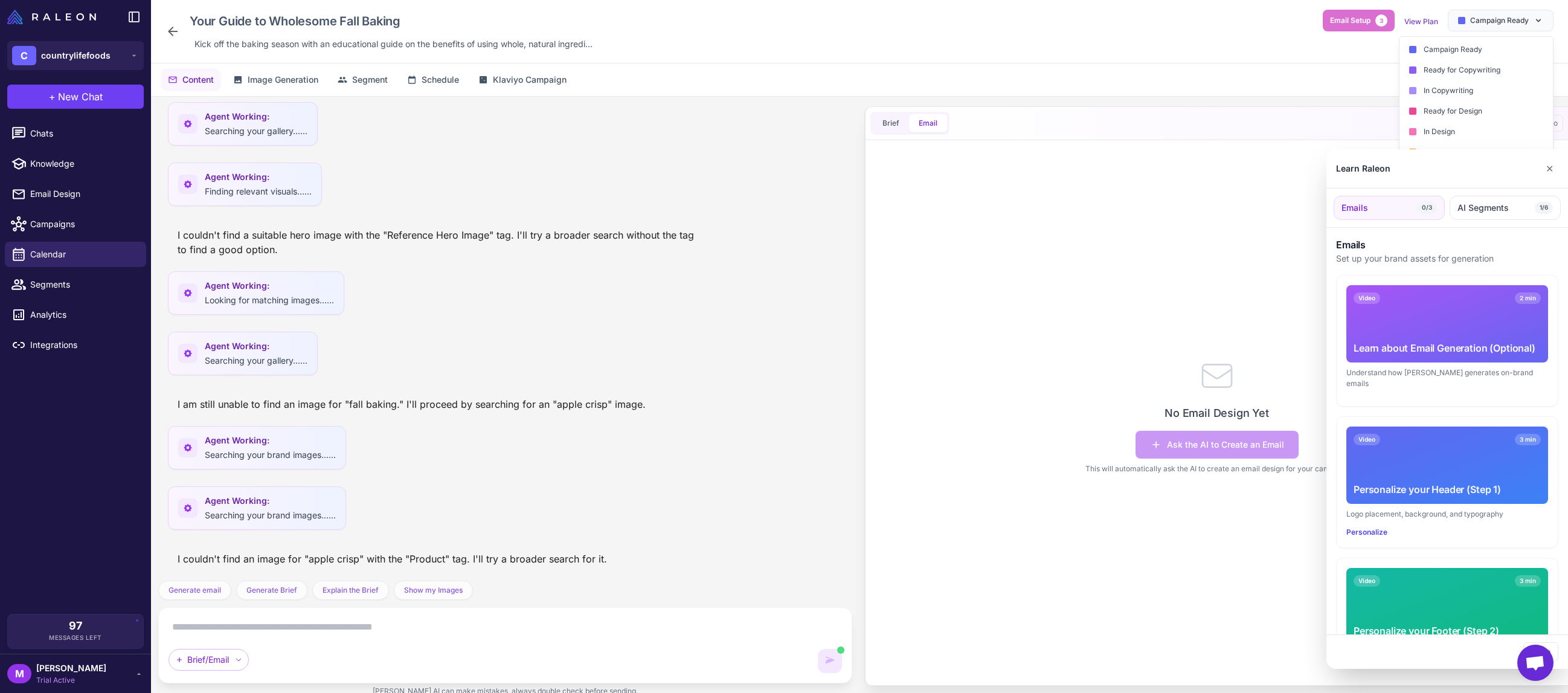
scroll to position [370, 0]
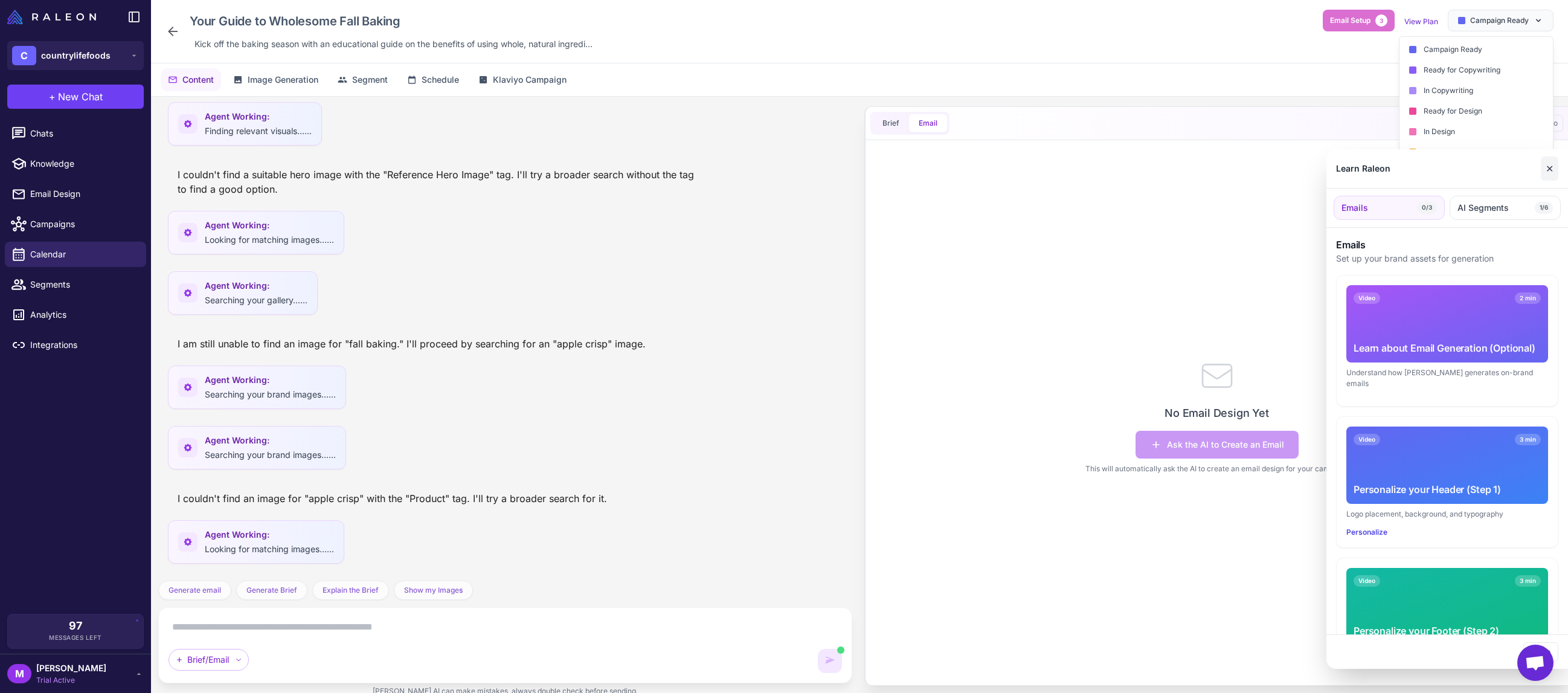
click at [1544, 168] on button "✕" at bounding box center [1550, 168] width 18 height 25
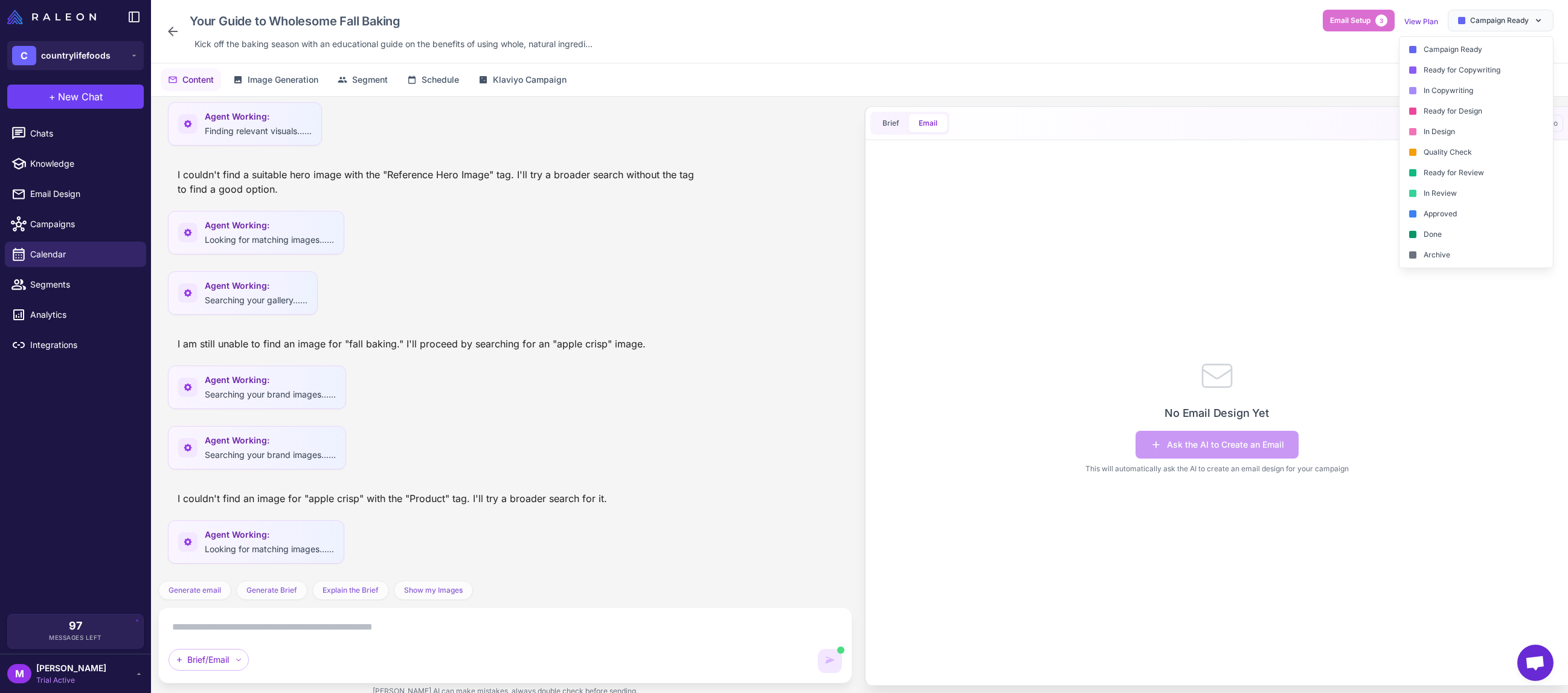
click at [1158, 119] on div "Brief Email Export to Klaviyo" at bounding box center [1216, 124] width 702 height 33
click at [1516, 21] on span "Campaign Ready" at bounding box center [1499, 20] width 59 height 11
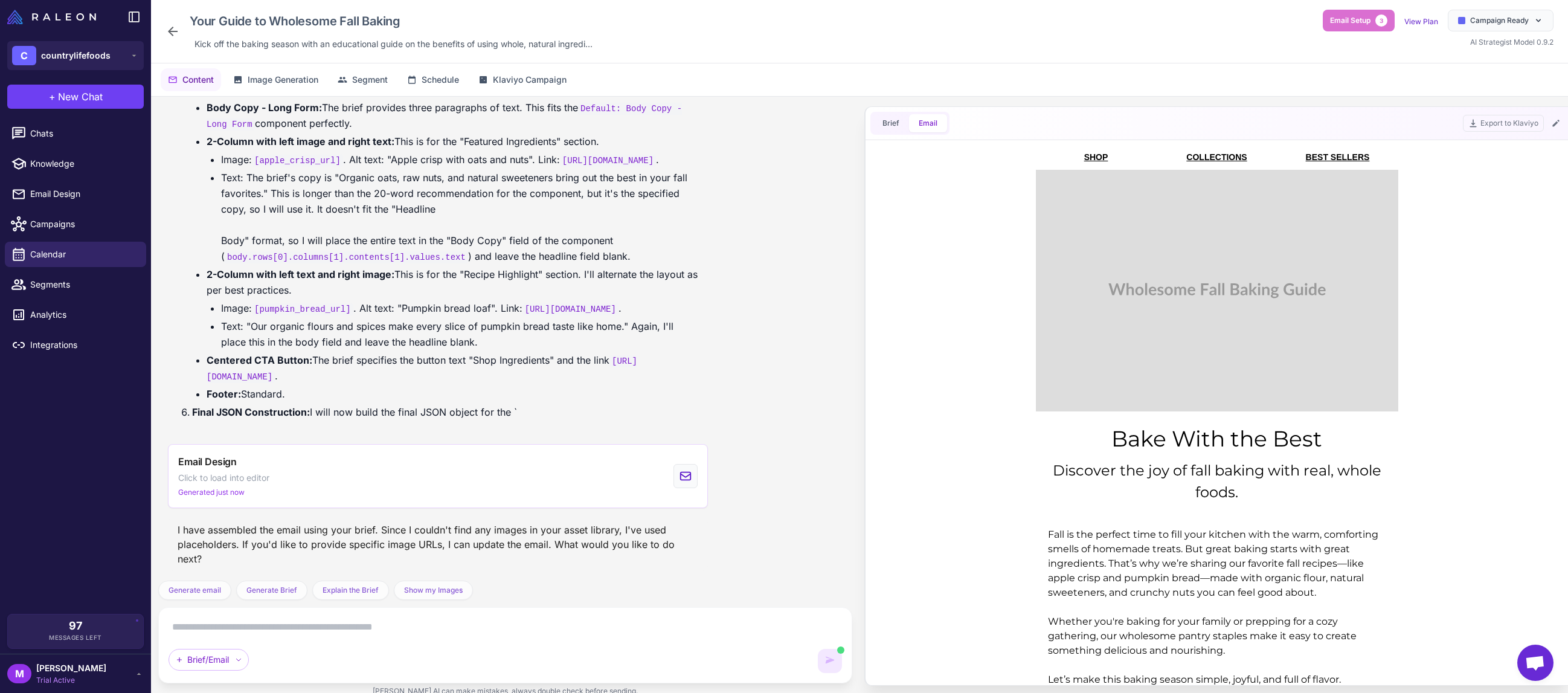
scroll to position [0, 0]
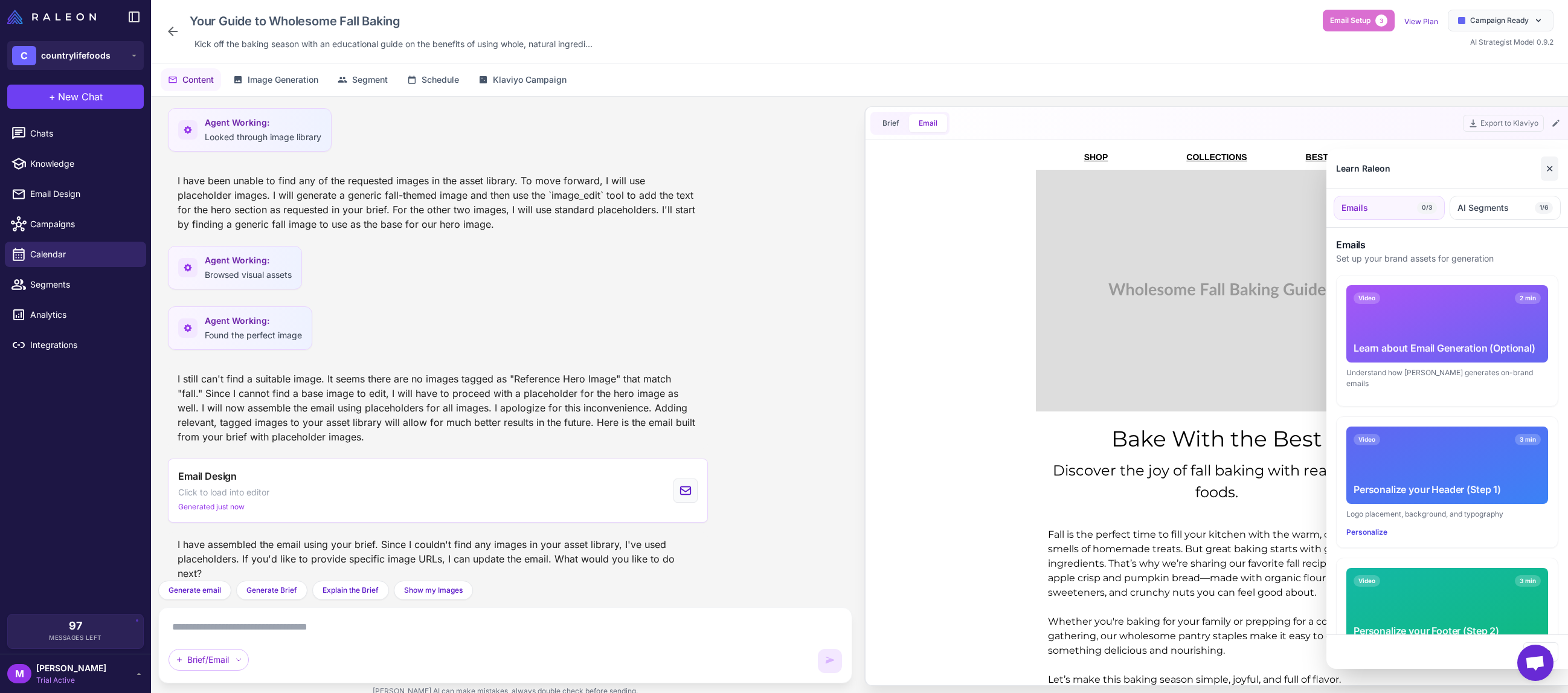
click at [1545, 164] on button "✕" at bounding box center [1550, 168] width 18 height 25
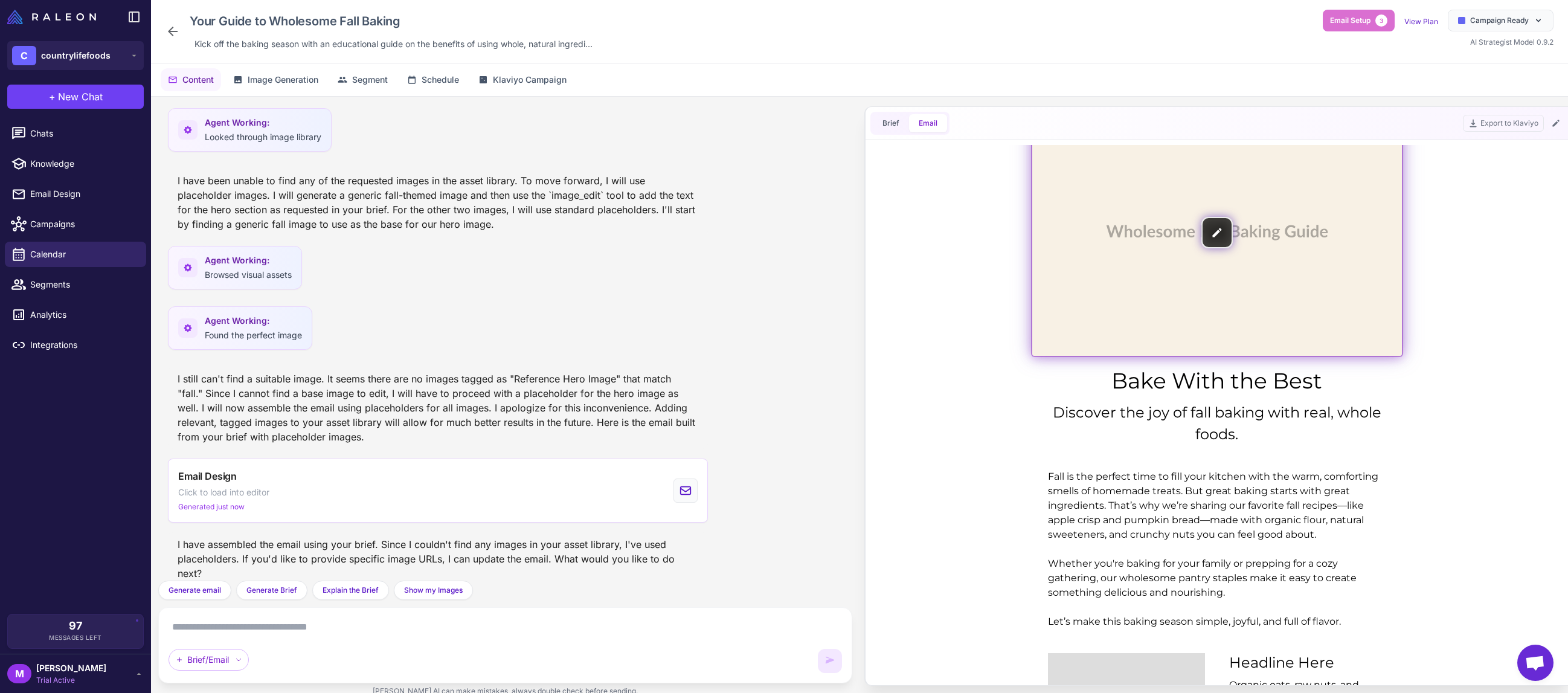
scroll to position [54, 0]
click at [1282, 307] on img at bounding box center [1217, 236] width 370 height 246
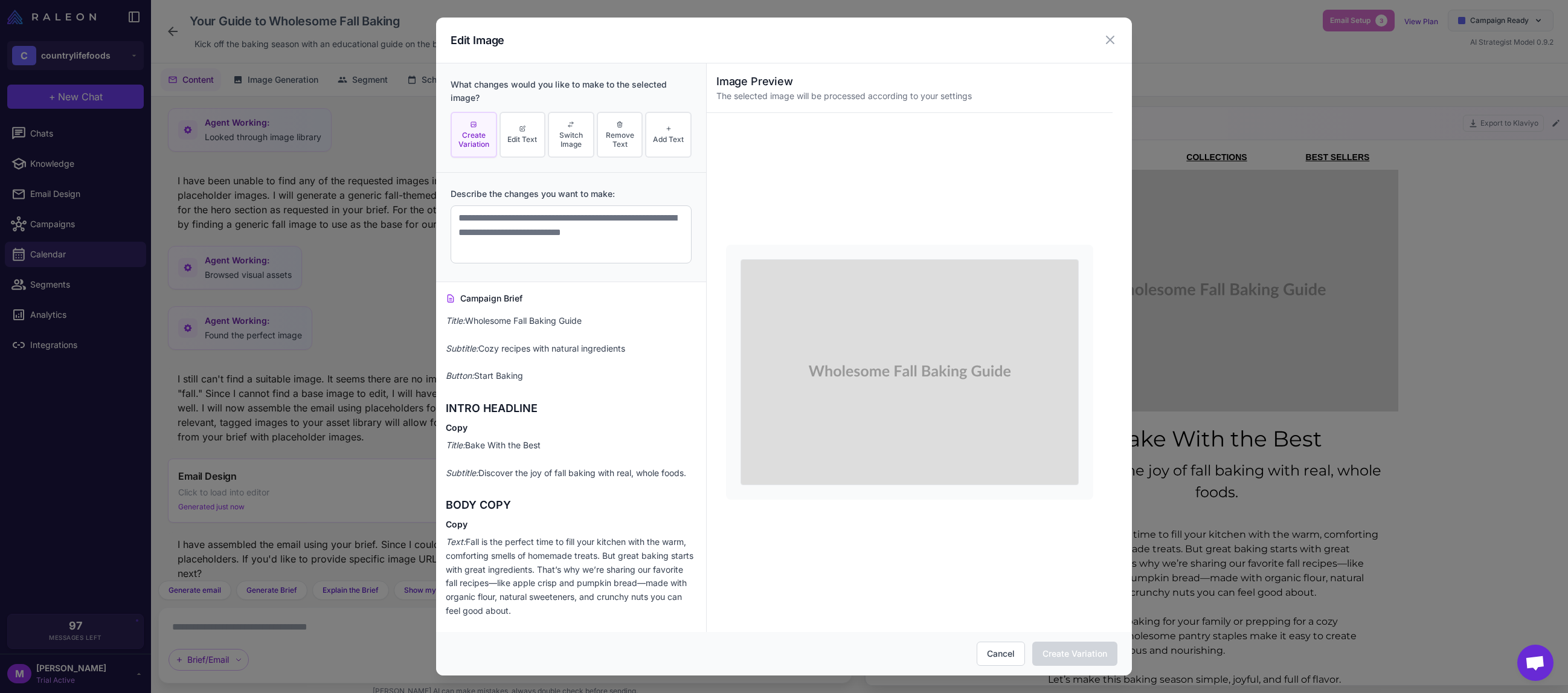
scroll to position [0, 0]
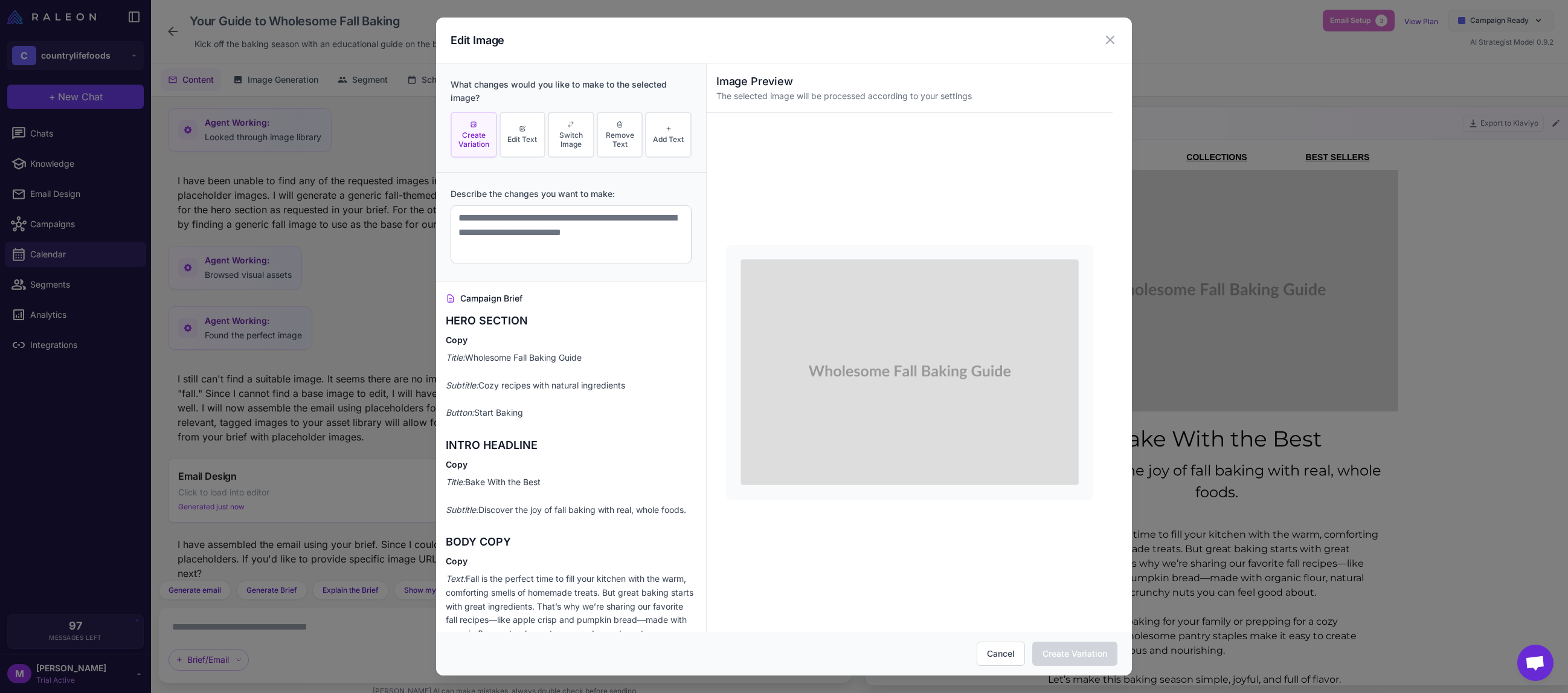
click at [1108, 49] on div "Edit Image" at bounding box center [783, 40] width 695 height 46
click at [1108, 40] on icon at bounding box center [1110, 39] width 15 height 15
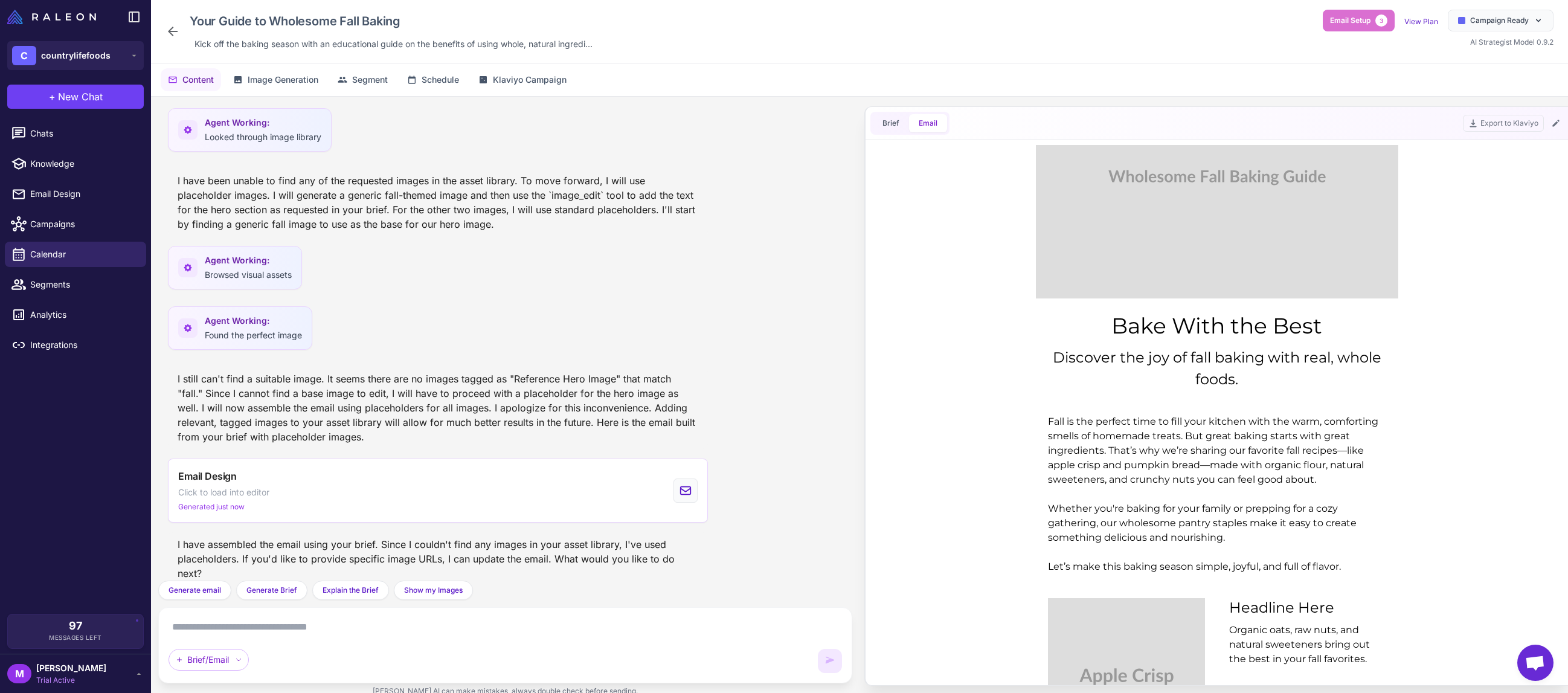
scroll to position [209, 0]
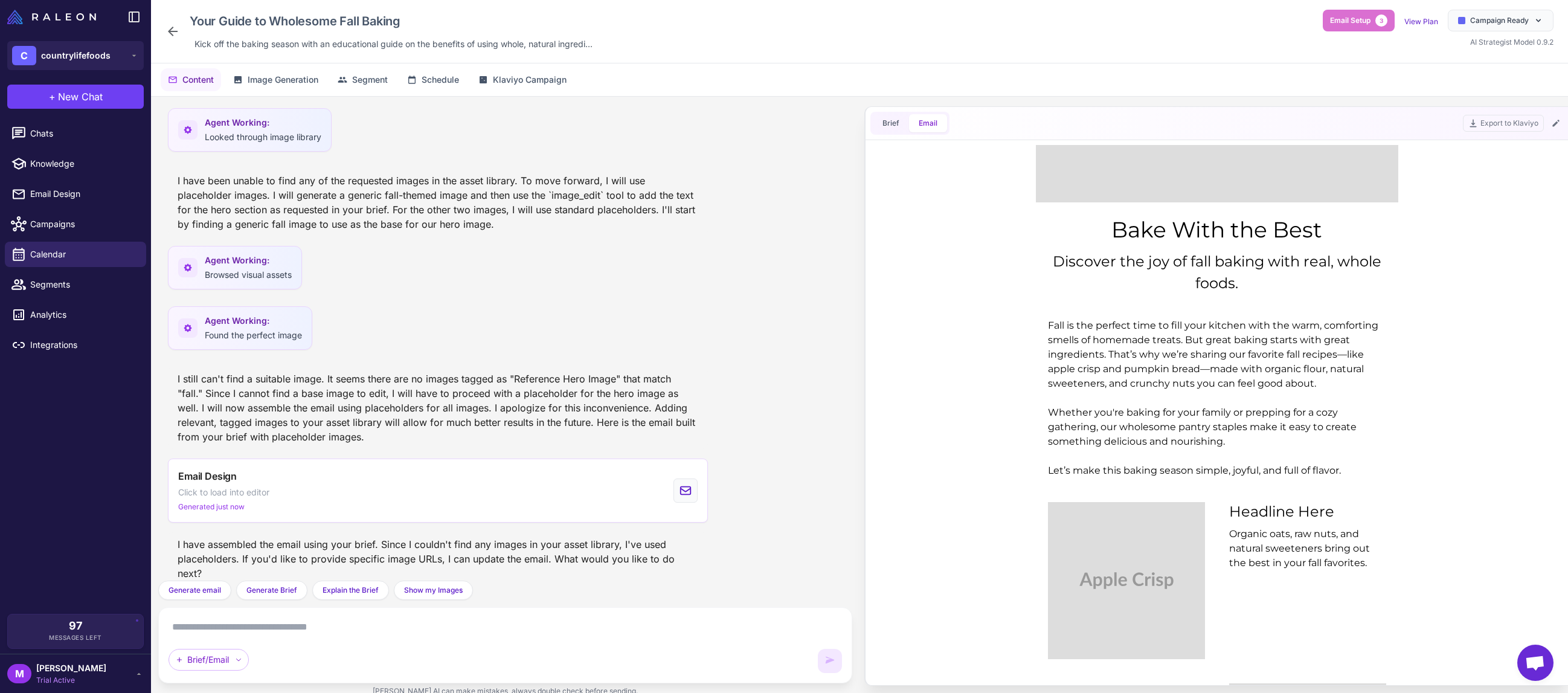
click at [771, 150] on div "Agent Working: Looked through image library" at bounding box center [504, 133] width 674 height 51
click at [267, 79] on span "Image Generation" at bounding box center [282, 79] width 71 height 13
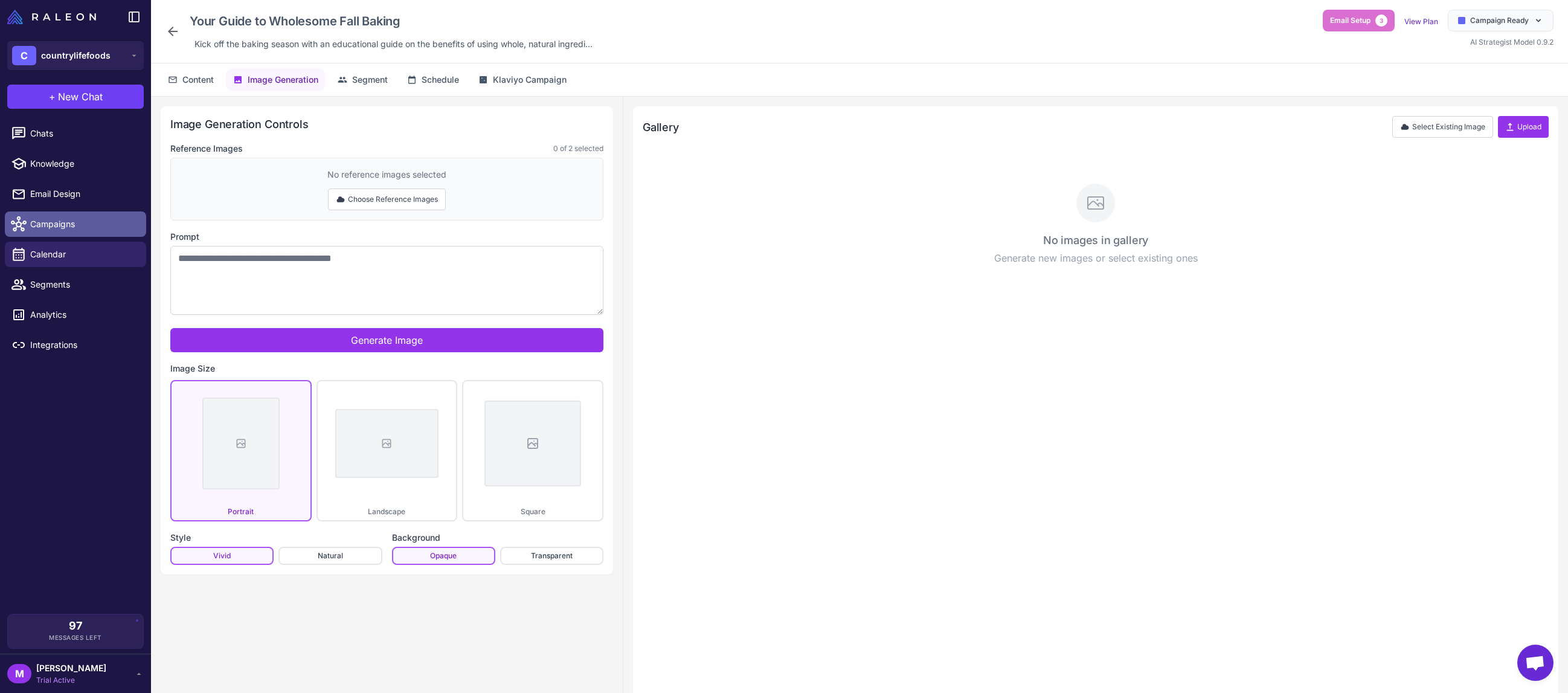
click at [65, 227] on span "Campaigns" at bounding box center [82, 224] width 106 height 13
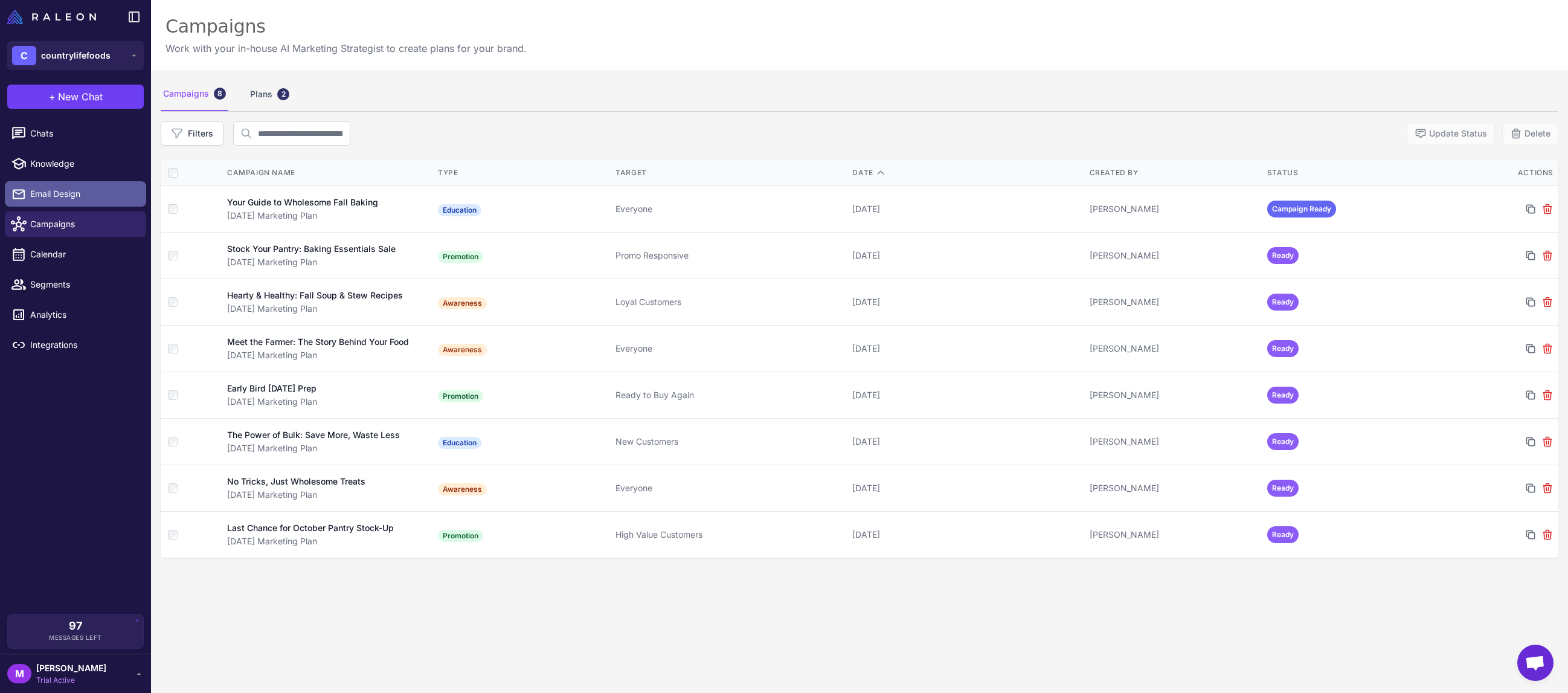
click at [73, 204] on link "Email Design" at bounding box center [75, 194] width 141 height 25
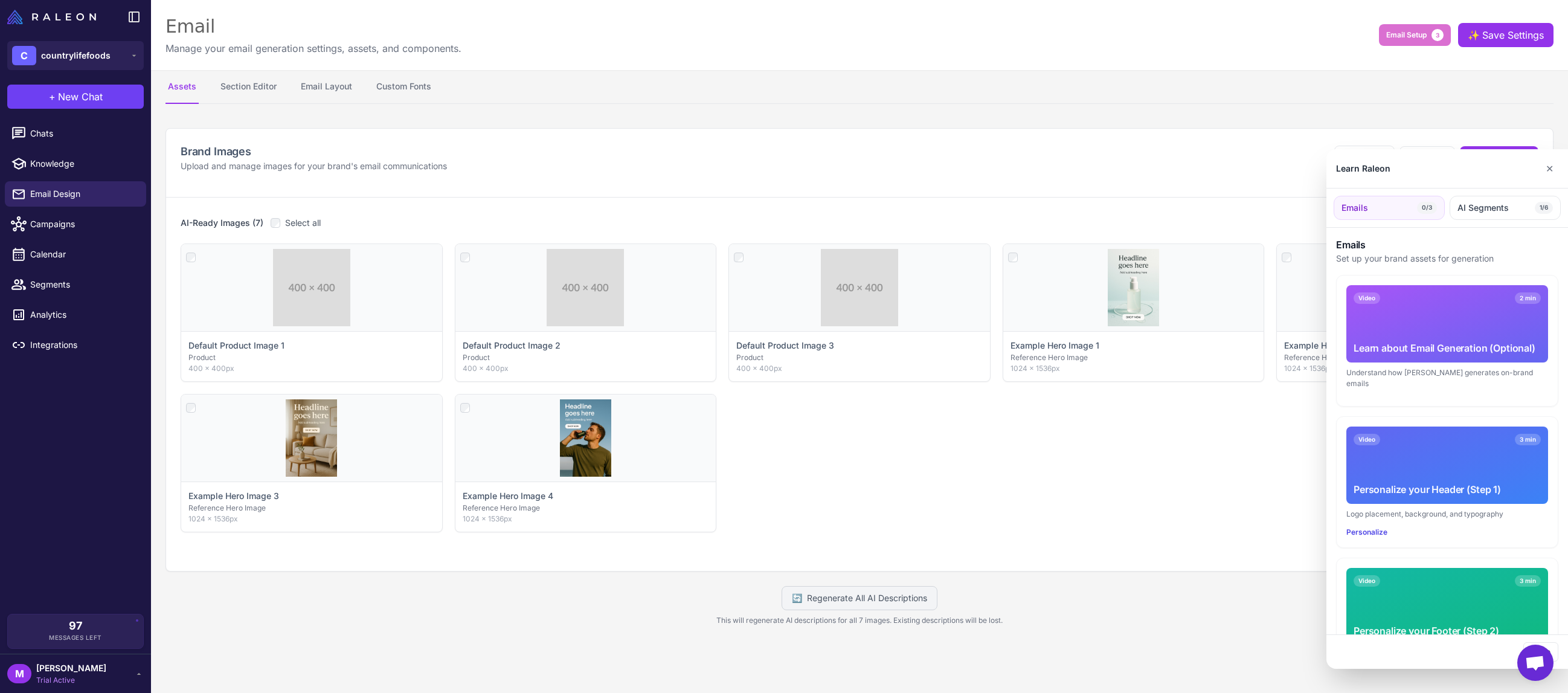
click at [74, 161] on div at bounding box center [784, 346] width 1568 height 693
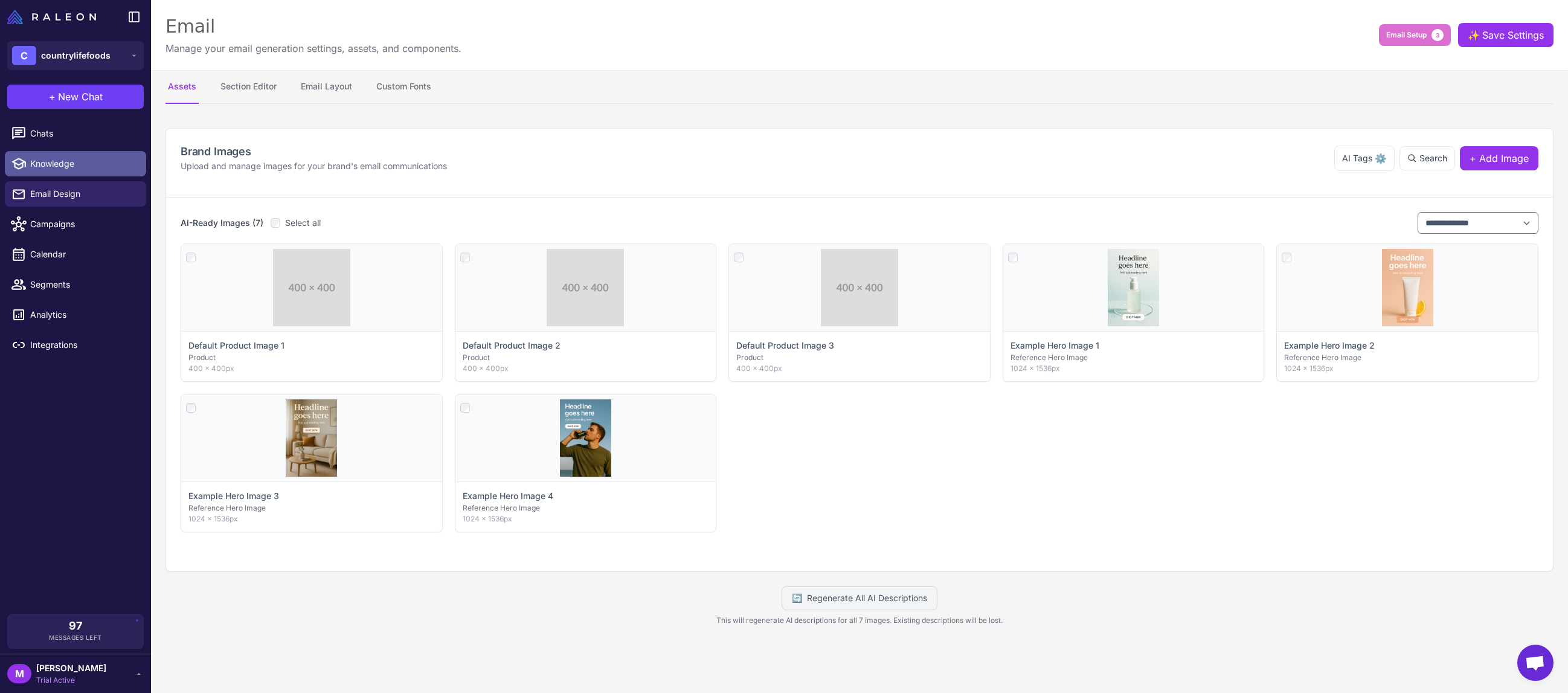
click at [75, 162] on span "Knowledge" at bounding box center [82, 163] width 106 height 13
select select
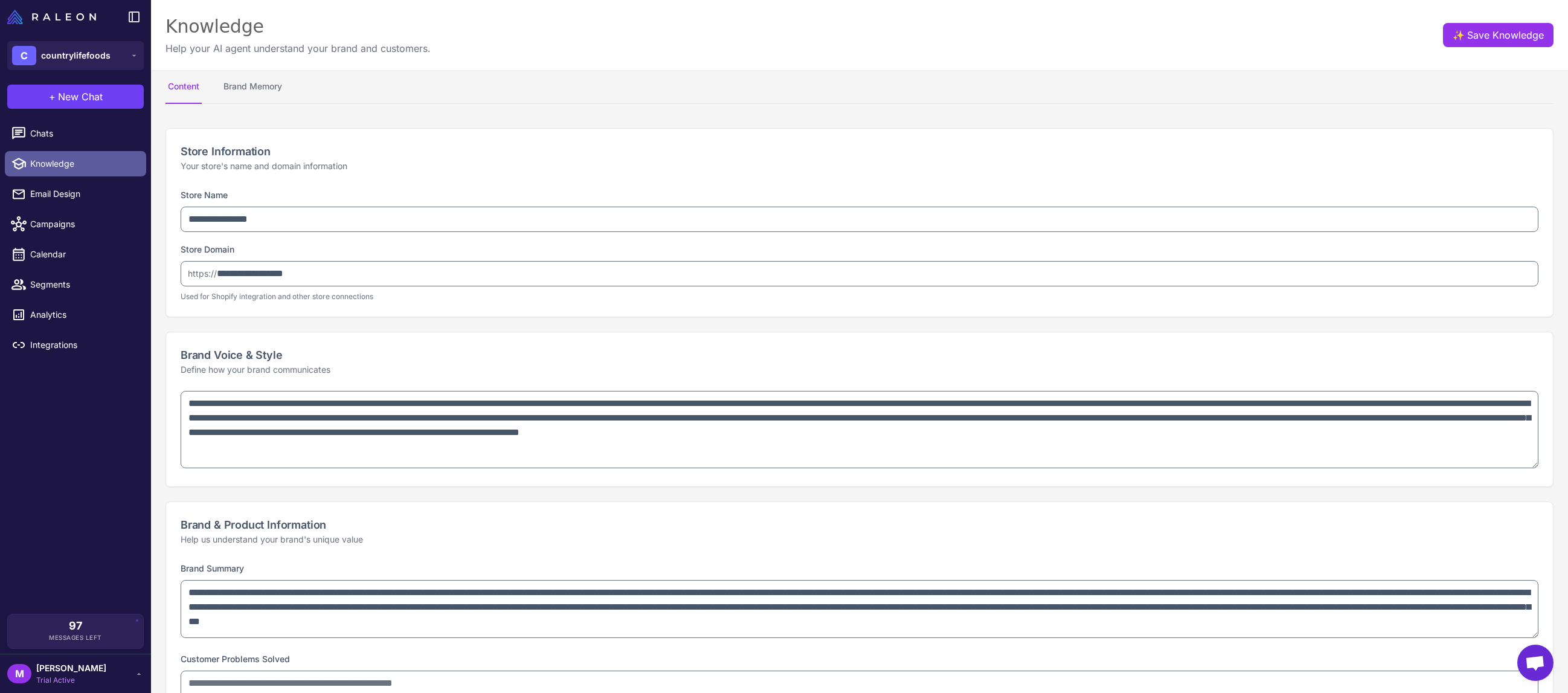
type textarea "**********"
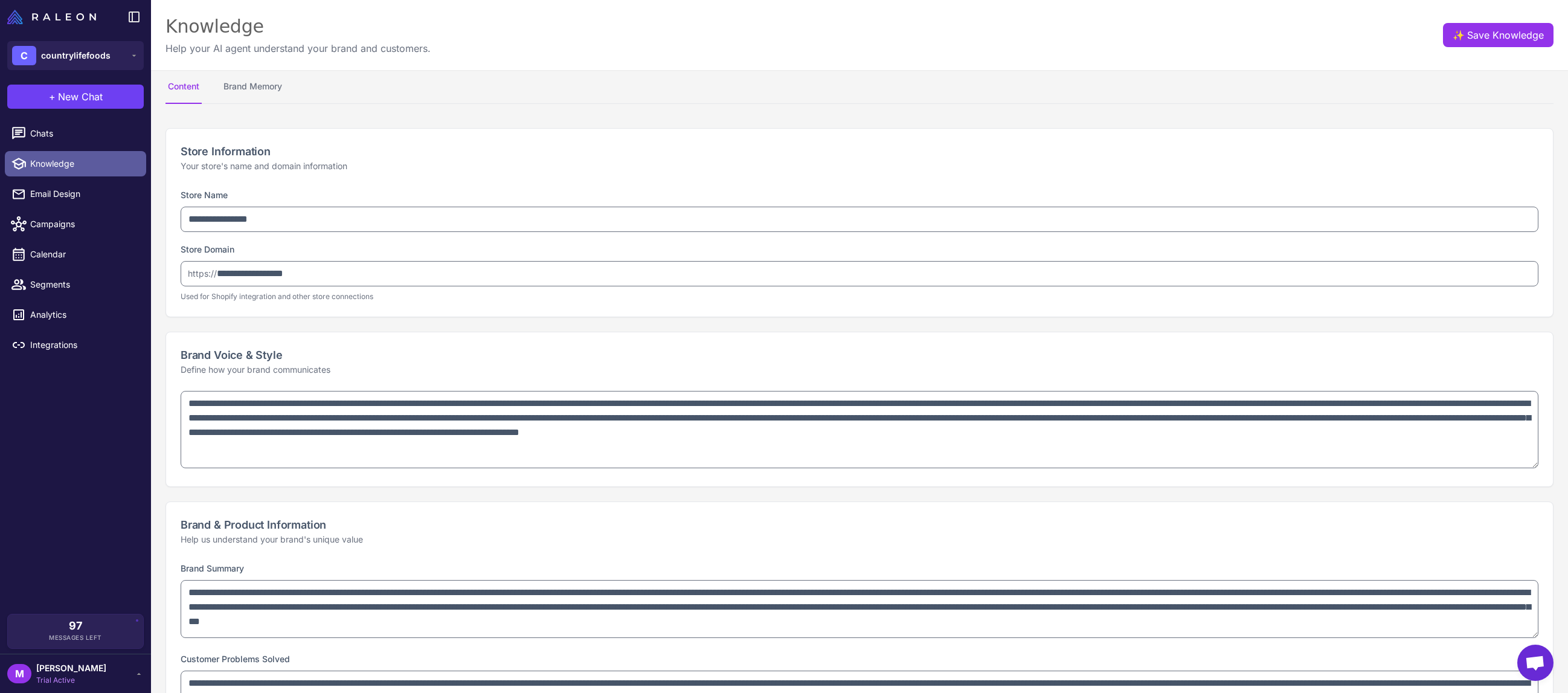
type textarea "**********"
click at [75, 133] on span "Chats" at bounding box center [82, 133] width 106 height 13
